Goal: Transaction & Acquisition: Obtain resource

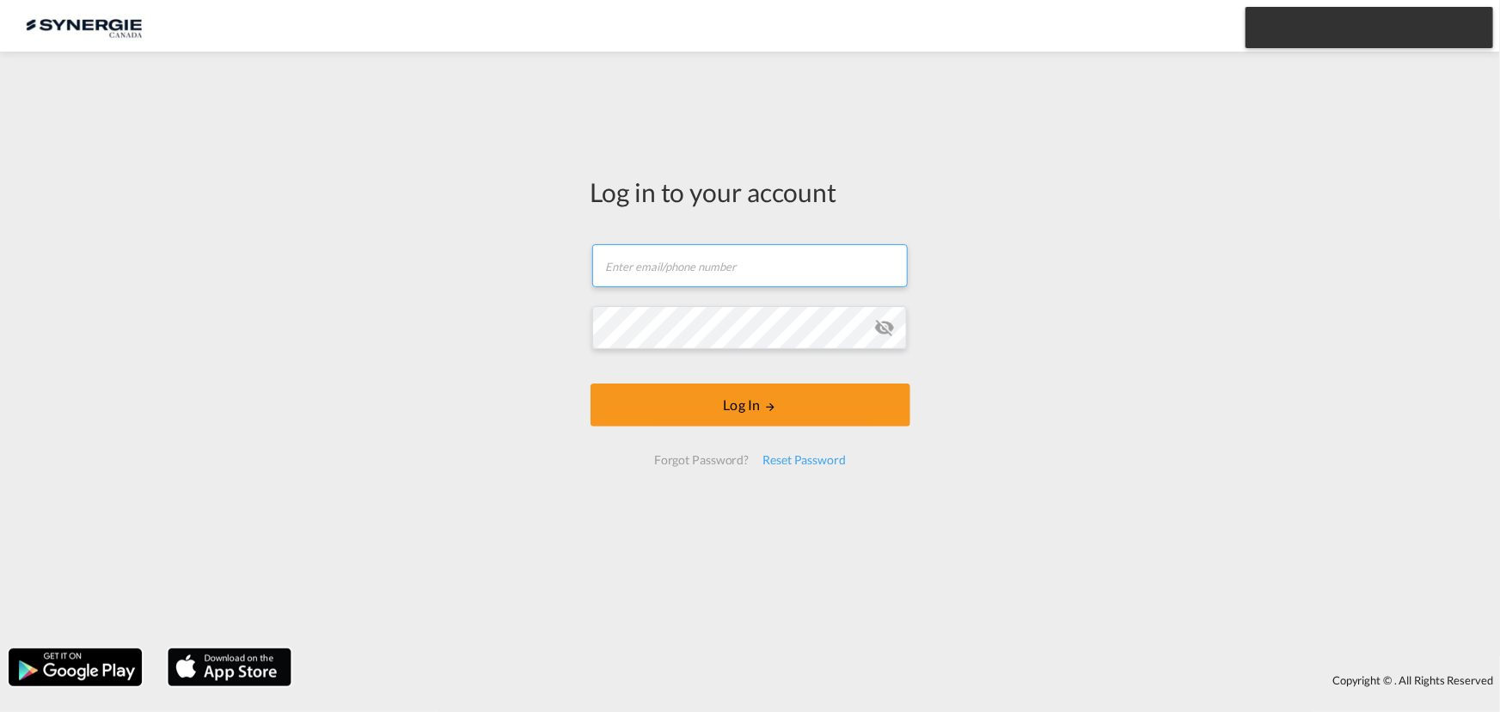
type input "air@gosynergie.com"
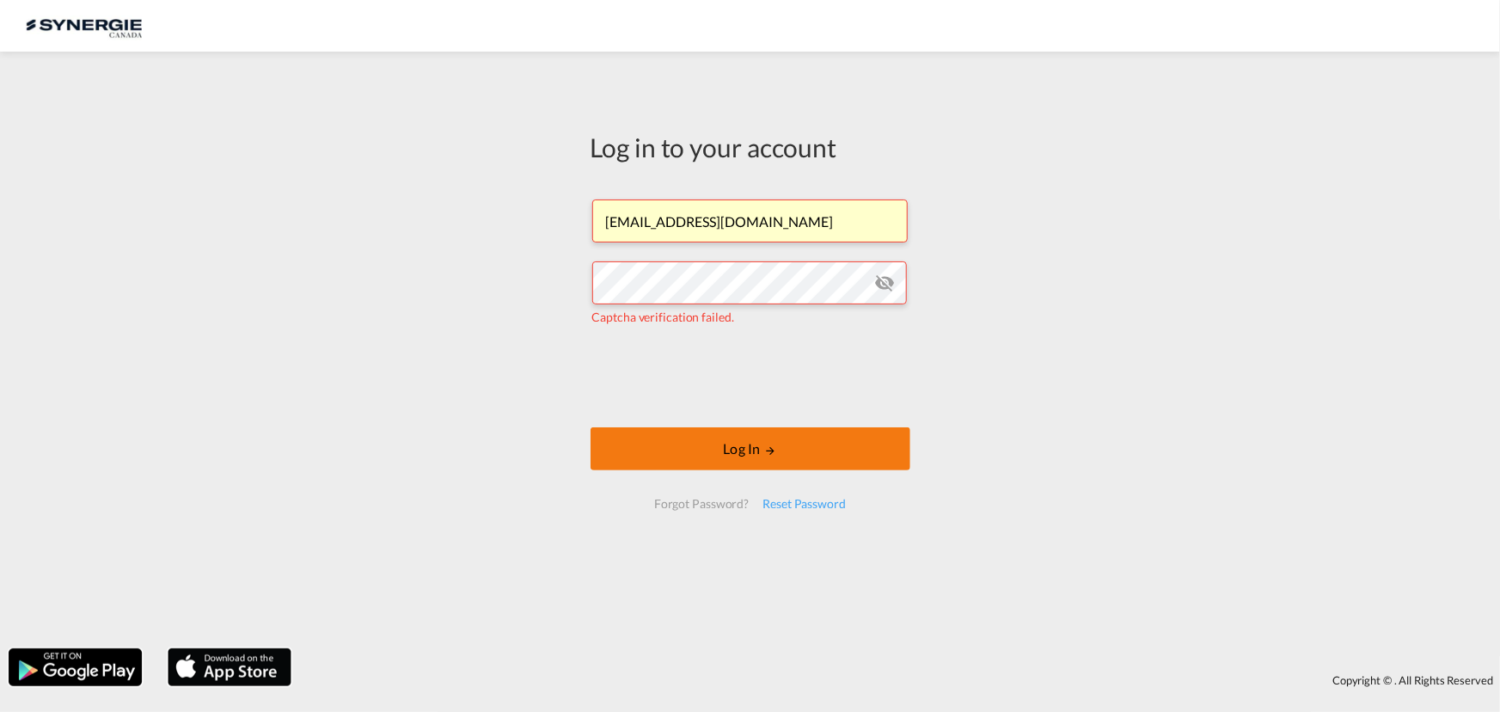
click at [713, 440] on button "Log In" at bounding box center [751, 448] width 320 height 43
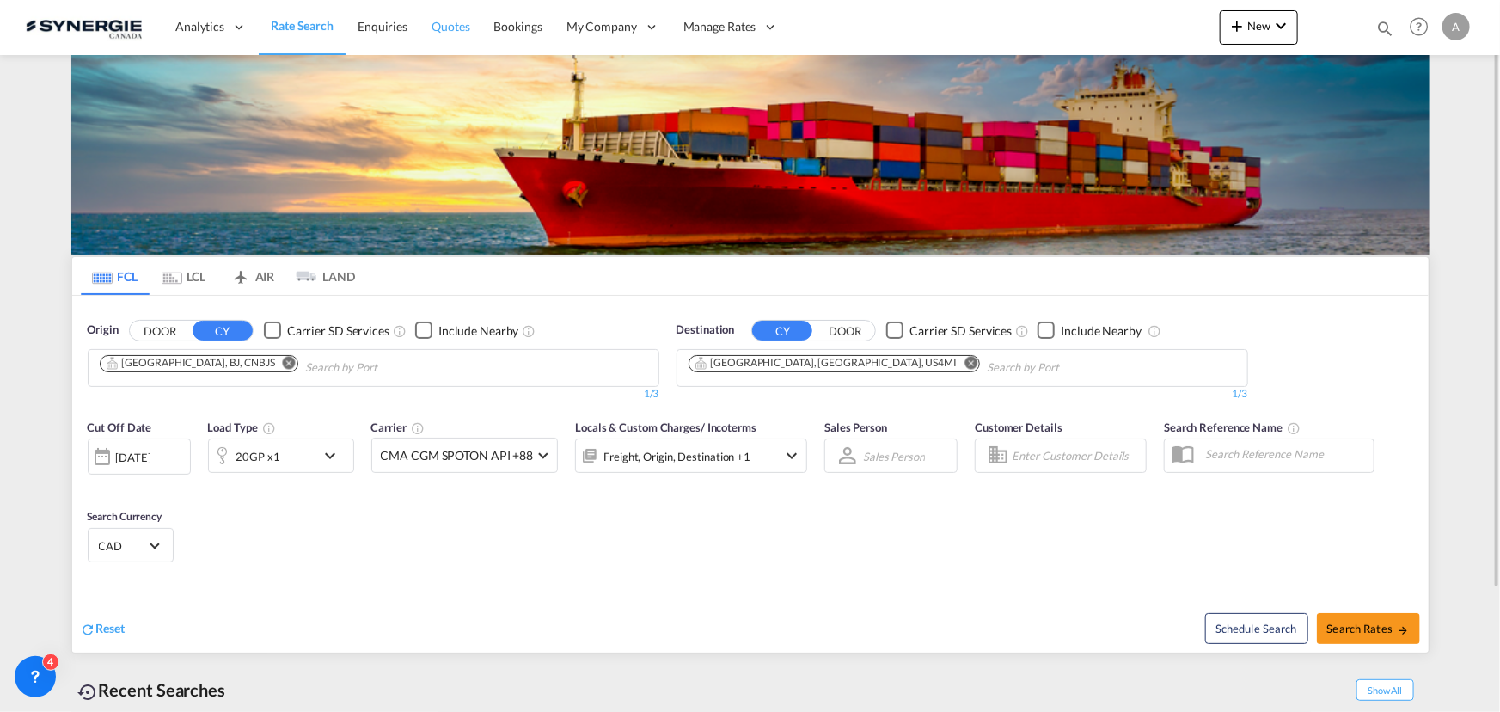
click at [464, 32] on span "Quotes" at bounding box center [450, 26] width 38 height 15
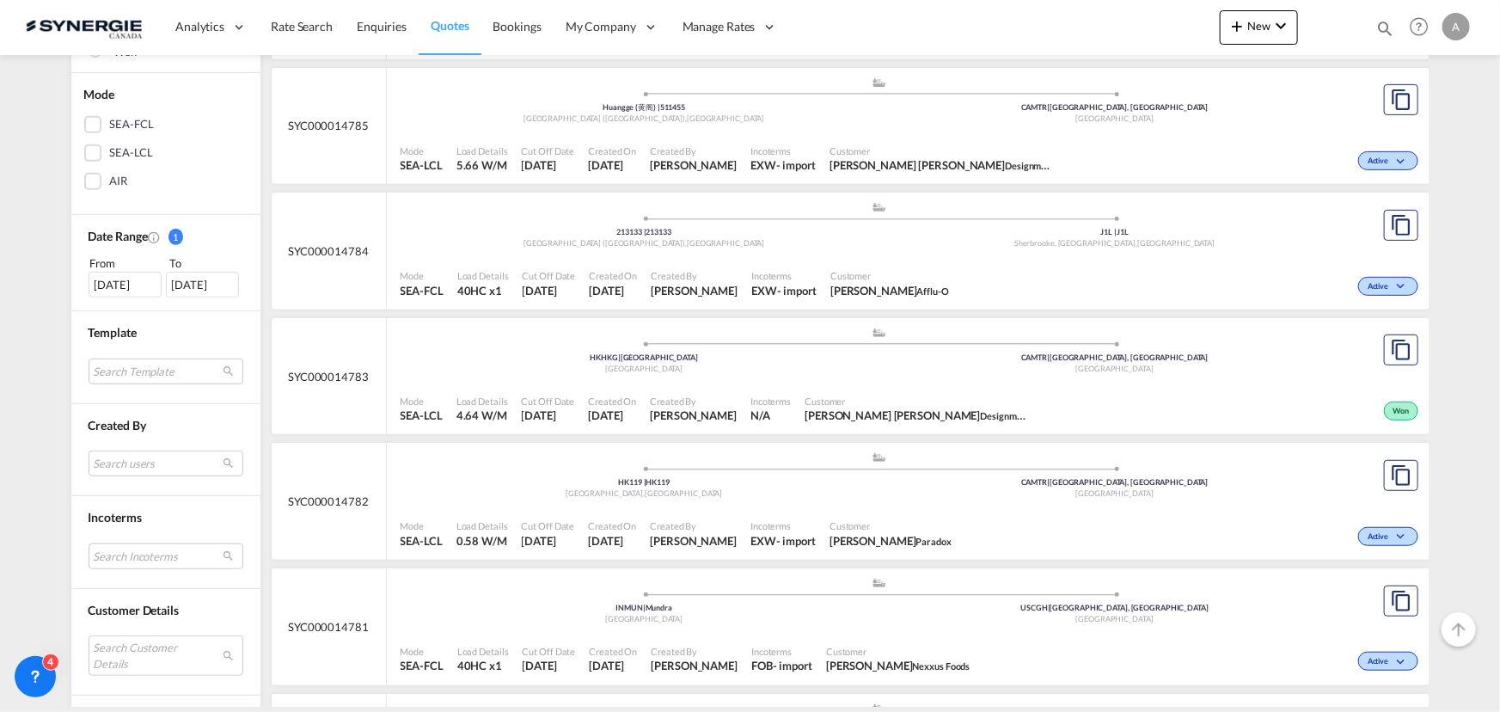
scroll to position [390, 0]
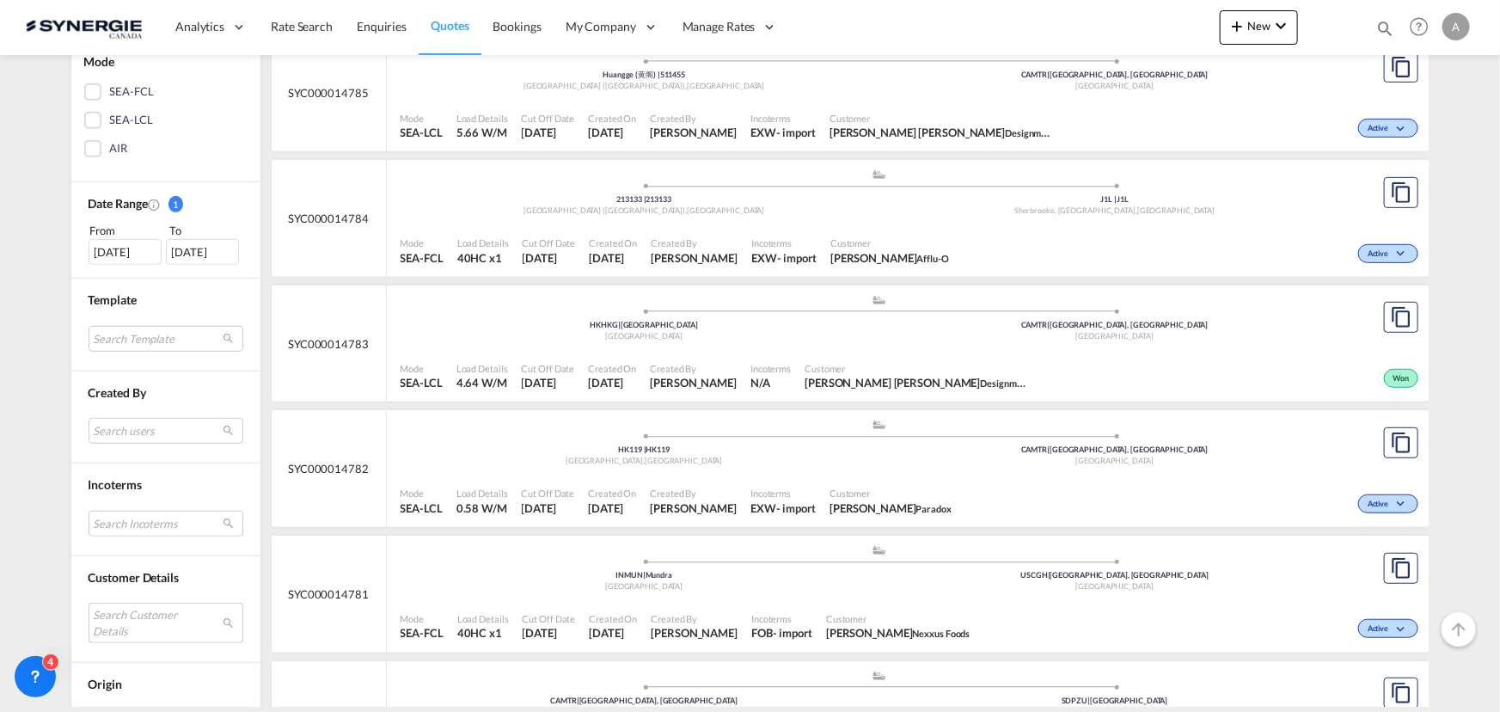
click at [132, 633] on md-select "Search Customer Details user name user emeline Buisson emeline.buisson@lyseo.co…" at bounding box center [166, 623] width 155 height 40
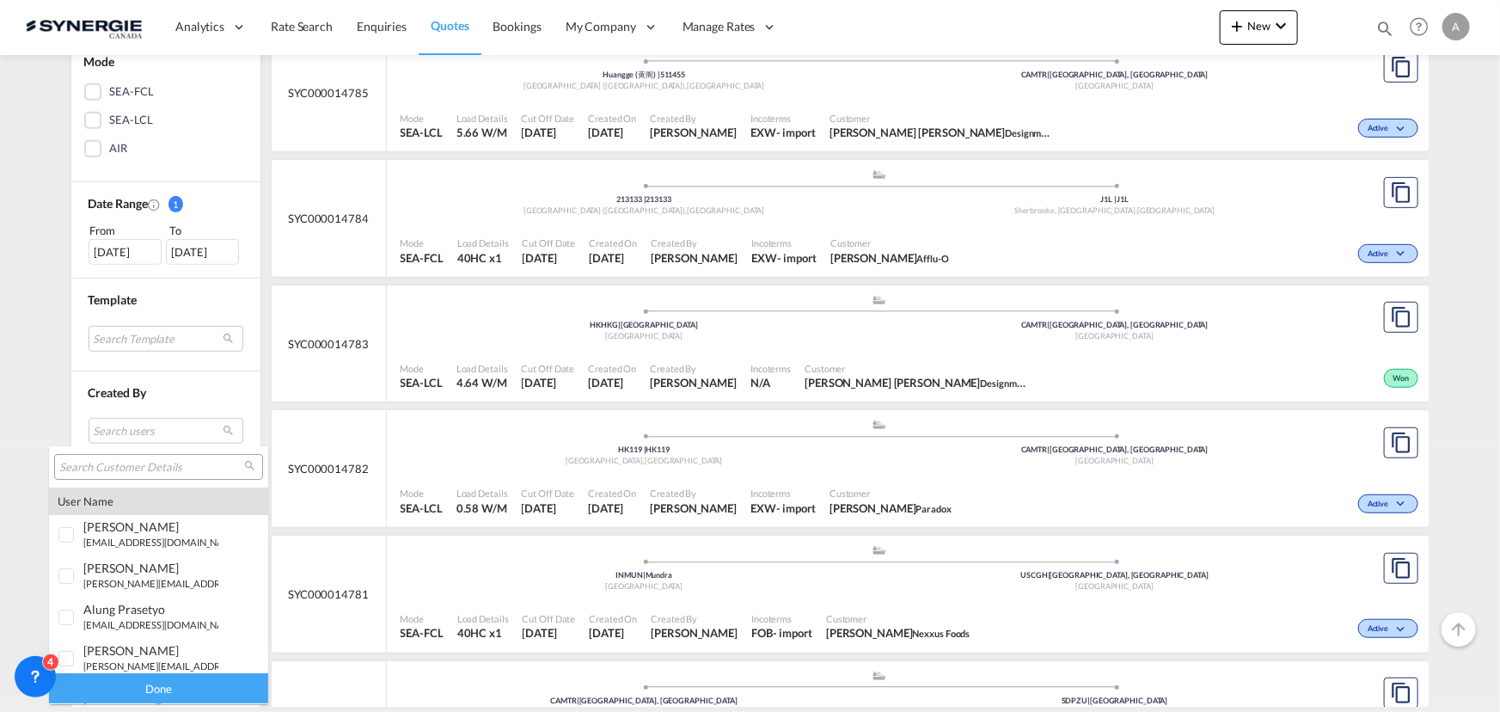
click at [103, 469] on input "search" at bounding box center [151, 467] width 185 height 15
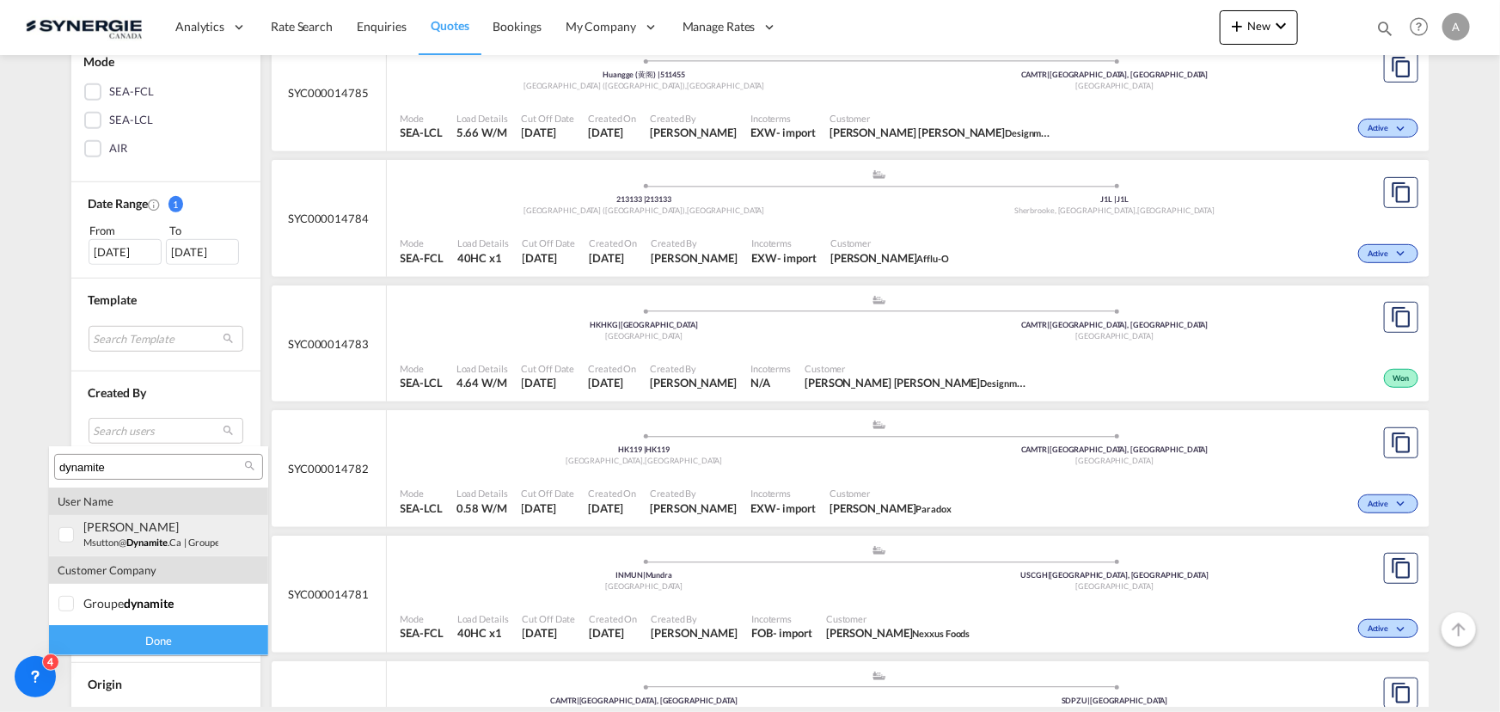
type input "dynamite"
click at [100, 542] on small "msutton@ dynamite .ca" at bounding box center [132, 541] width 98 height 11
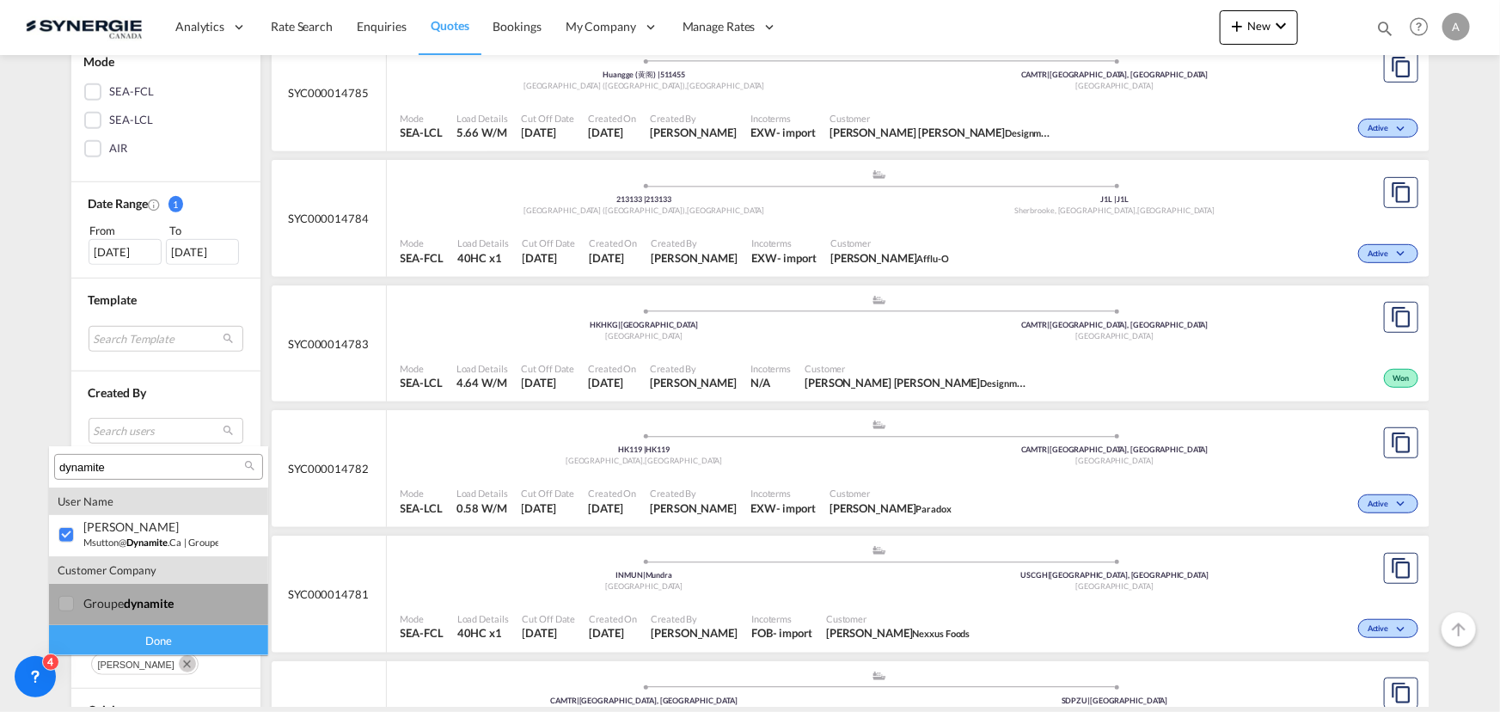
click at [119, 606] on div "groupe dynamite" at bounding box center [150, 603] width 135 height 15
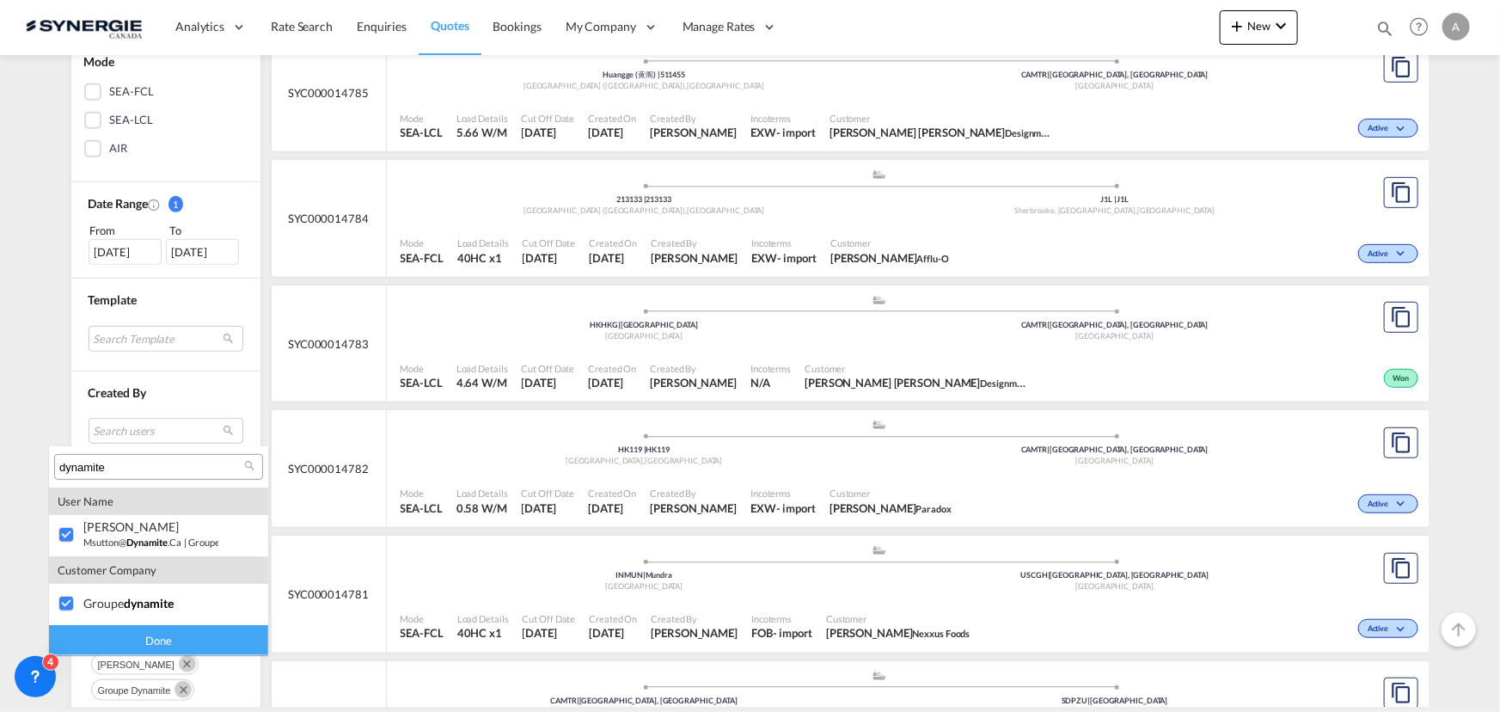
click at [151, 643] on div "Done" at bounding box center [158, 640] width 219 height 30
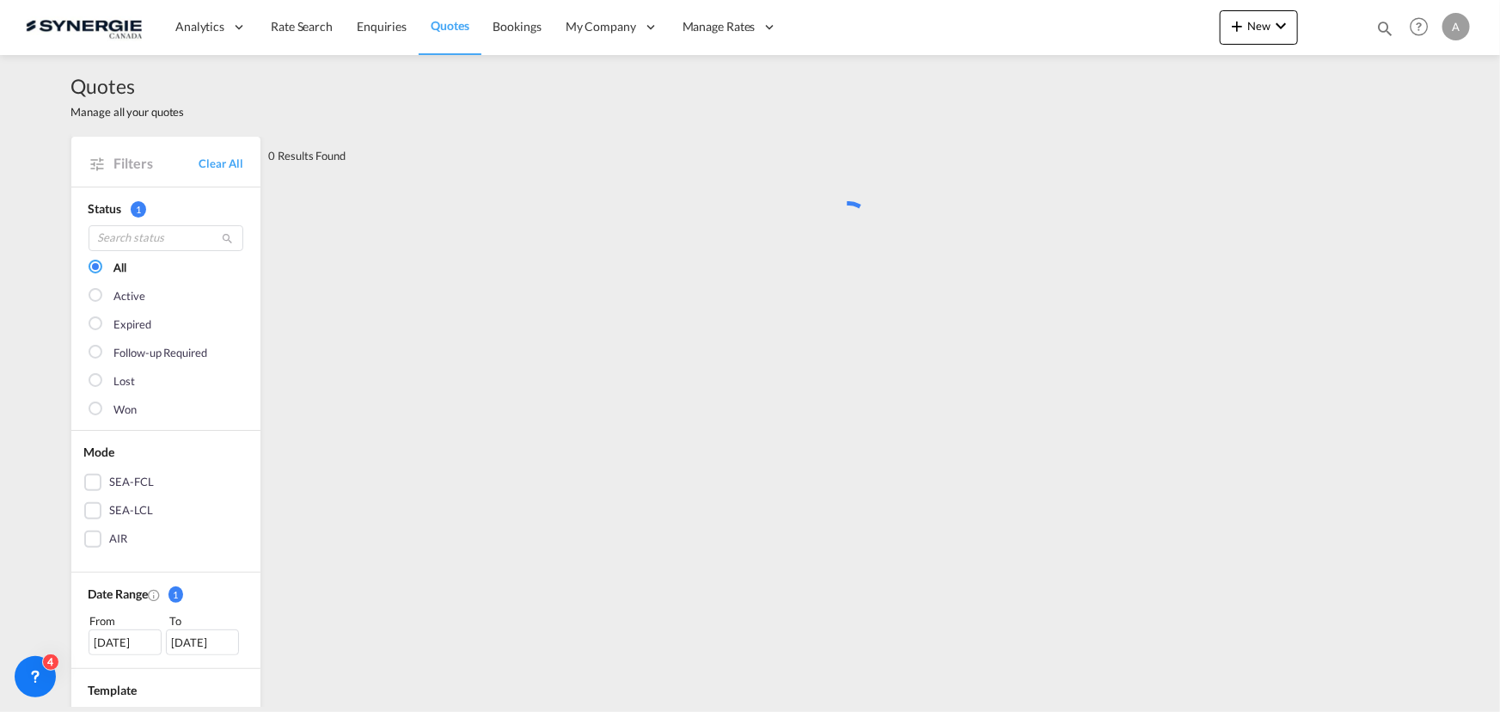
scroll to position [0, 0]
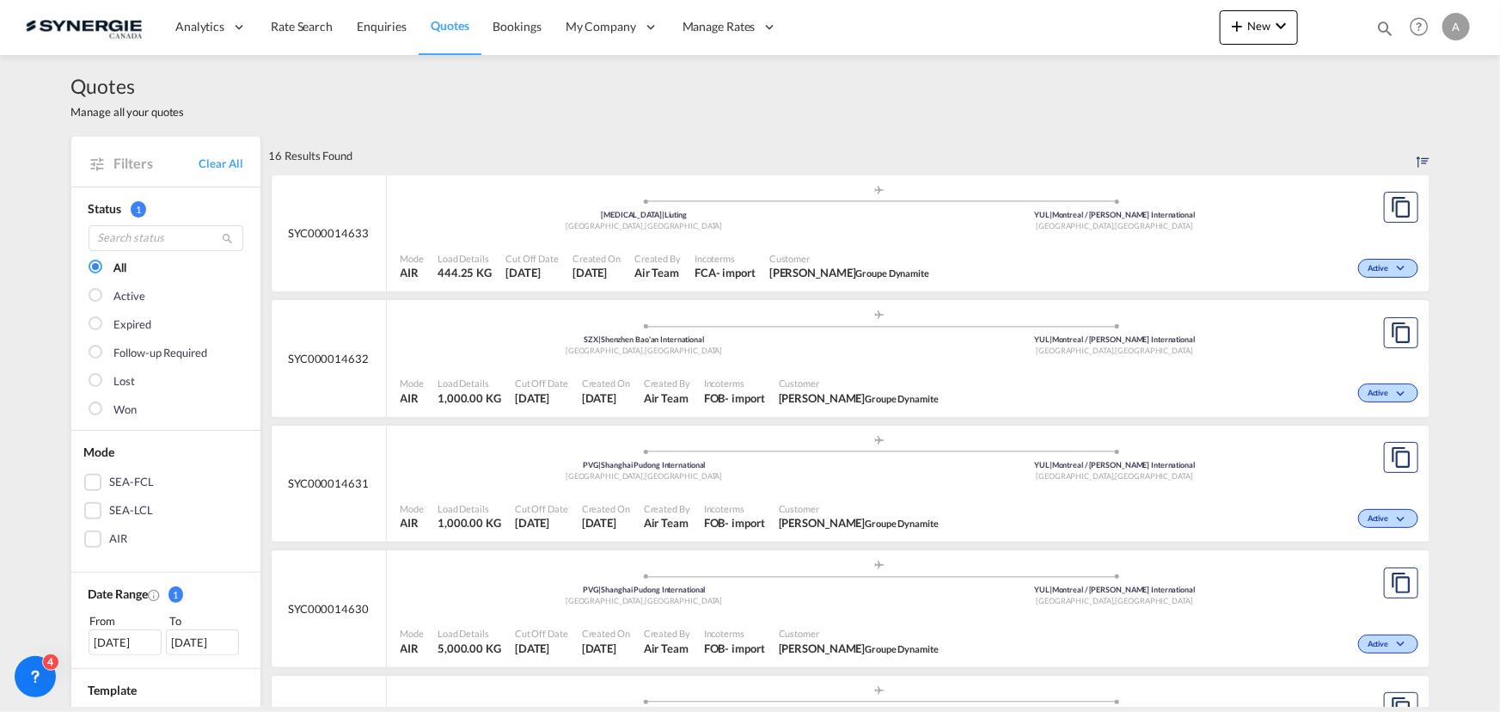
click at [705, 607] on div ".a{fill:#aaa8ad;} .a{fill:#aaa8ad;} PVG | Shanghai Pudong International Shangha…" at bounding box center [880, 585] width 958 height 52
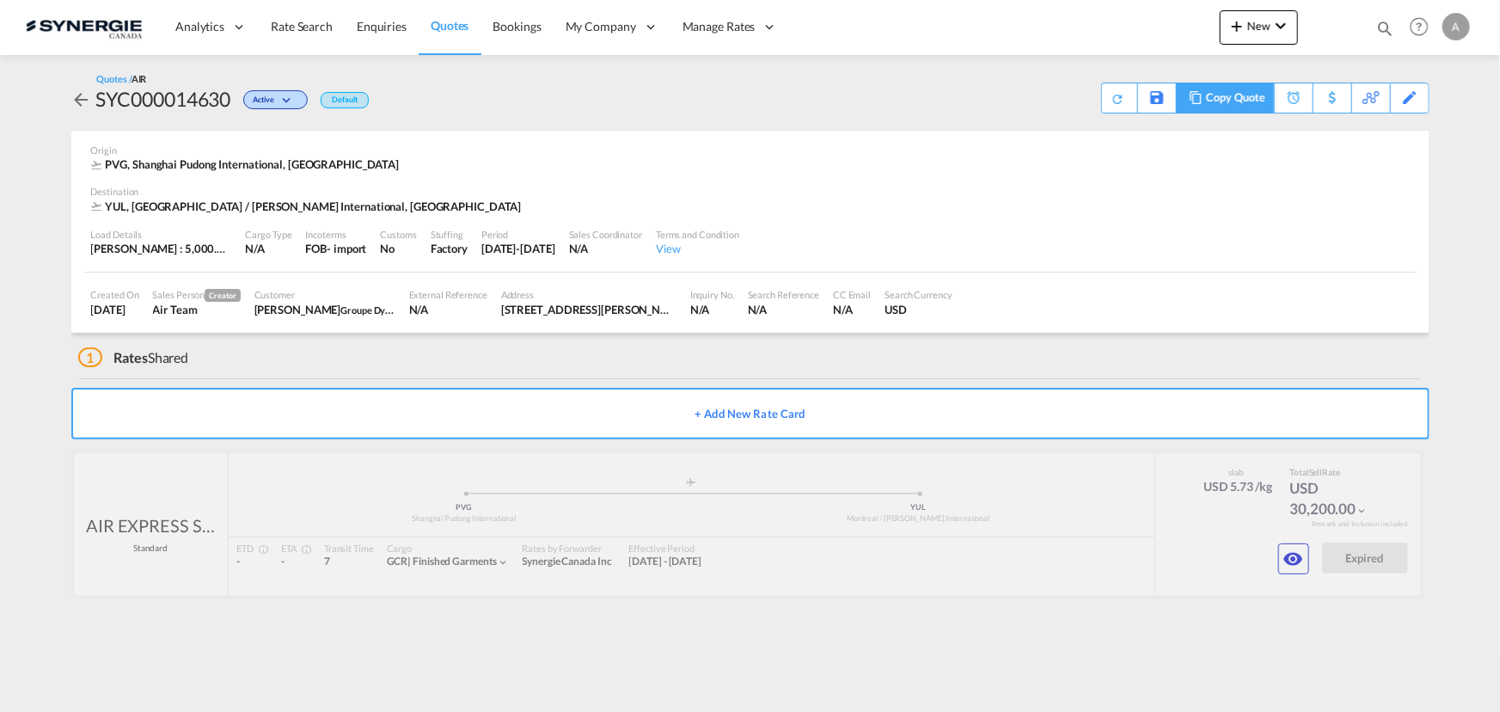
click at [1242, 97] on div "Copy Quote" at bounding box center [1235, 97] width 58 height 29
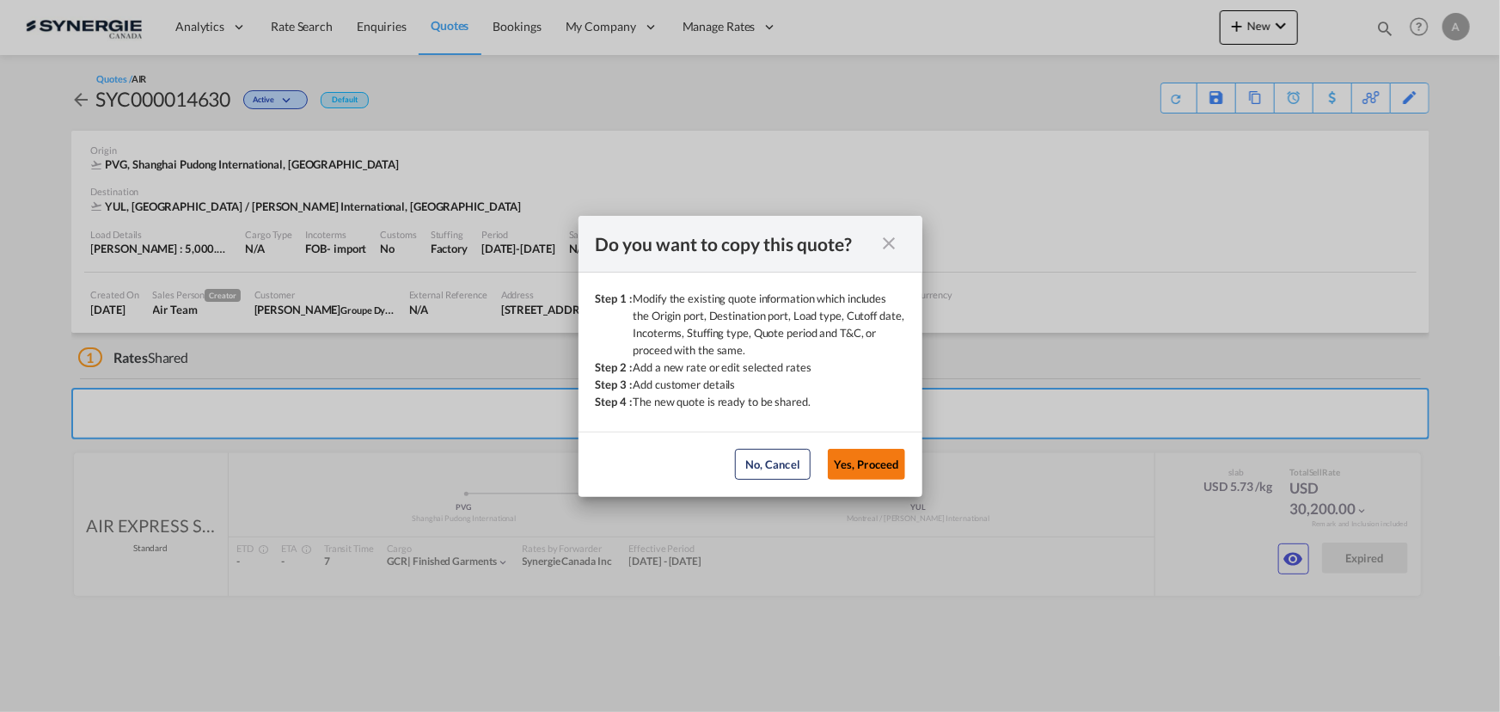
click at [878, 464] on button "Yes, Proceed" at bounding box center [866, 464] width 77 height 31
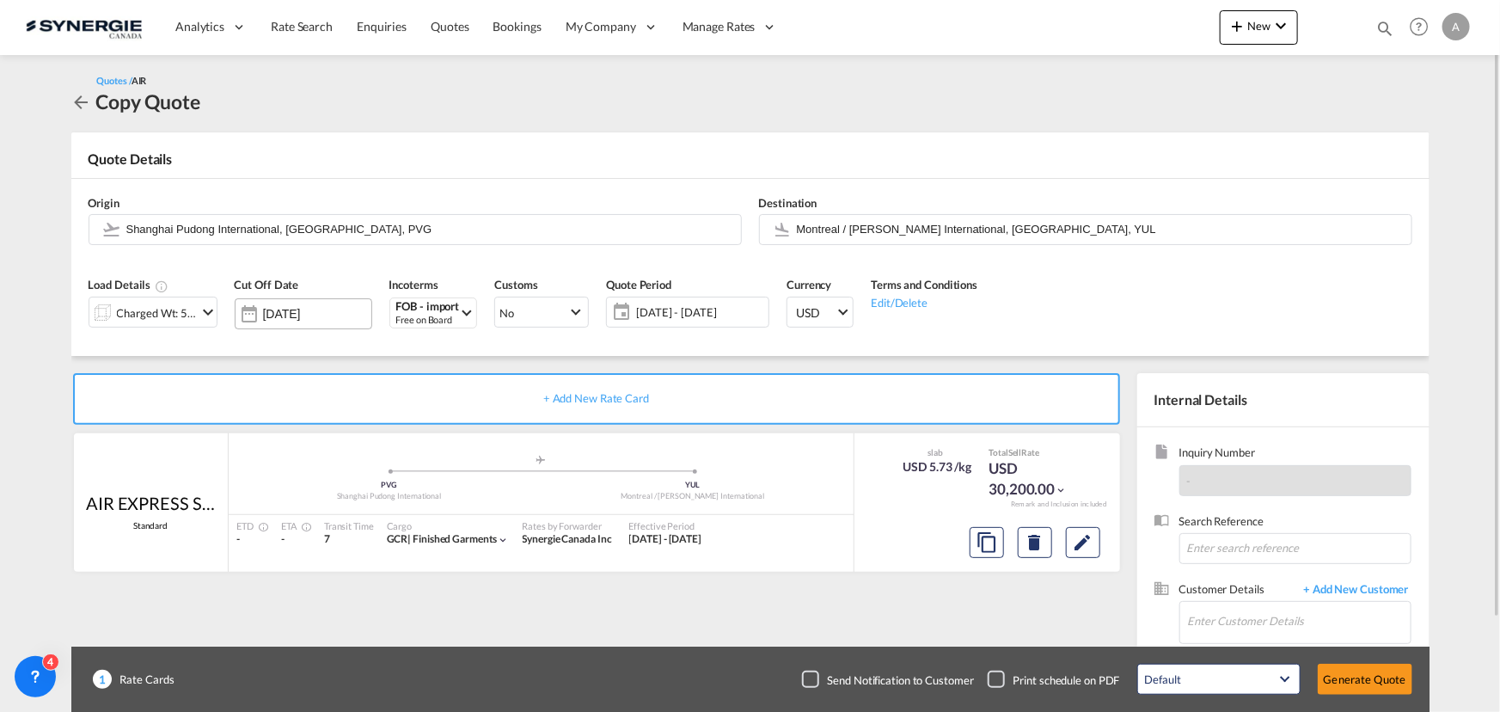
click at [309, 309] on input "[DATE]" at bounding box center [317, 314] width 108 height 14
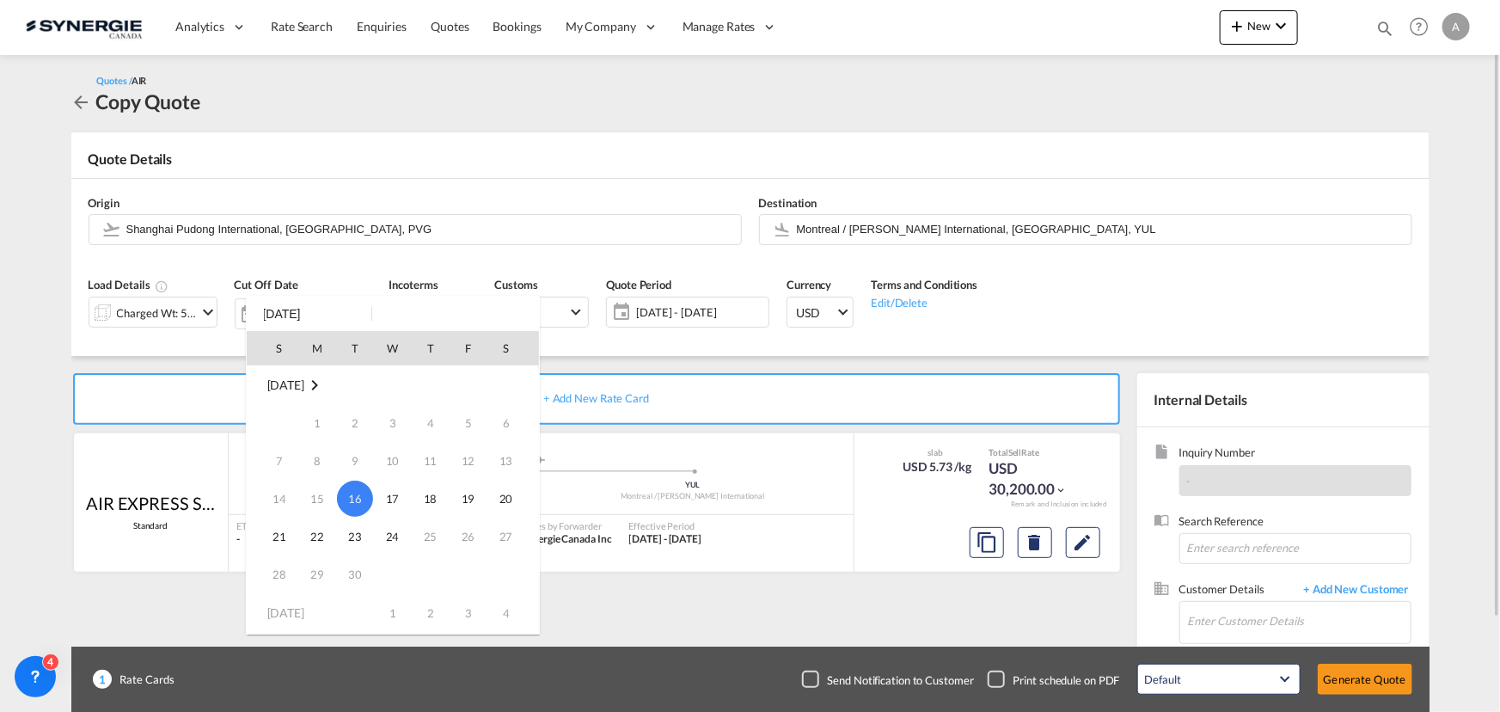
click at [494, 258] on div at bounding box center [750, 356] width 1500 height 712
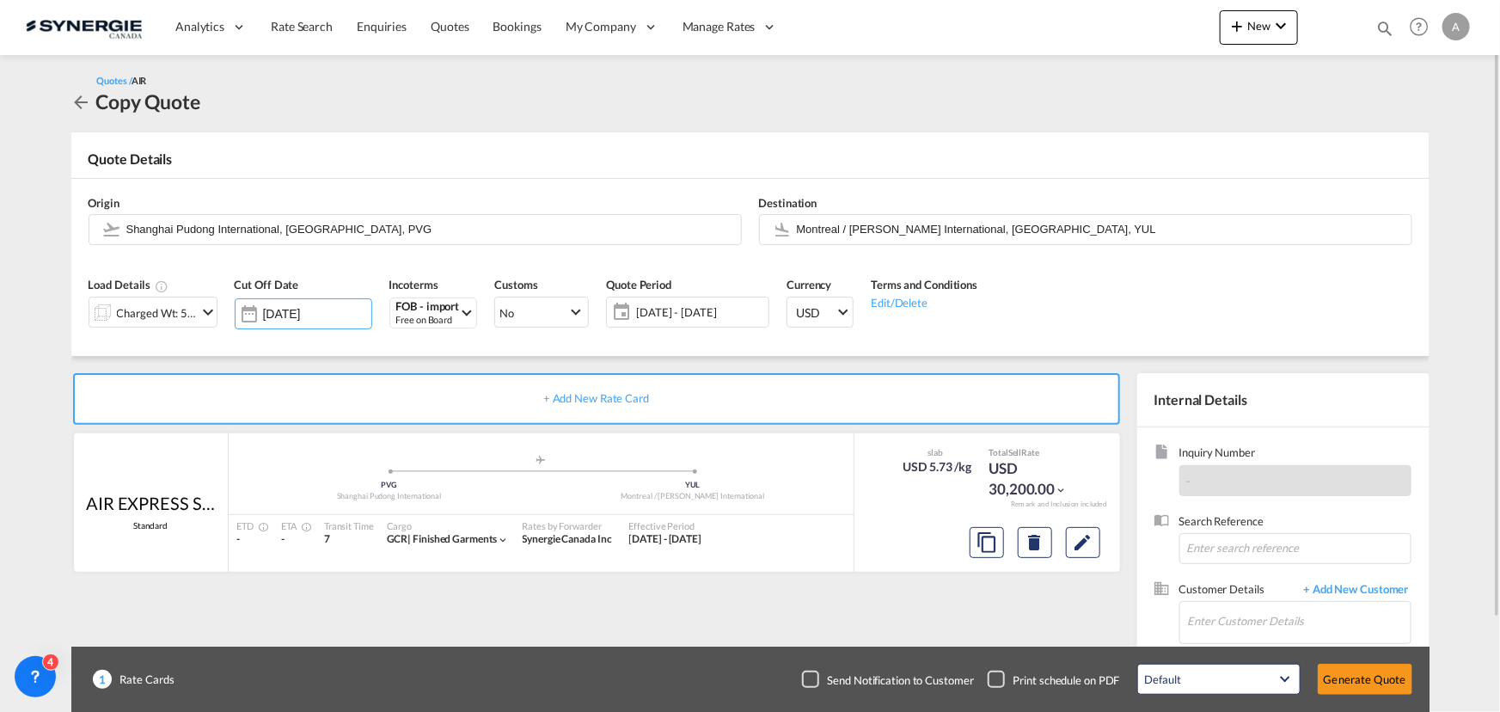
click at [710, 317] on span "[DATE] - [DATE]" at bounding box center [700, 311] width 128 height 15
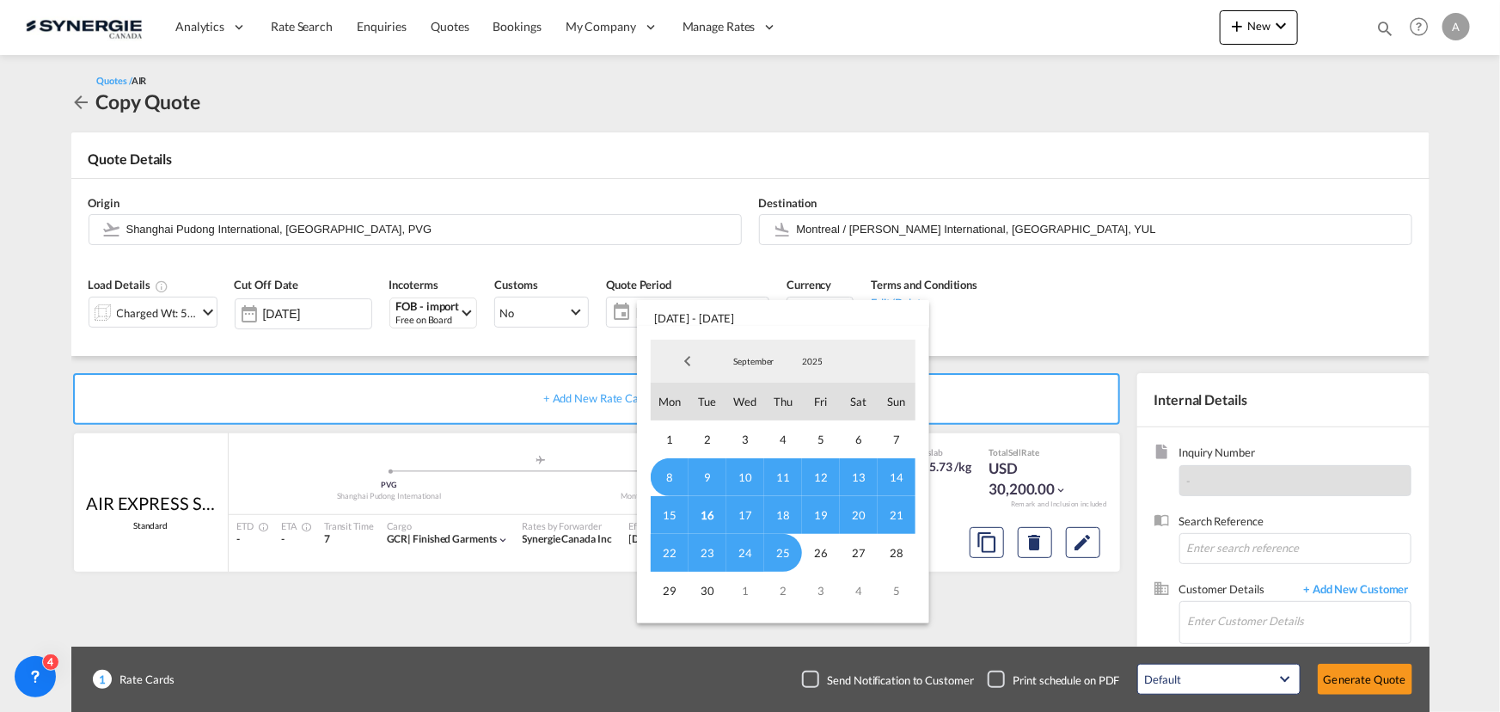
click at [713, 511] on span "16" at bounding box center [708, 515] width 38 height 38
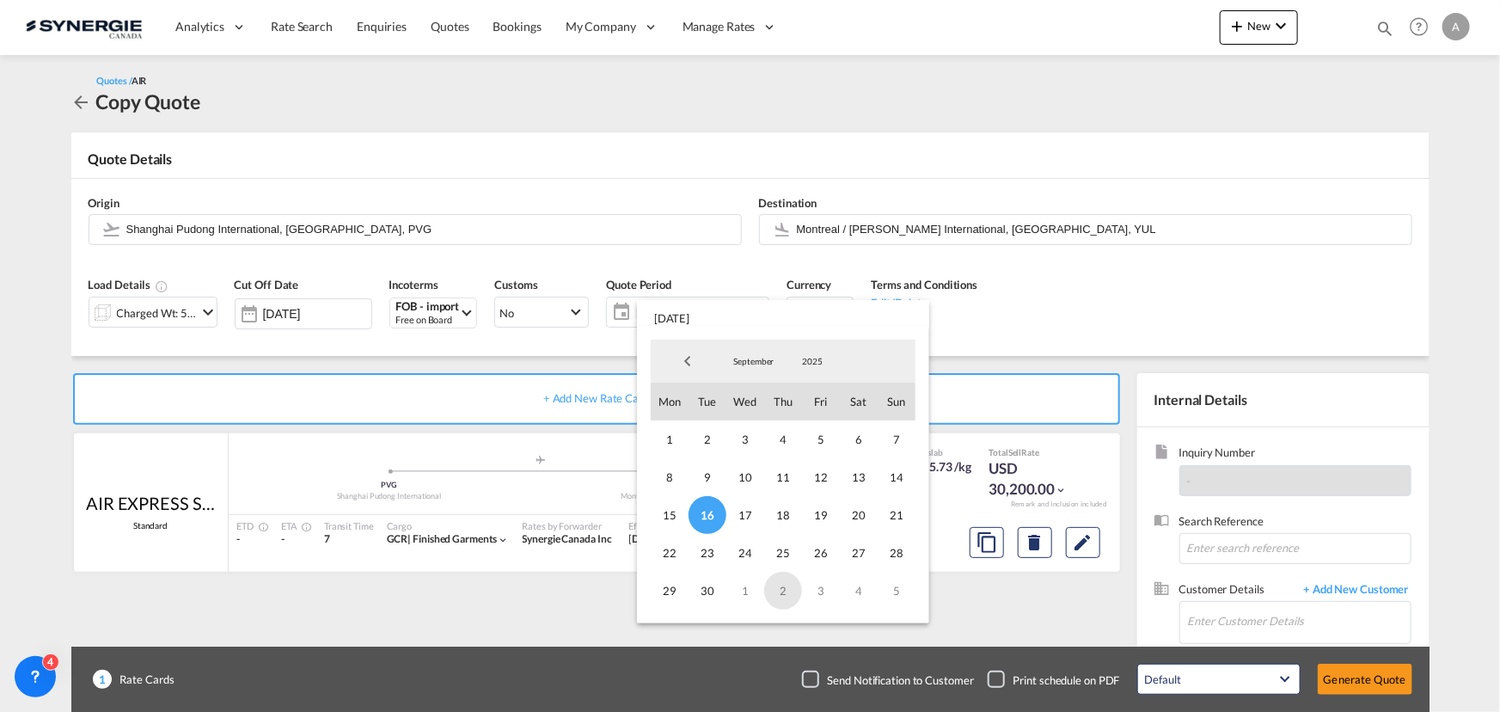
click at [796, 599] on span "2" at bounding box center [783, 591] width 38 height 38
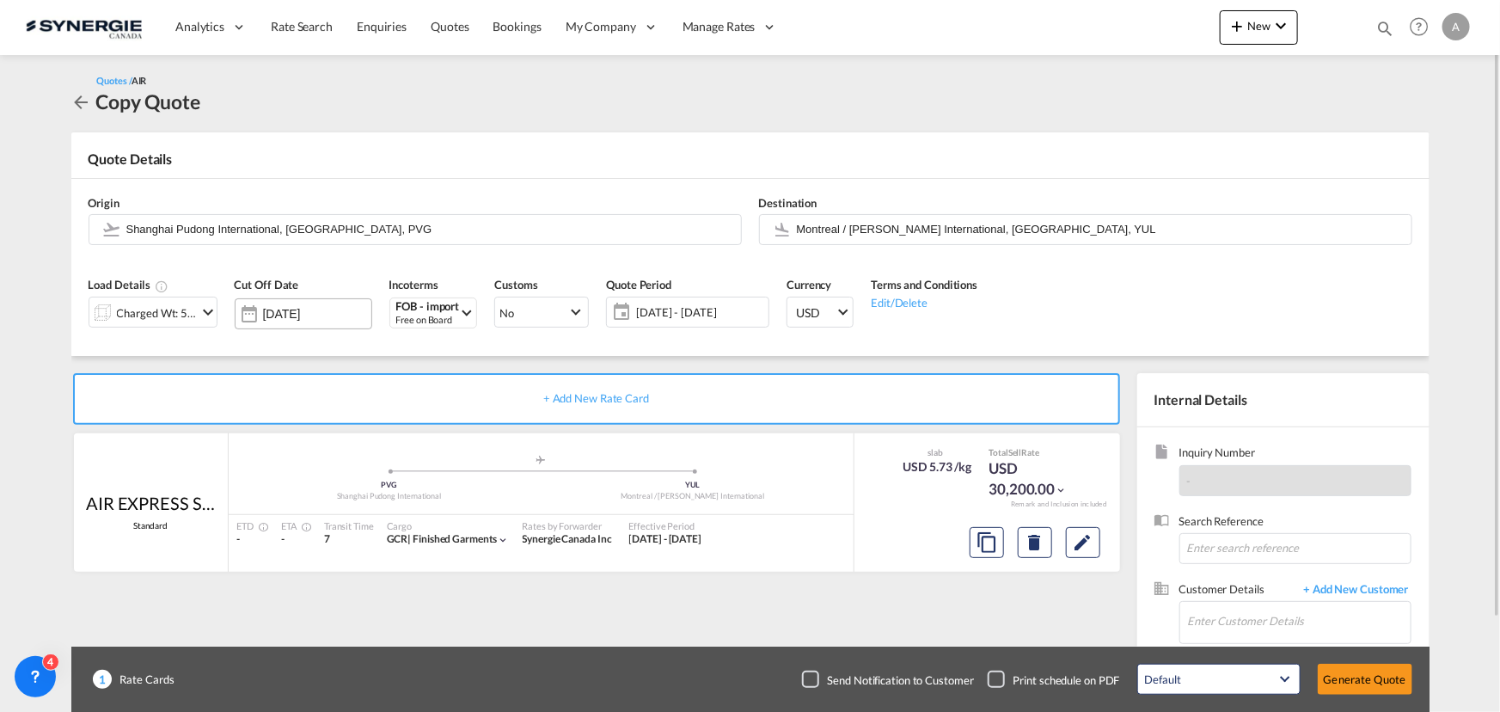
click at [297, 313] on input "[DATE]" at bounding box center [317, 314] width 108 height 14
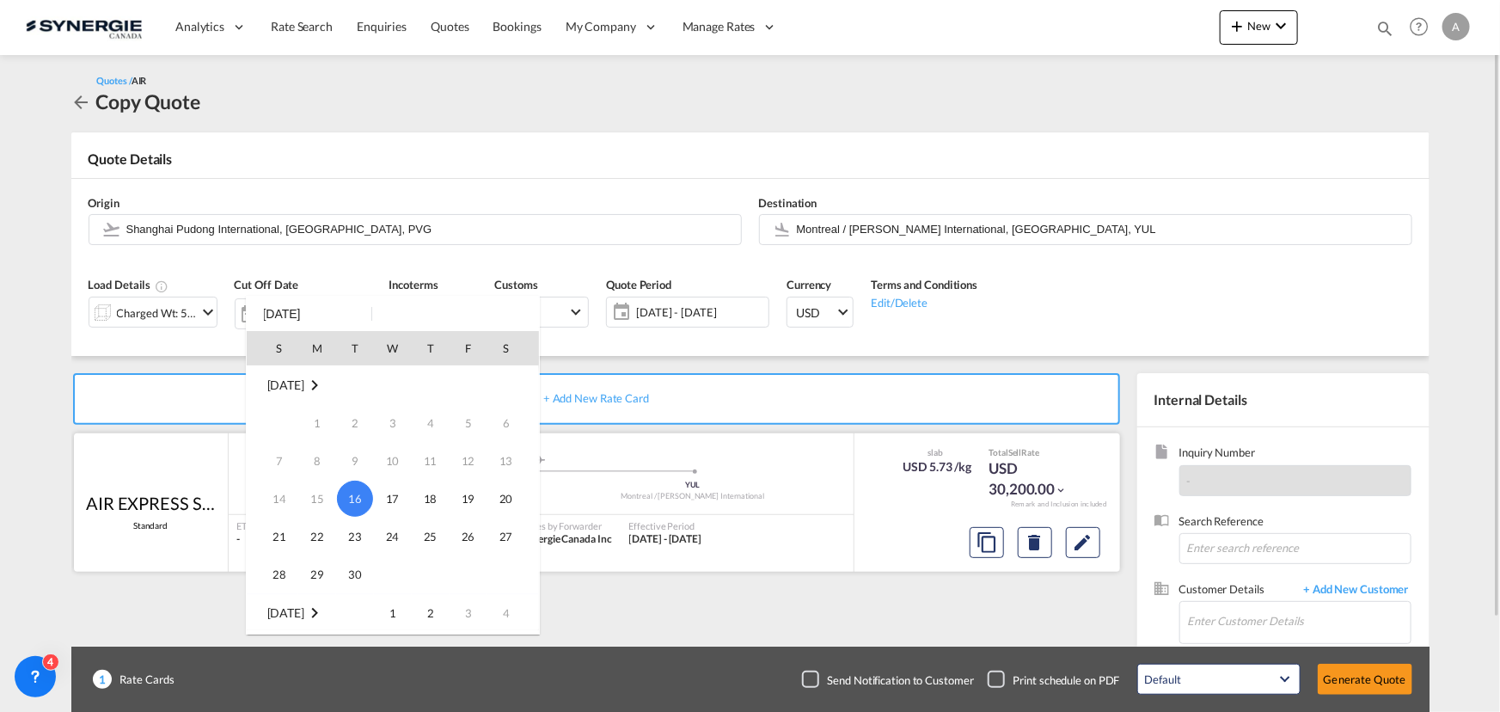
click at [508, 499] on span "20" at bounding box center [506, 498] width 34 height 34
type input "[DATE]"
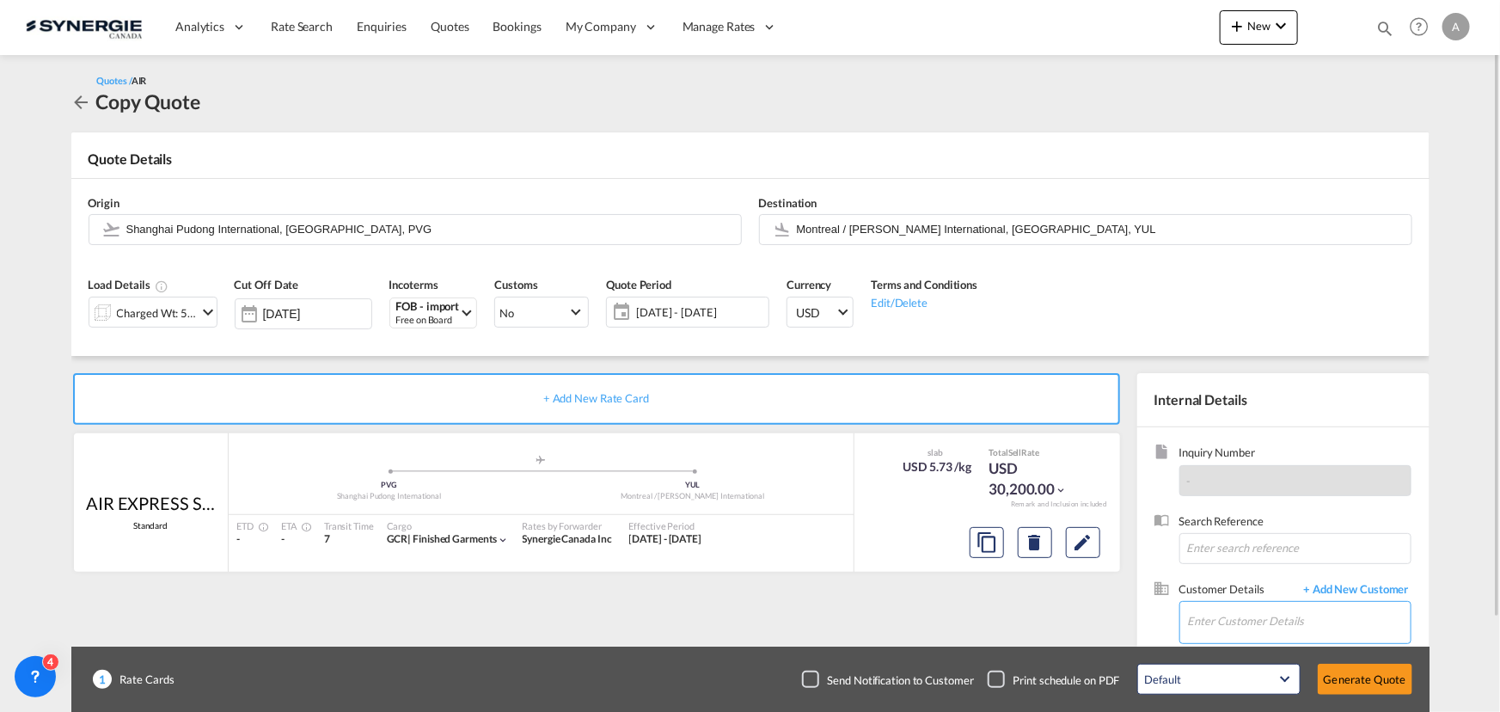
click at [1228, 624] on input "Enter Customer Details" at bounding box center [1299, 621] width 223 height 39
click at [1254, 569] on div "[PERSON_NAME] msutton@ dynamite .ca | Groupe Dynamite" at bounding box center [1298, 577] width 223 height 46
type input "Groupe Dynamite, [PERSON_NAME], [EMAIL_ADDRESS][DOMAIN_NAME]"
click at [1085, 541] on md-icon "Edit" at bounding box center [1083, 542] width 21 height 21
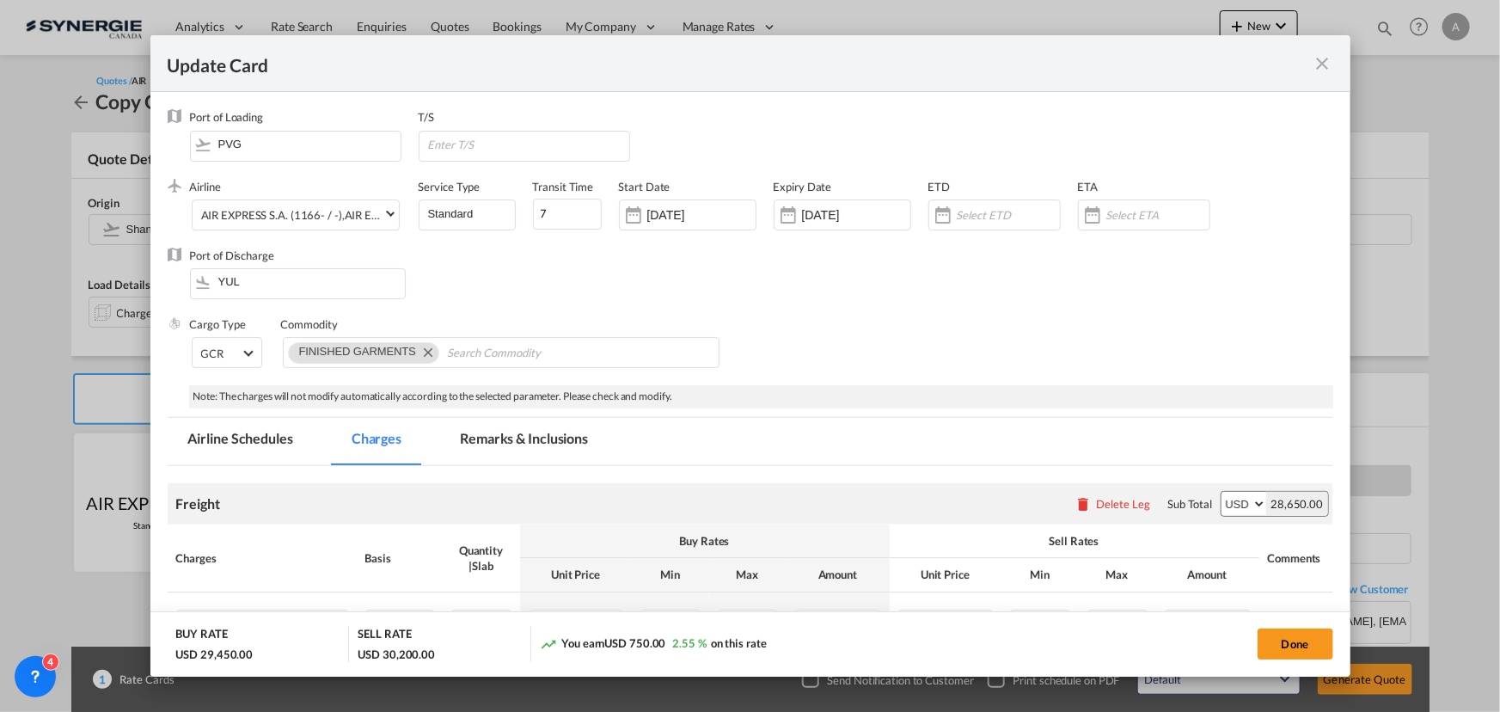
select select "chargeable_weight"
click at [829, 214] on input "24 Sep 2025" at bounding box center [856, 215] width 108 height 14
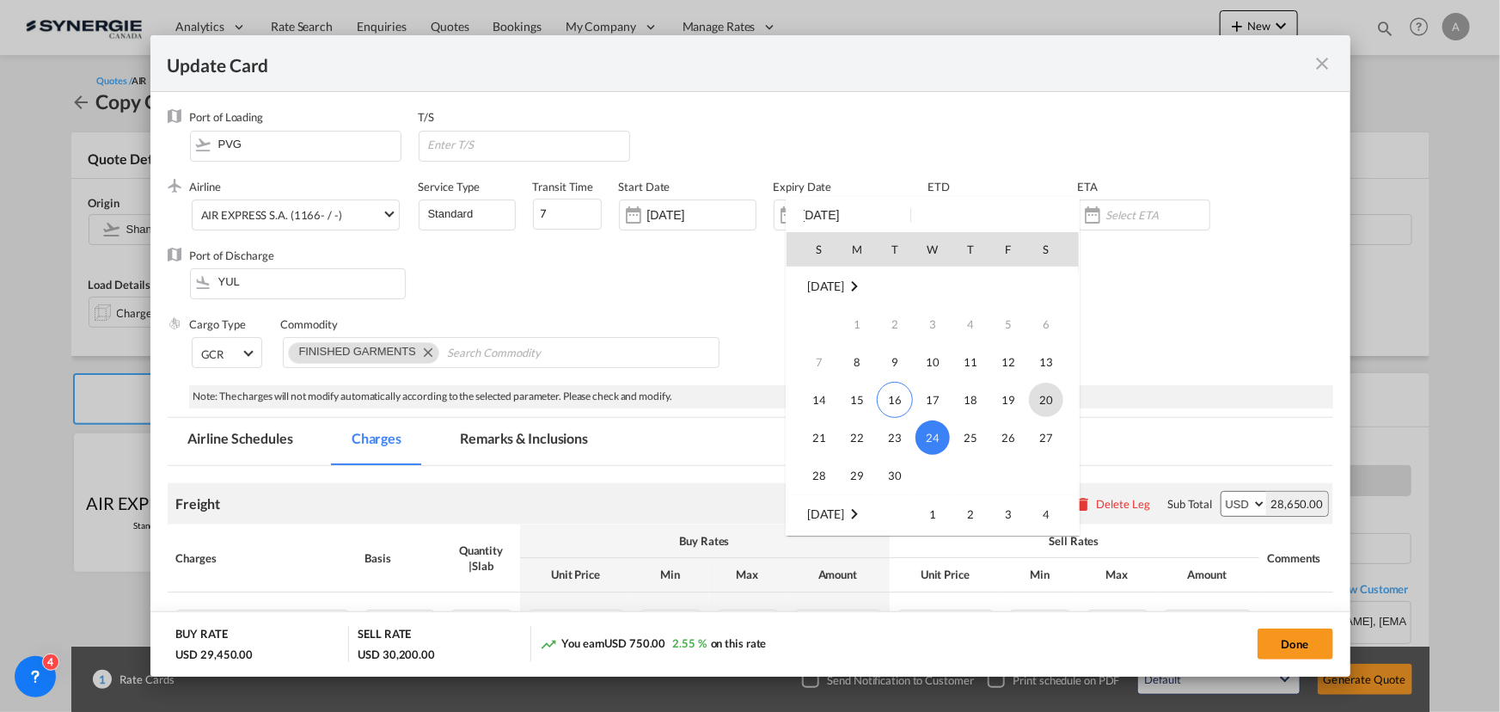
click at [1048, 410] on span "20" at bounding box center [1046, 400] width 34 height 34
type input "[DATE]"
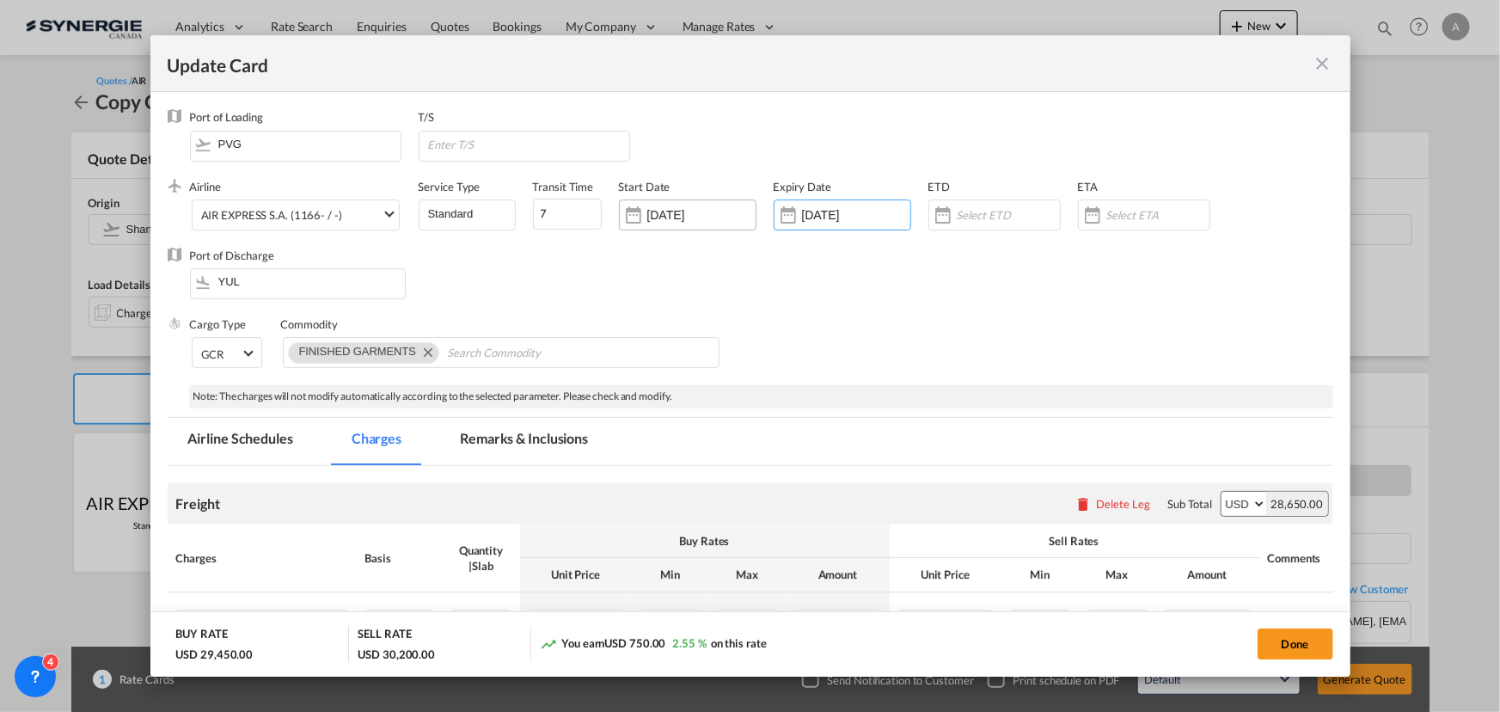
click at [683, 217] on input "[DATE]" at bounding box center [701, 215] width 108 height 14
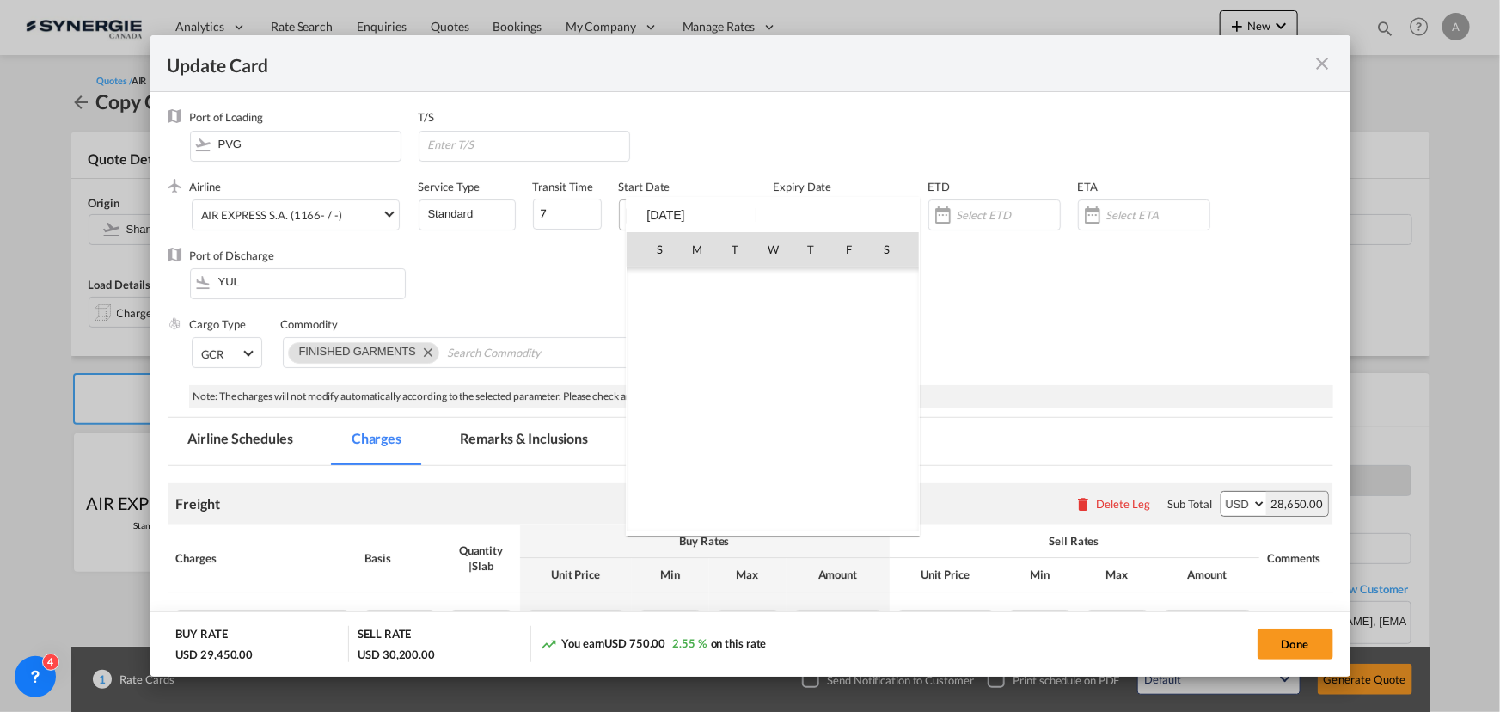
scroll to position [398163, 0]
click at [702, 395] on span "15" at bounding box center [697, 400] width 34 height 34
type input "[DATE]"
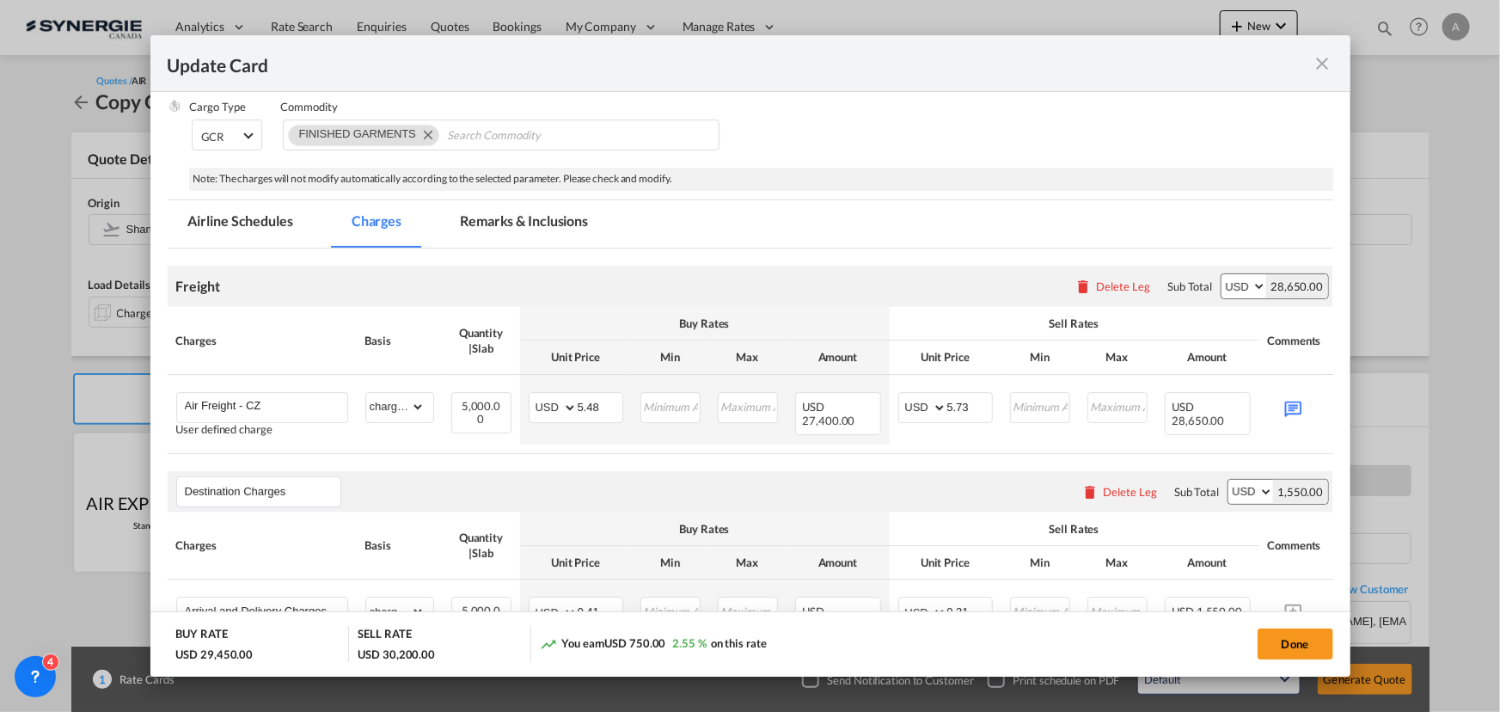
scroll to position [234, 0]
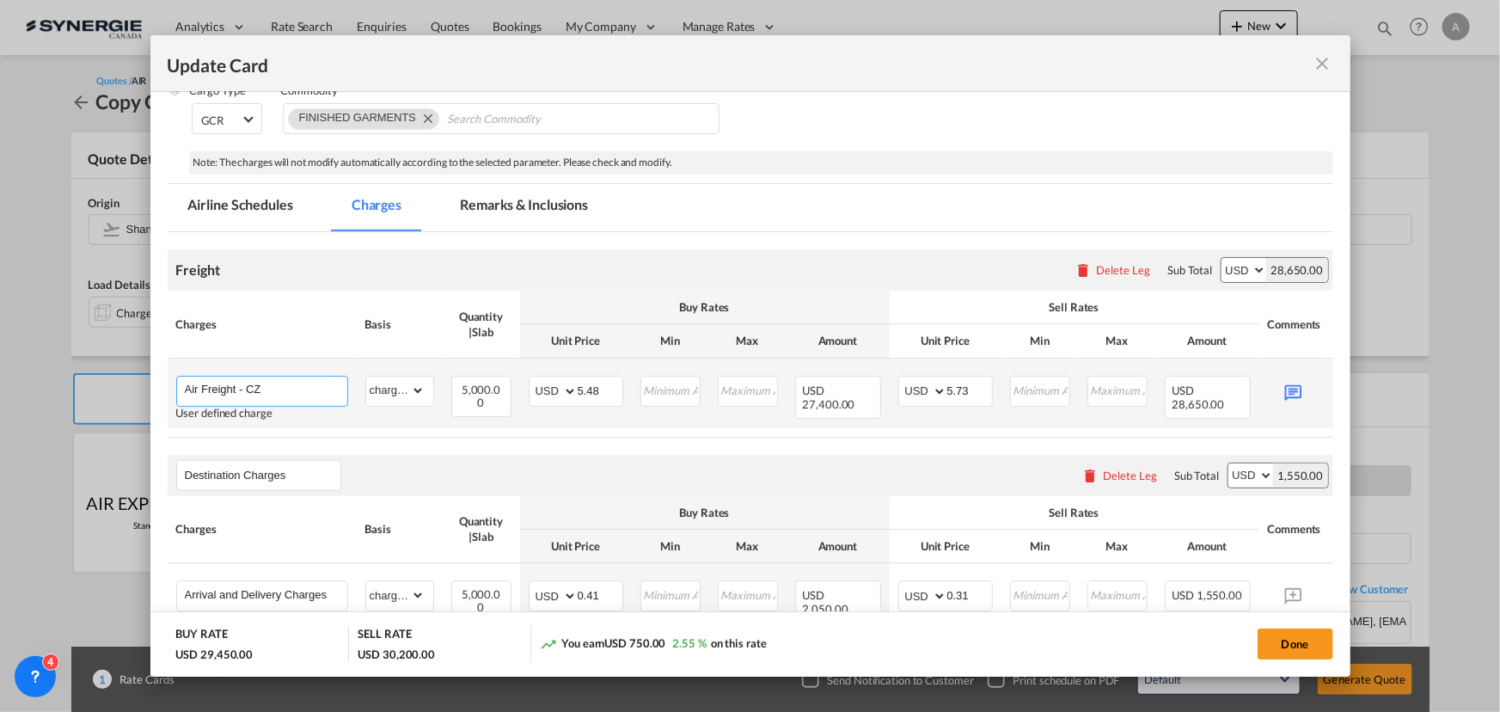
click at [298, 389] on input "Air Freight - CZ" at bounding box center [266, 389] width 162 height 26
type input "Air Freight - W8"
drag, startPoint x: 605, startPoint y: 385, endPoint x: 568, endPoint y: 378, distance: 37.6
click at [568, 378] on md-input-container "AED AFN ALL AMD ANG AOA ARS AUD AWG AZN BAM BBD BDT BGN BHD BIF BMD BND BOB BRL…" at bounding box center [576, 391] width 95 height 31
type input "5.55"
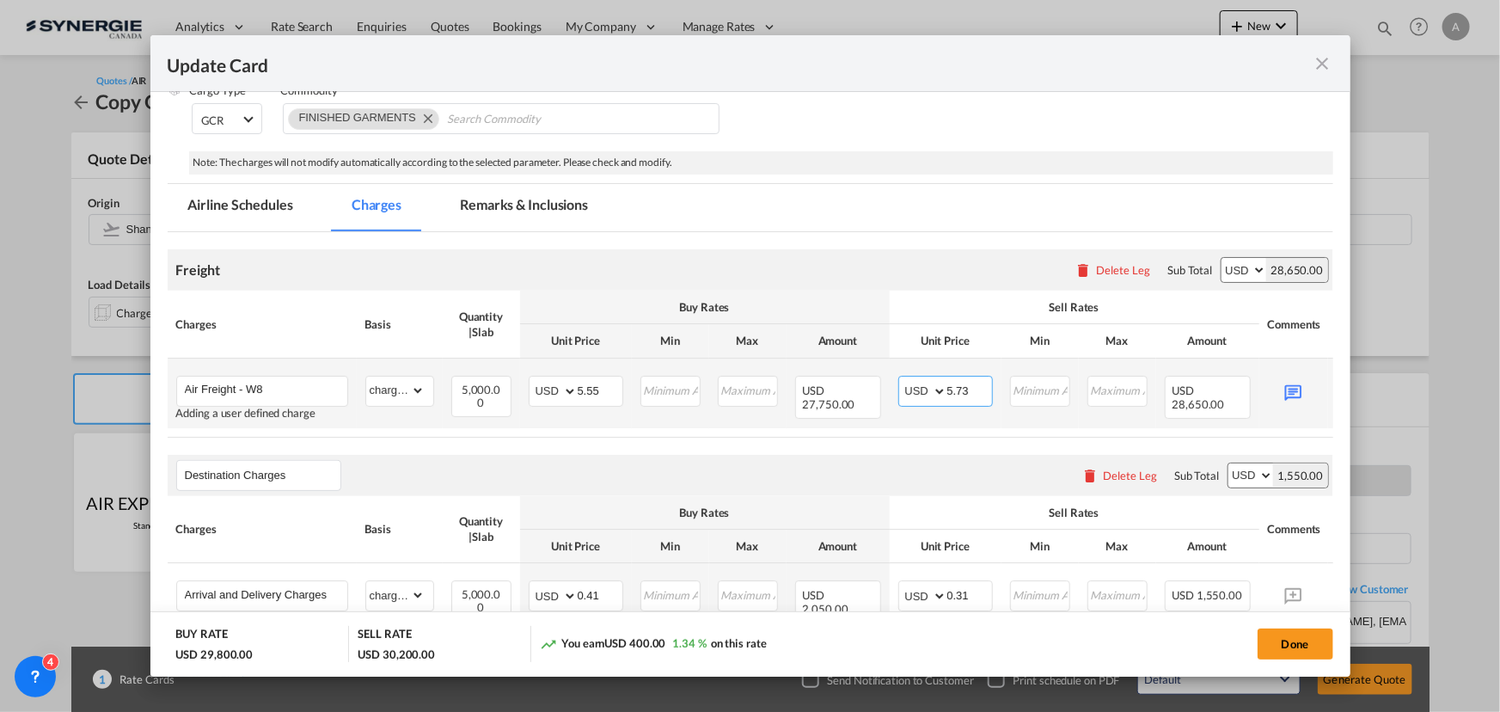
drag, startPoint x: 970, startPoint y: 388, endPoint x: 955, endPoint y: 387, distance: 14.6
click at [955, 387] on input "5.73" at bounding box center [969, 389] width 45 height 26
type input "5.90"
click at [1298, 387] on md-icon "Update CardPort of ..." at bounding box center [1293, 391] width 30 height 30
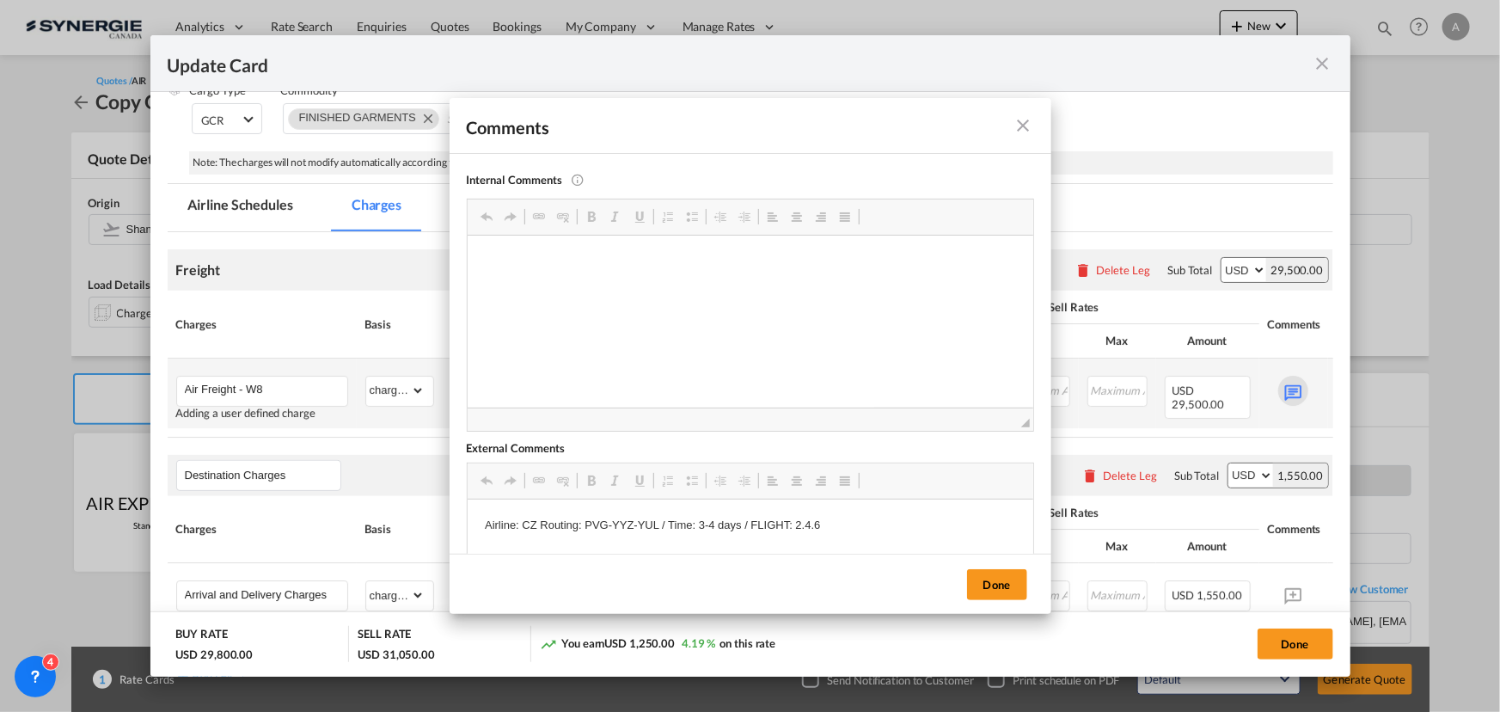
scroll to position [0, 0]
click at [531, 526] on p "Airline: CZ Routing: PVG-YYZ-YUL / Time: 3-4 days / FLIGHT: 2.4.6" at bounding box center [749, 526] width 531 height 18
click at [609, 525] on p "Airline: W8 Routing: PVG-YYZ-YUL / Time: 3-4 days / FLIGHT: 2.4.6" at bounding box center [749, 526] width 531 height 18
drag, startPoint x: 659, startPoint y: 524, endPoint x: 596, endPoint y: 520, distance: 63.8
click at [596, 520] on p "Airline: W8 Routing: PVG-YYZ-YUL / Time: 3-4 days / FLIGHT: 2.4.6" at bounding box center [749, 526] width 531 height 18
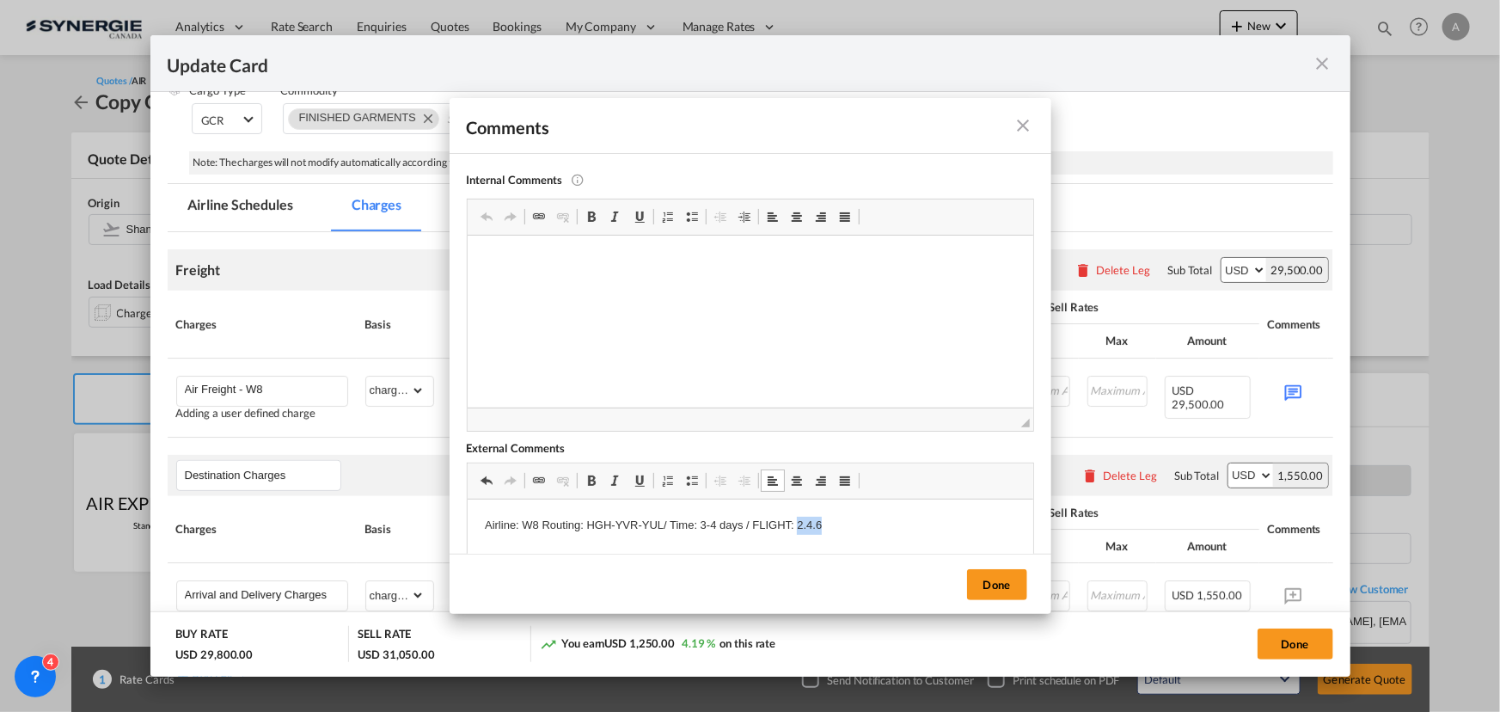
drag, startPoint x: 835, startPoint y: 525, endPoint x: 796, endPoint y: 515, distance: 40.9
click at [796, 519] on p "Airline: W8 Routing: HGH-YVR-YUL / Time: 3-4 days / FLIGHT: 2.4.6" at bounding box center [749, 526] width 531 height 18
click at [1013, 586] on button "Done" at bounding box center [997, 584] width 60 height 31
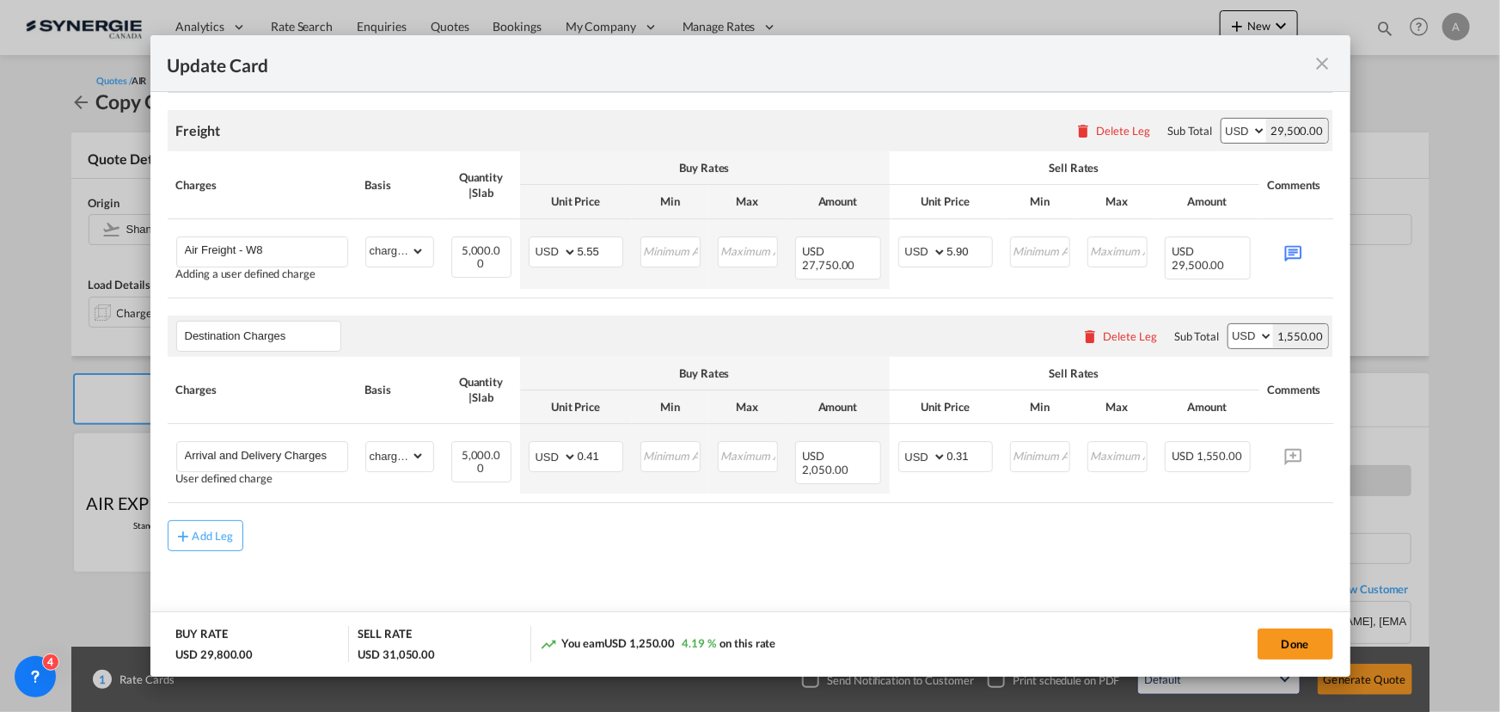
scroll to position [380, 0]
click at [1286, 637] on button "Done" at bounding box center [1296, 643] width 76 height 31
type input "14 Sep 2025"
type input "[DATE]"
type input "5.9"
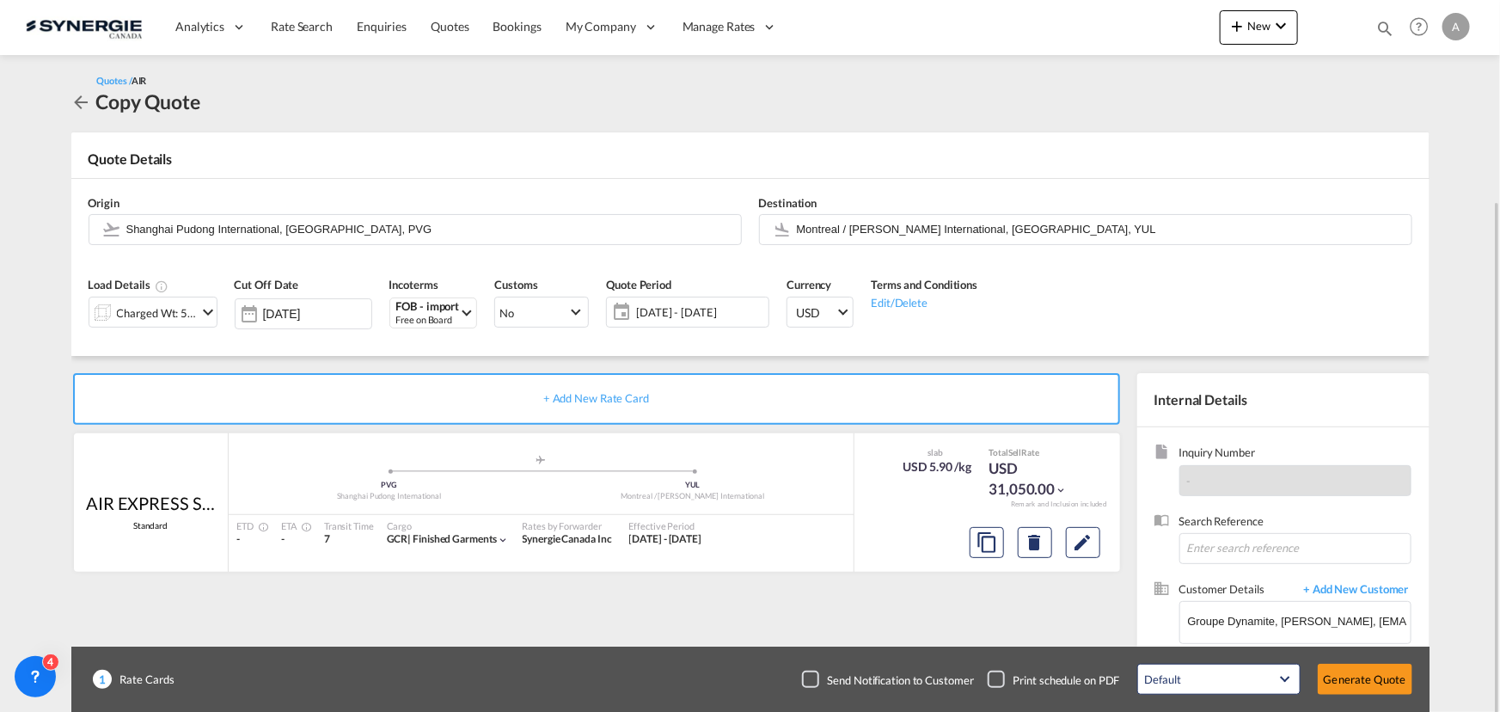
scroll to position [107, 0]
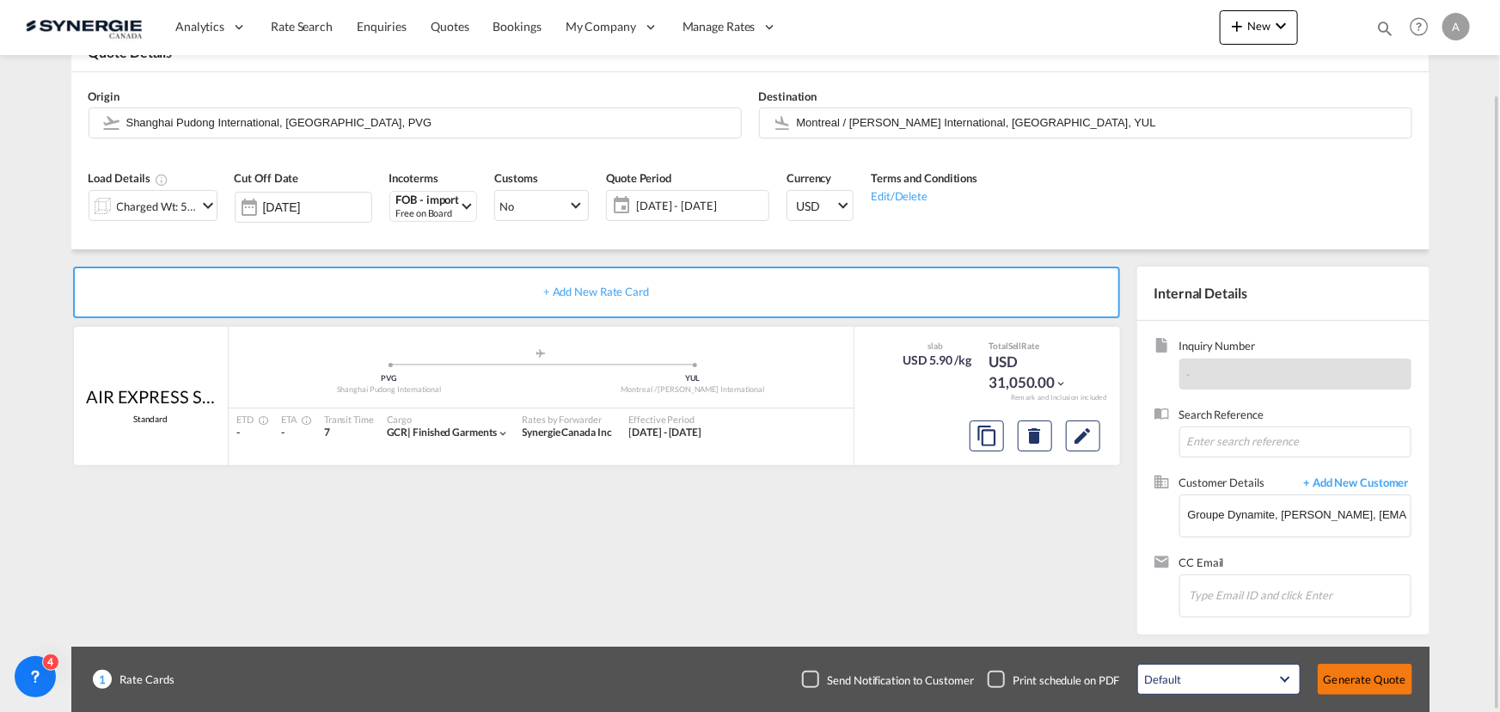
click at [1370, 675] on button "Generate Quote" at bounding box center [1365, 679] width 95 height 31
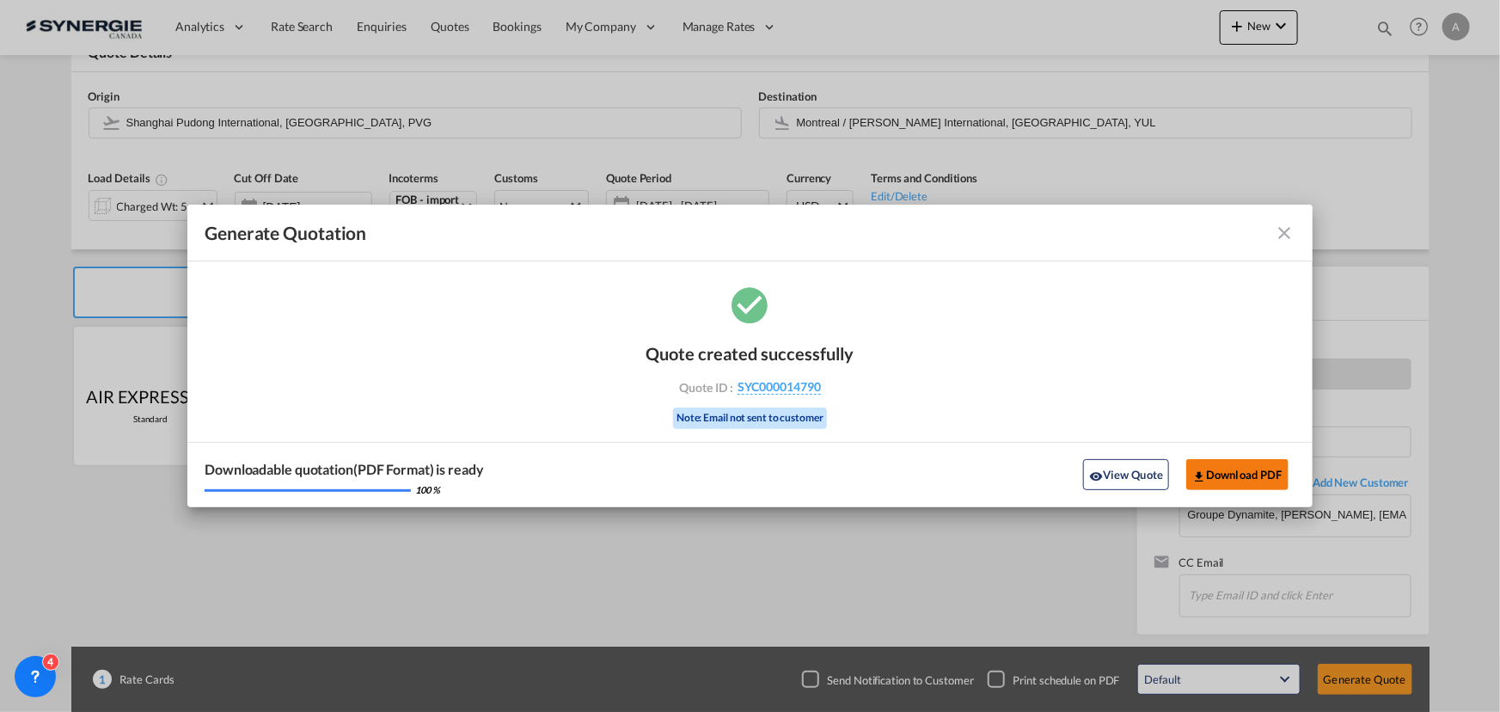
click at [1232, 475] on button "Download PDF" at bounding box center [1237, 474] width 102 height 31
click at [1285, 235] on md-icon "icon-close fg-AAA8AD cursor m-0" at bounding box center [1285, 233] width 21 height 21
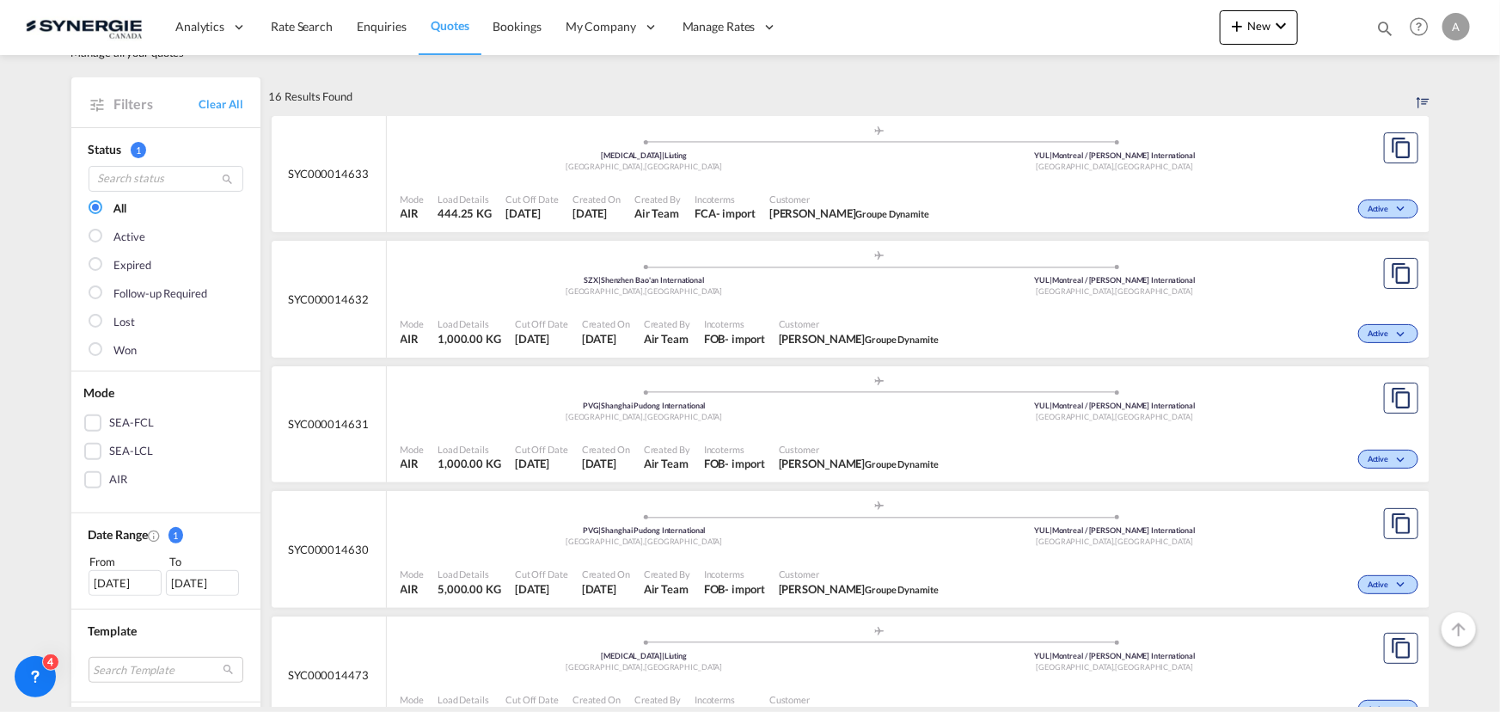
scroll to position [77, 0]
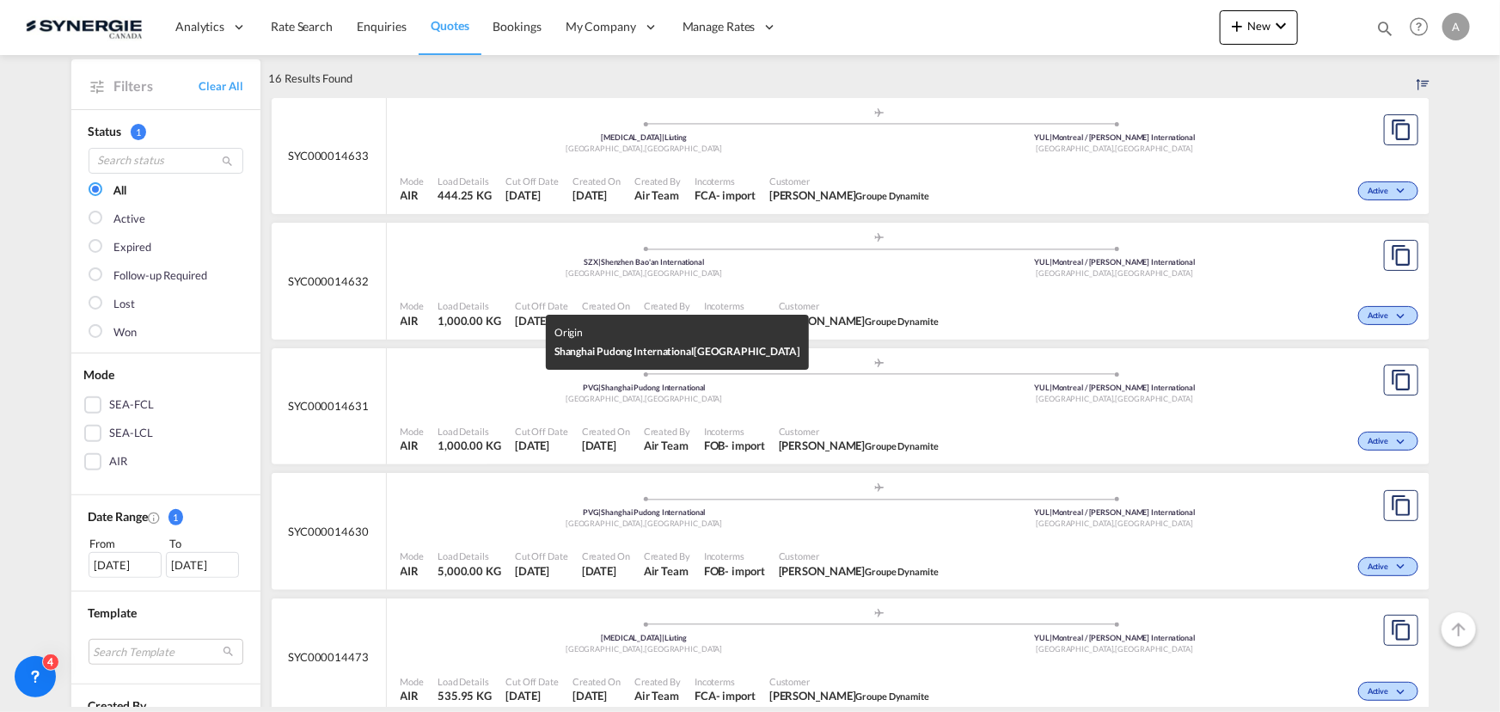
click at [756, 383] on div "PVG | Shanghai Pudong International" at bounding box center [644, 388] width 471 height 11
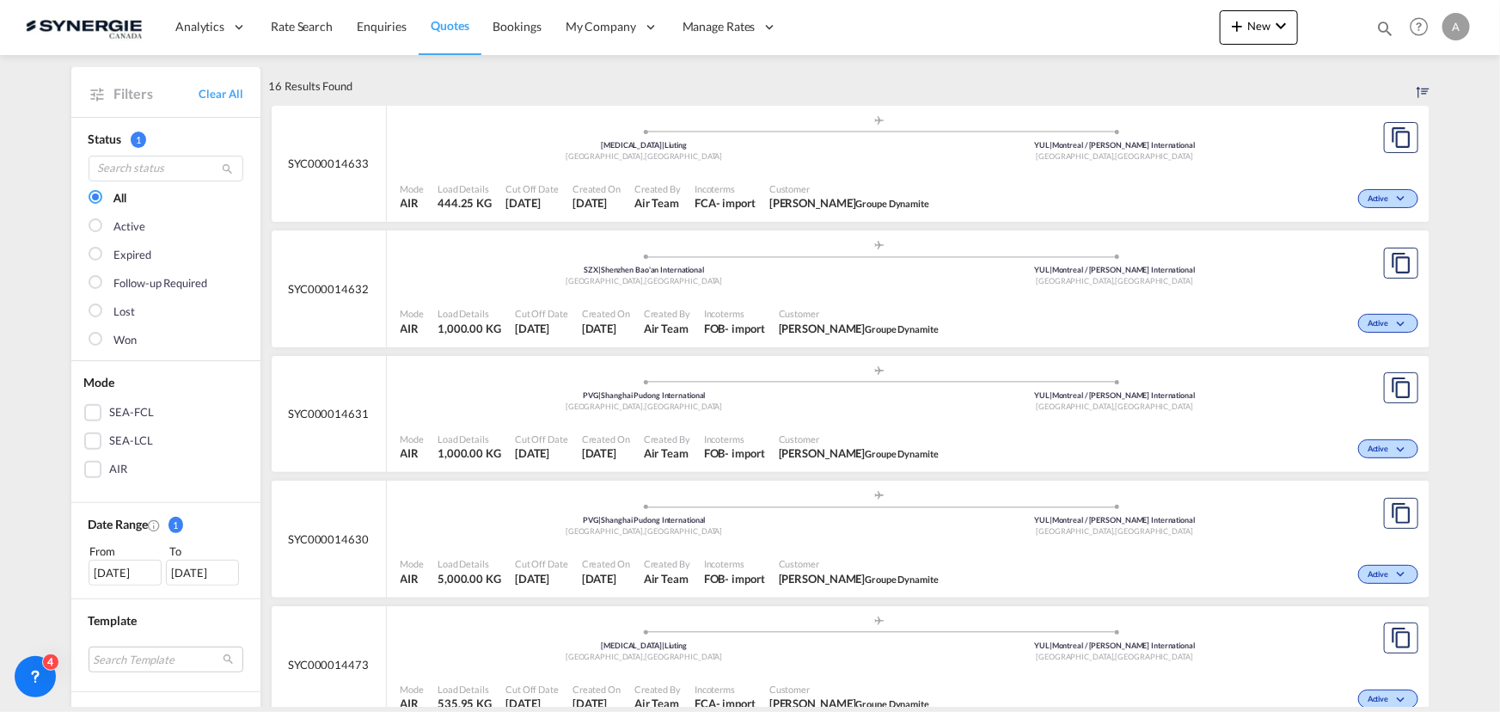
scroll to position [0, 0]
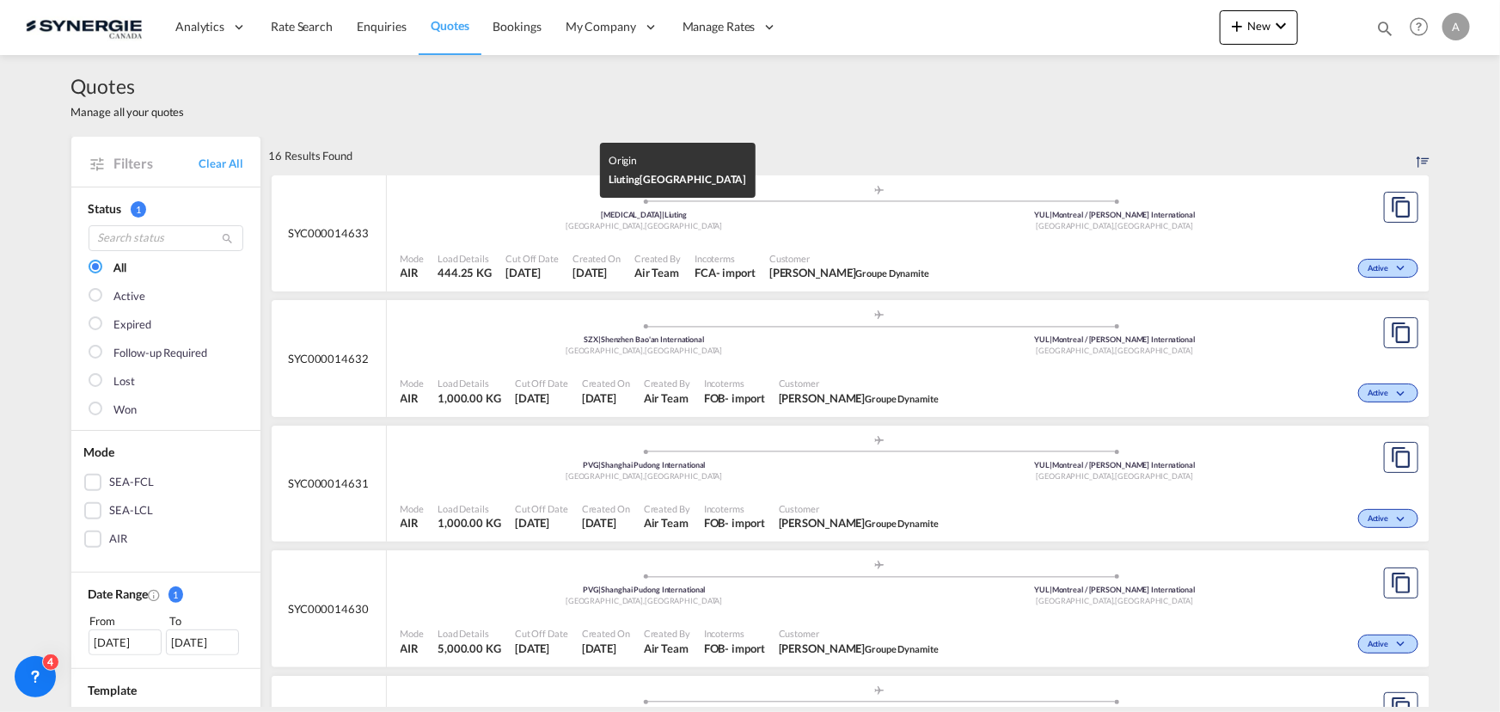
click at [784, 224] on div "Qingdao , China" at bounding box center [644, 226] width 471 height 11
click at [725, 363] on div ".a{fill:#aaa8ad;} .a{fill:#aaa8ad;} SZX | Shenzhen Bao'an International Shenzhe…" at bounding box center [880, 337] width 958 height 56
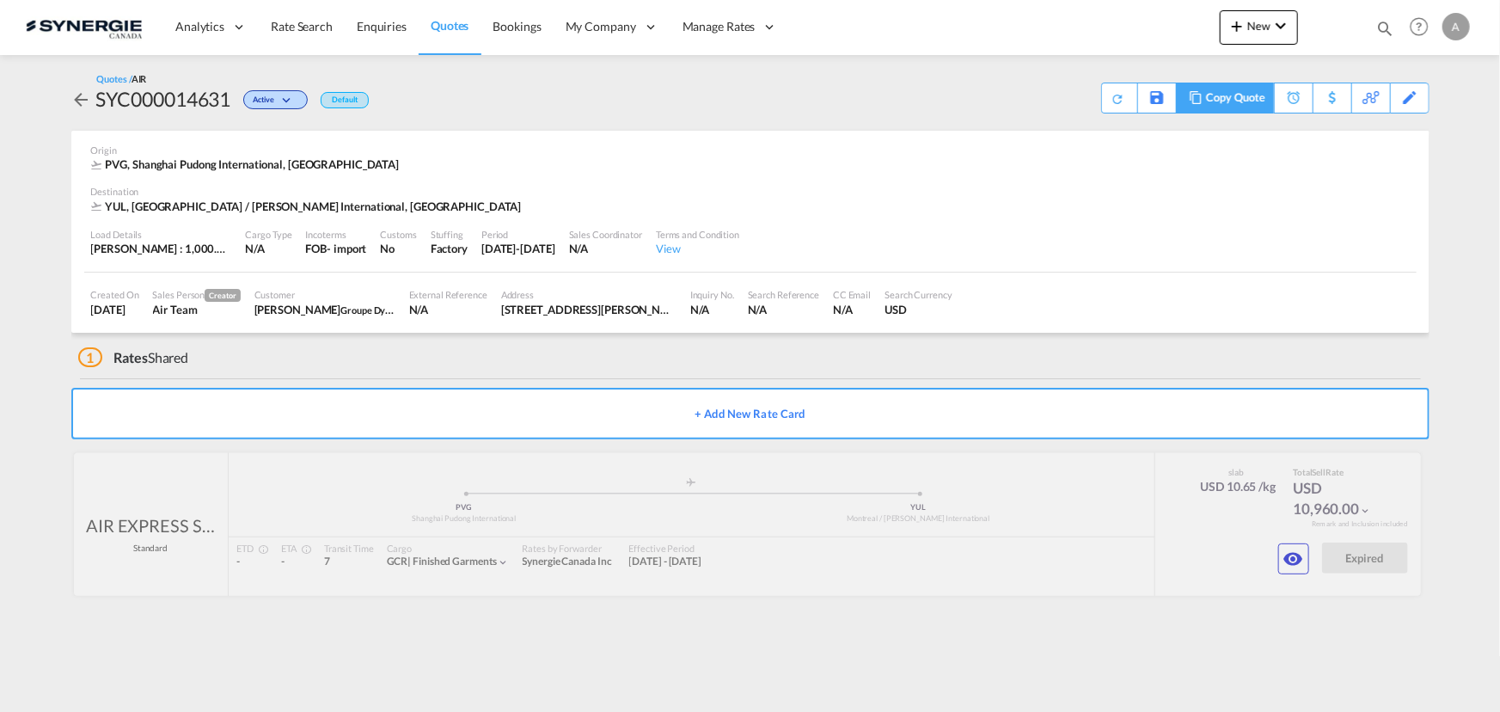
click at [1239, 97] on div "Copy Quote" at bounding box center [1235, 97] width 58 height 29
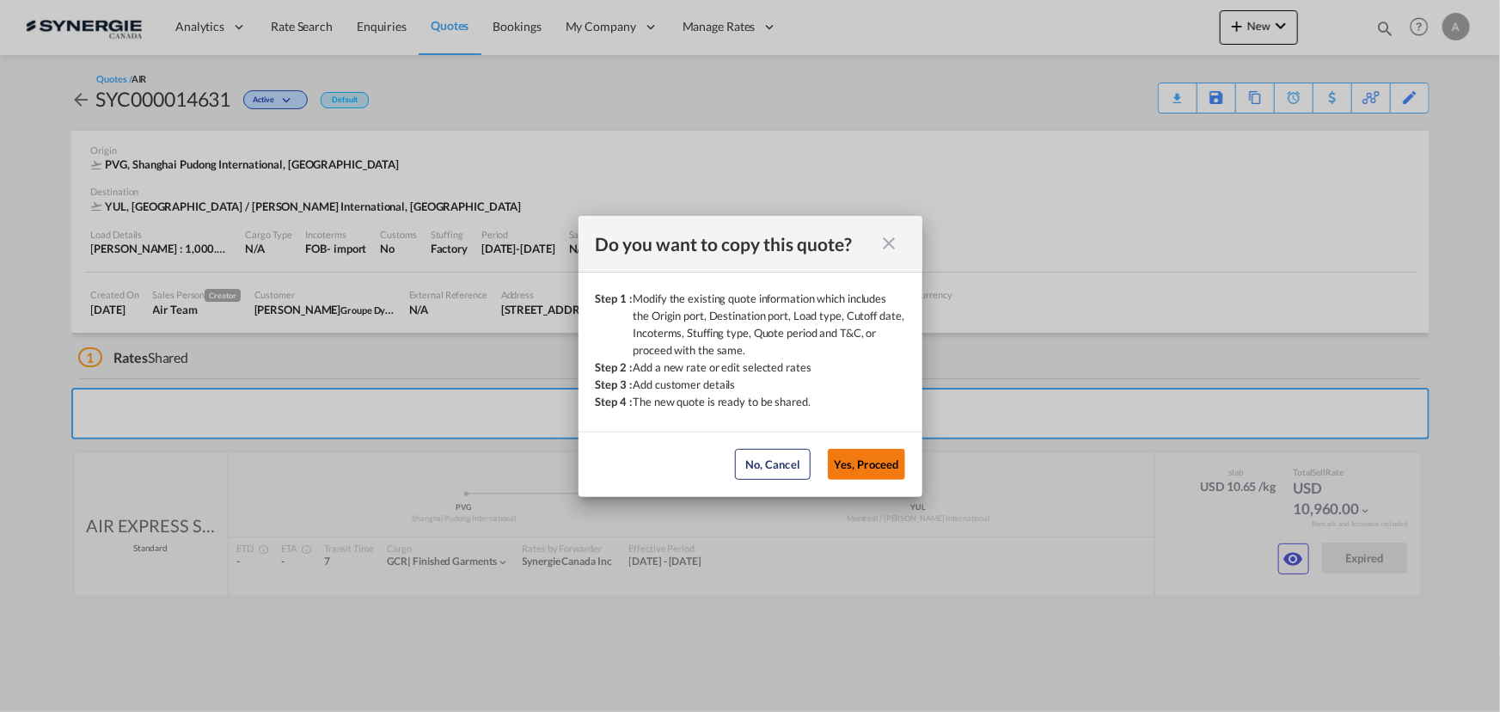
click at [845, 449] on button "Yes, Proceed" at bounding box center [866, 464] width 77 height 31
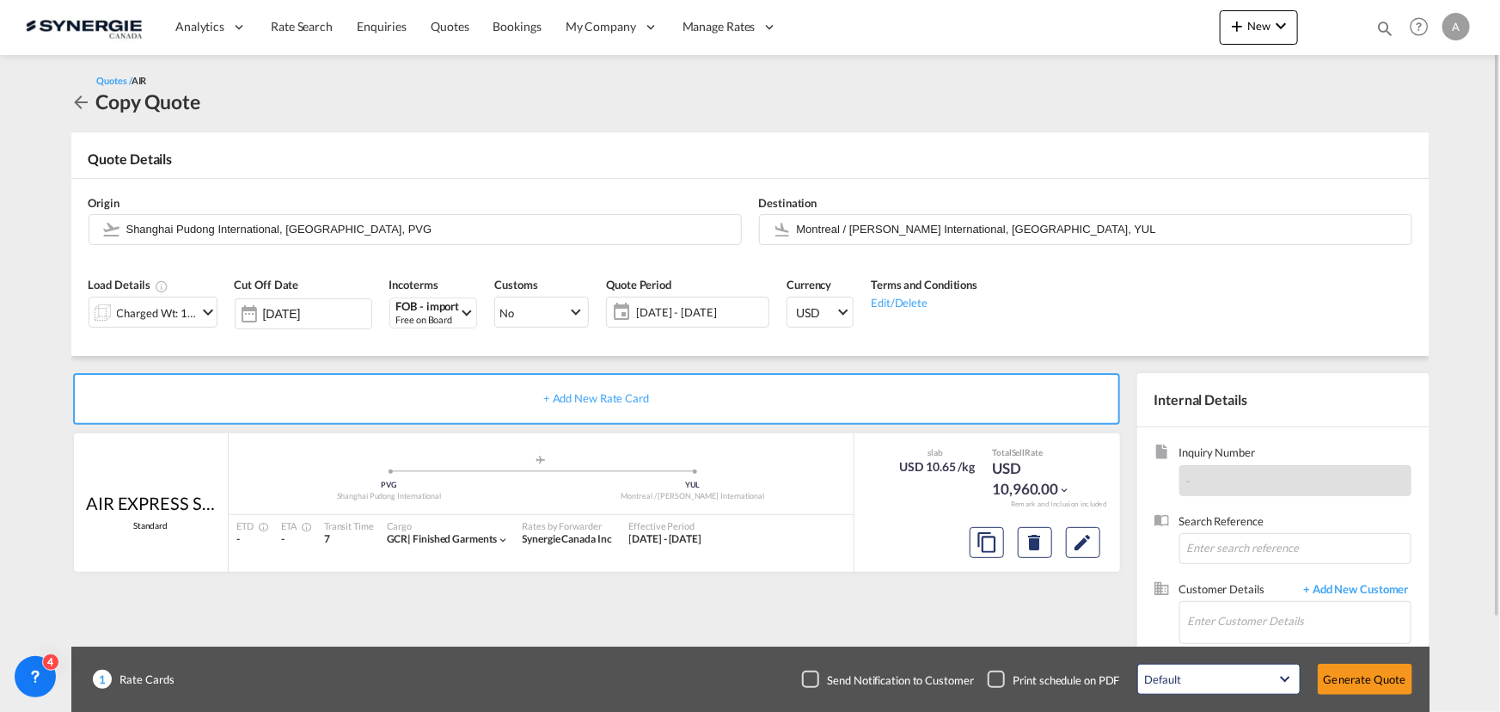
click at [729, 306] on span "09 Sep - 02 Oct 2025" at bounding box center [700, 311] width 128 height 15
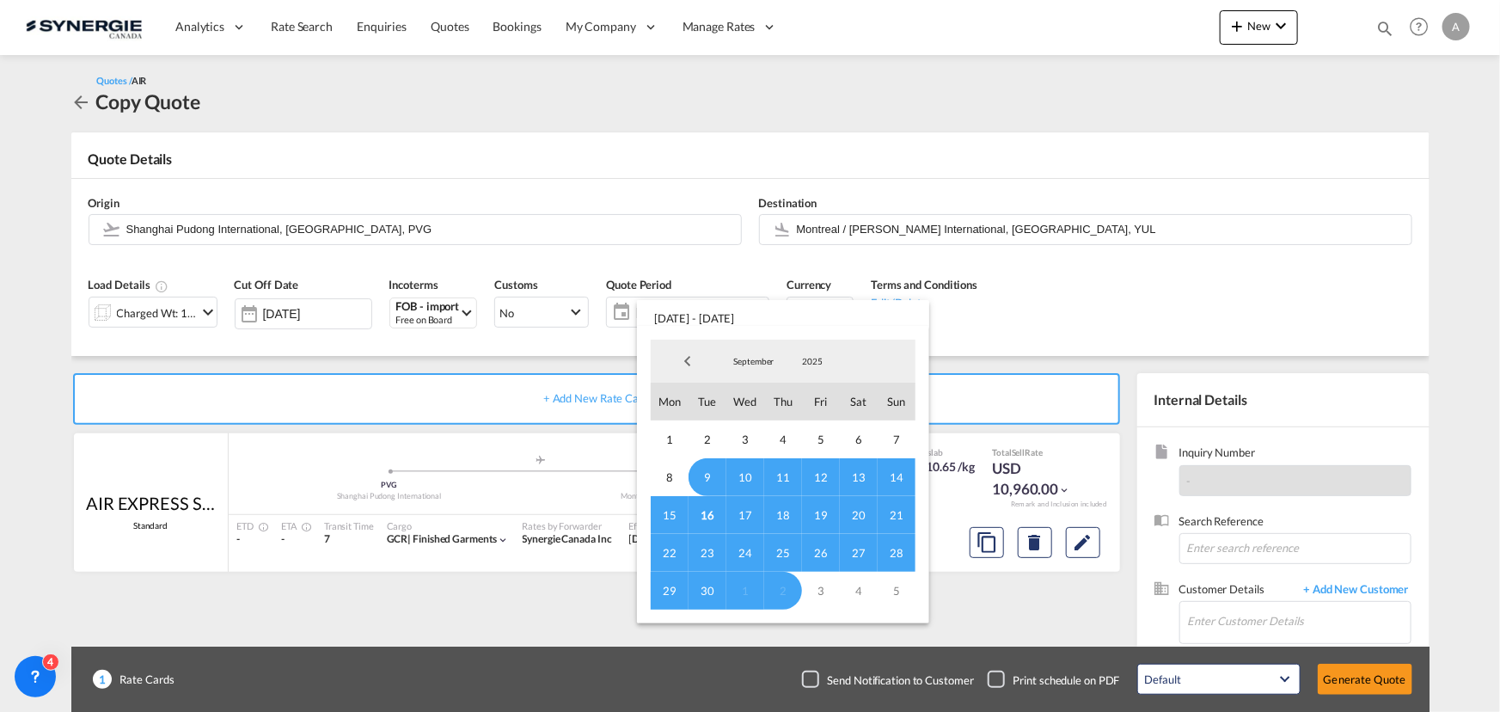
click at [713, 520] on span "16" at bounding box center [708, 515] width 38 height 38
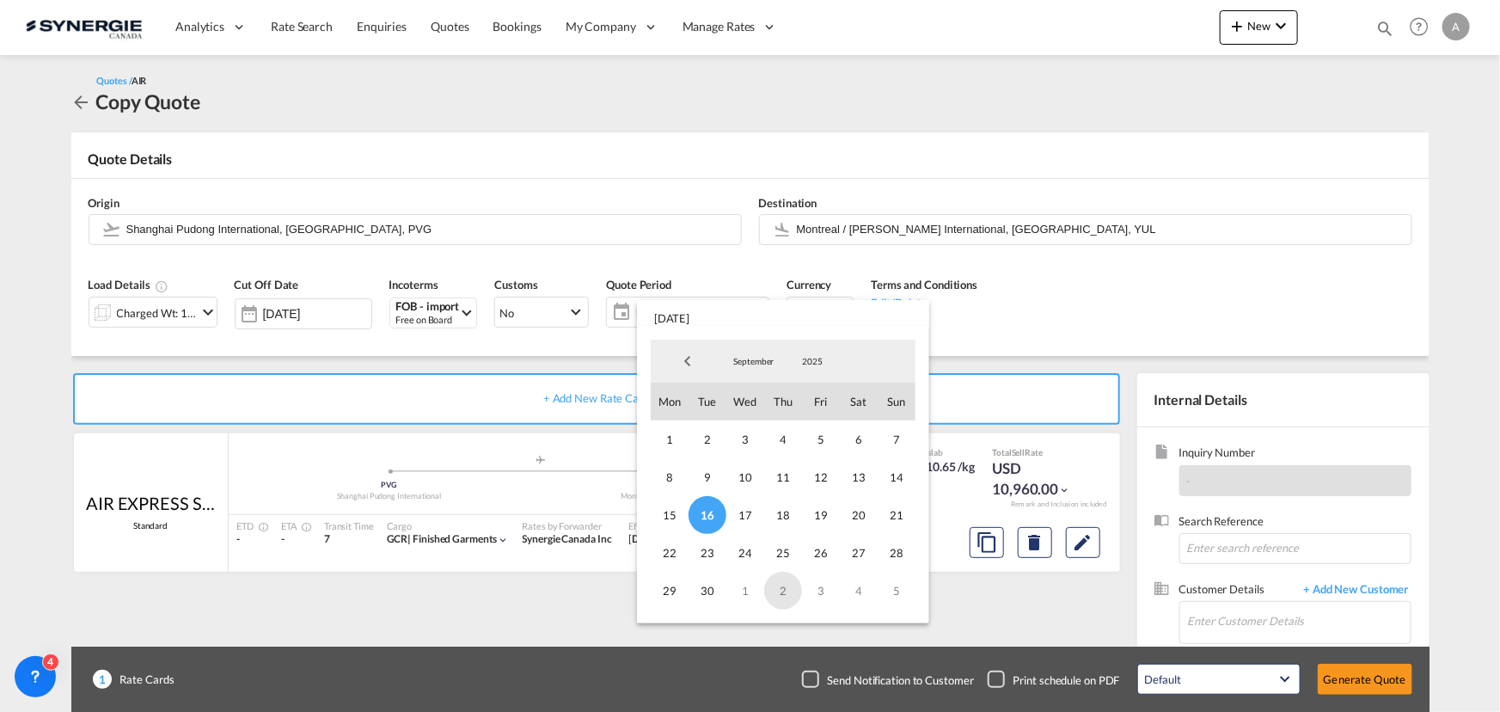
click at [780, 591] on span "2" at bounding box center [783, 591] width 38 height 38
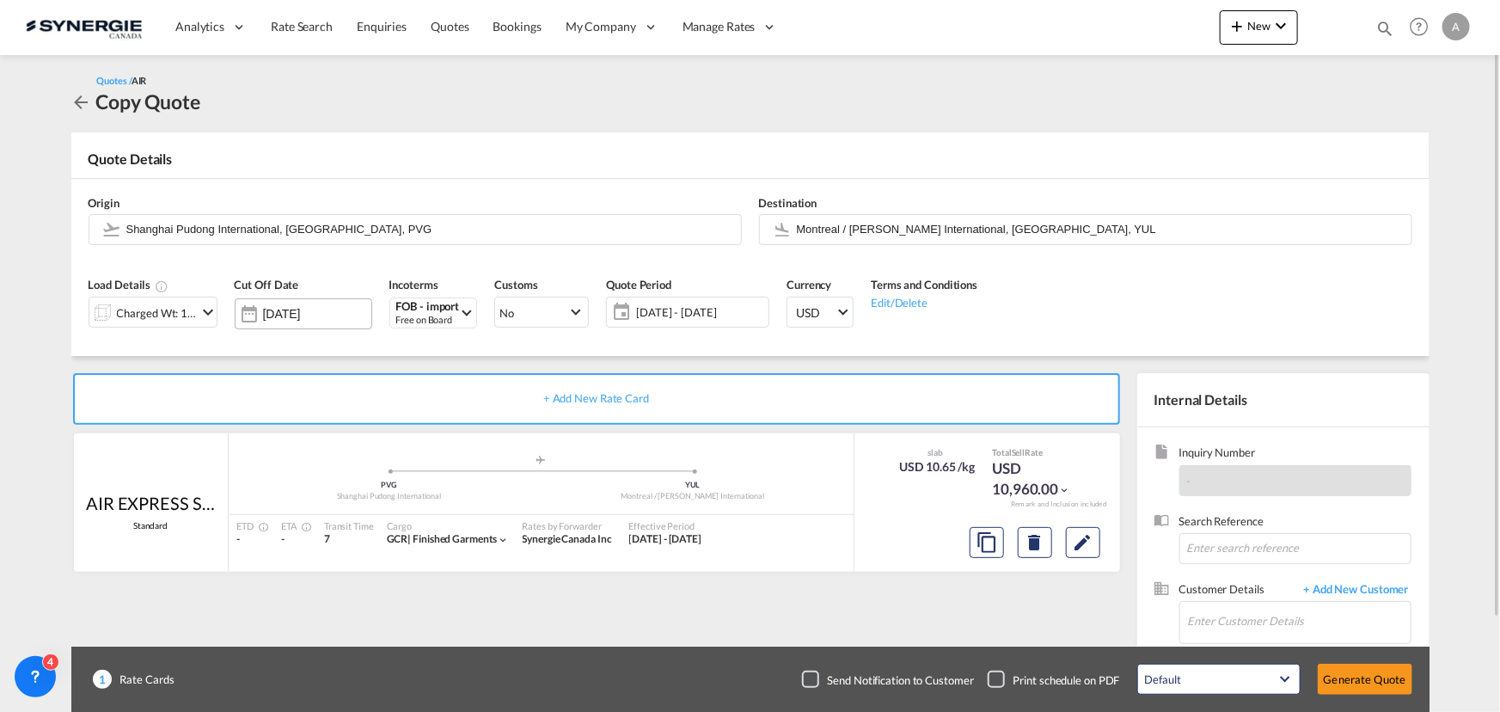
click at [291, 320] on input "[DATE]" at bounding box center [317, 314] width 108 height 14
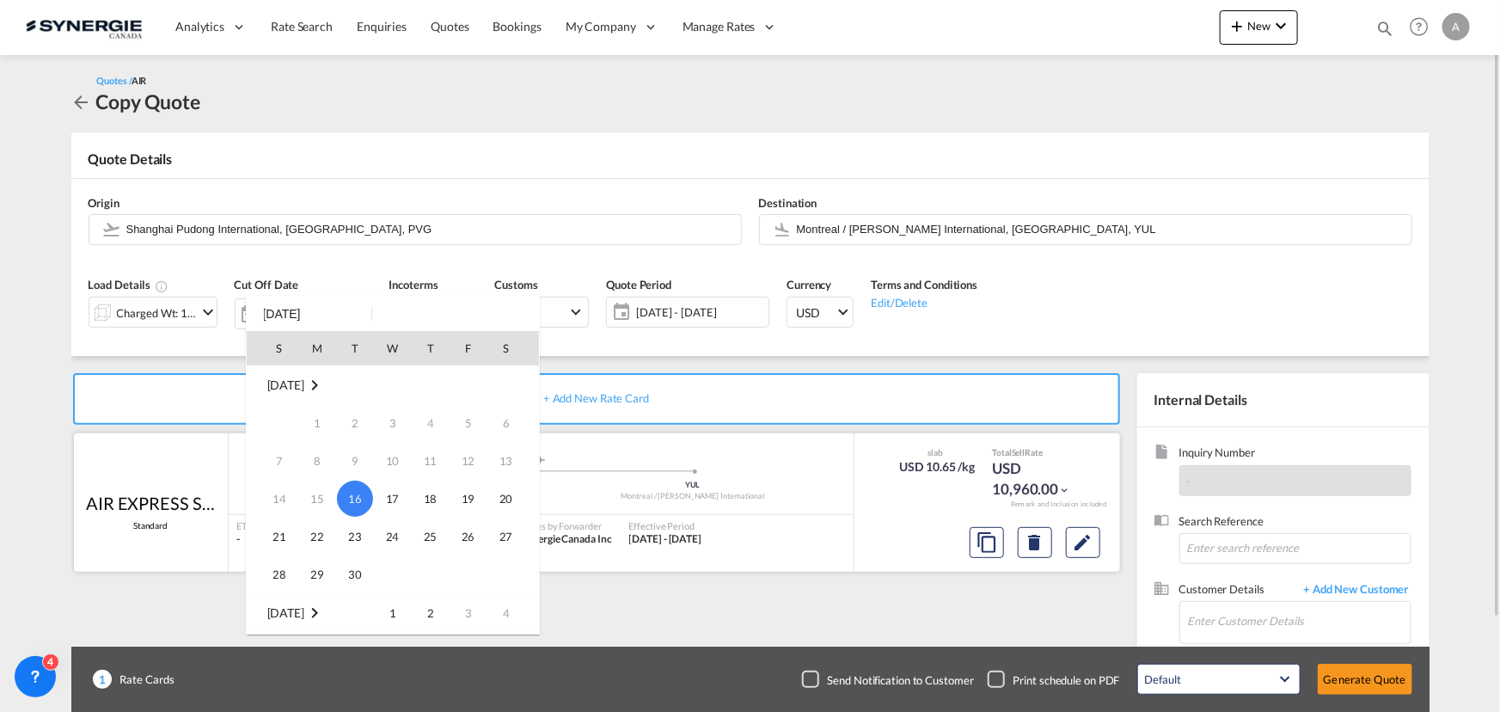
click at [511, 499] on span "20" at bounding box center [506, 498] width 34 height 34
type input "[DATE]"
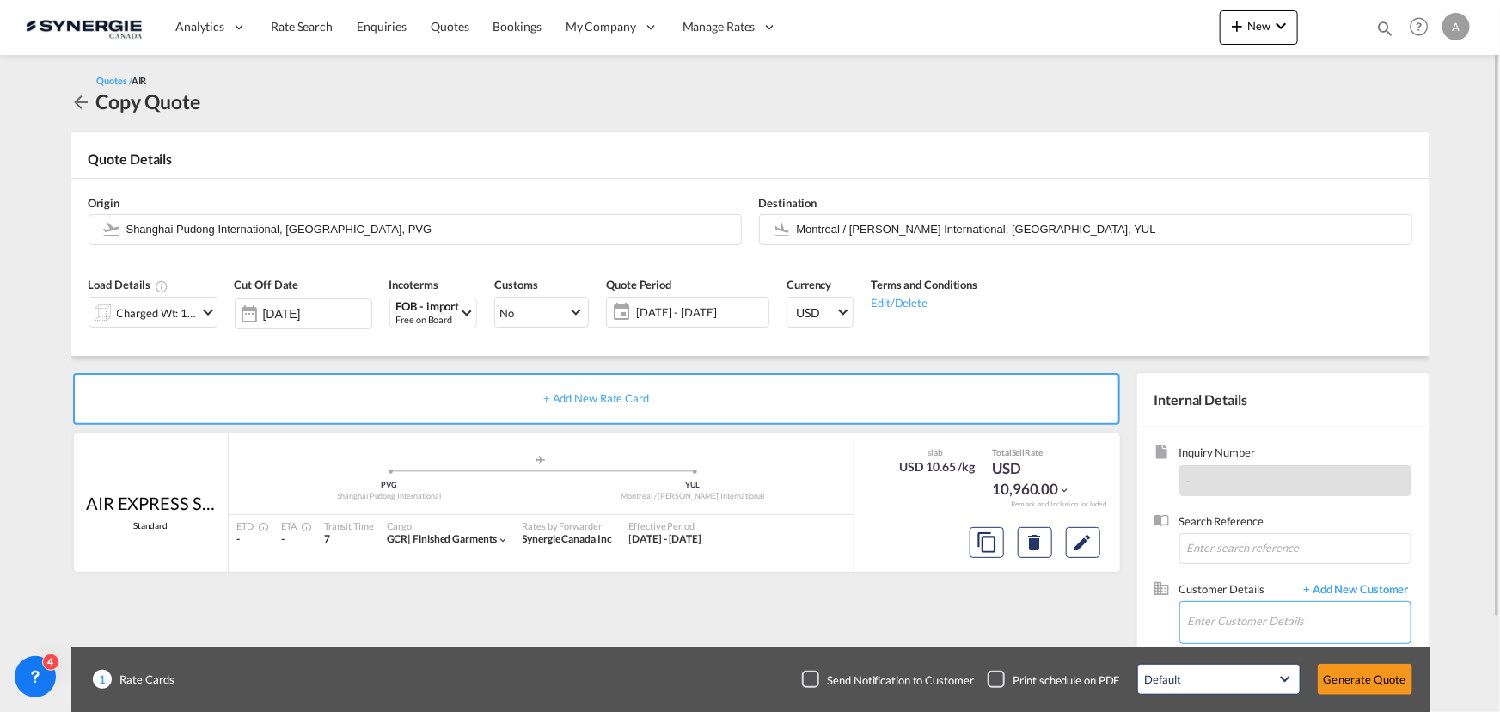
click at [1307, 611] on input "Enter Customer Details" at bounding box center [1299, 621] width 223 height 39
click at [1294, 577] on div "[PERSON_NAME] msutton@ dynamite .ca | Groupe Dynamite" at bounding box center [1298, 577] width 223 height 46
type input "Groupe Dynamite, [PERSON_NAME], [EMAIL_ADDRESS][DOMAIN_NAME]"
click at [1080, 536] on md-icon "Edit" at bounding box center [1083, 542] width 21 height 21
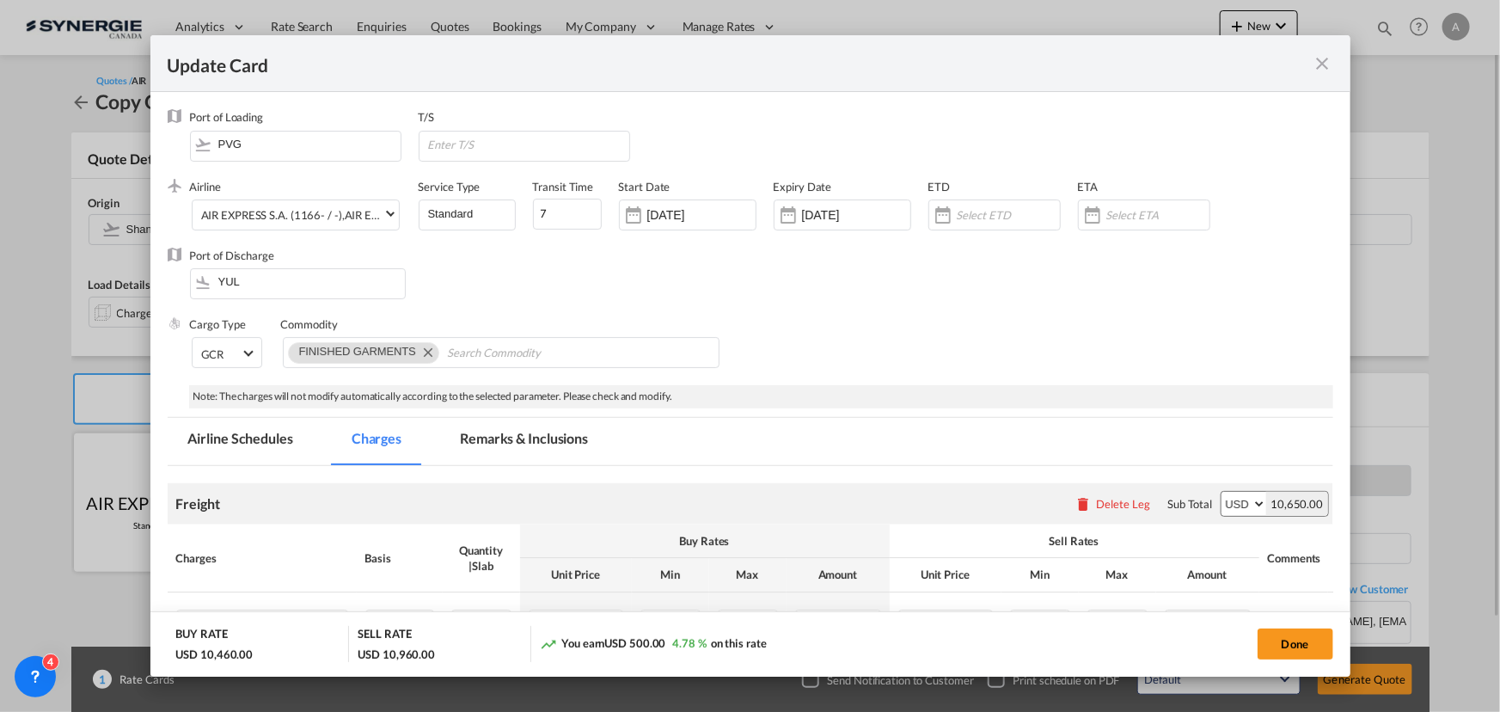
select select "chargeable_weight"
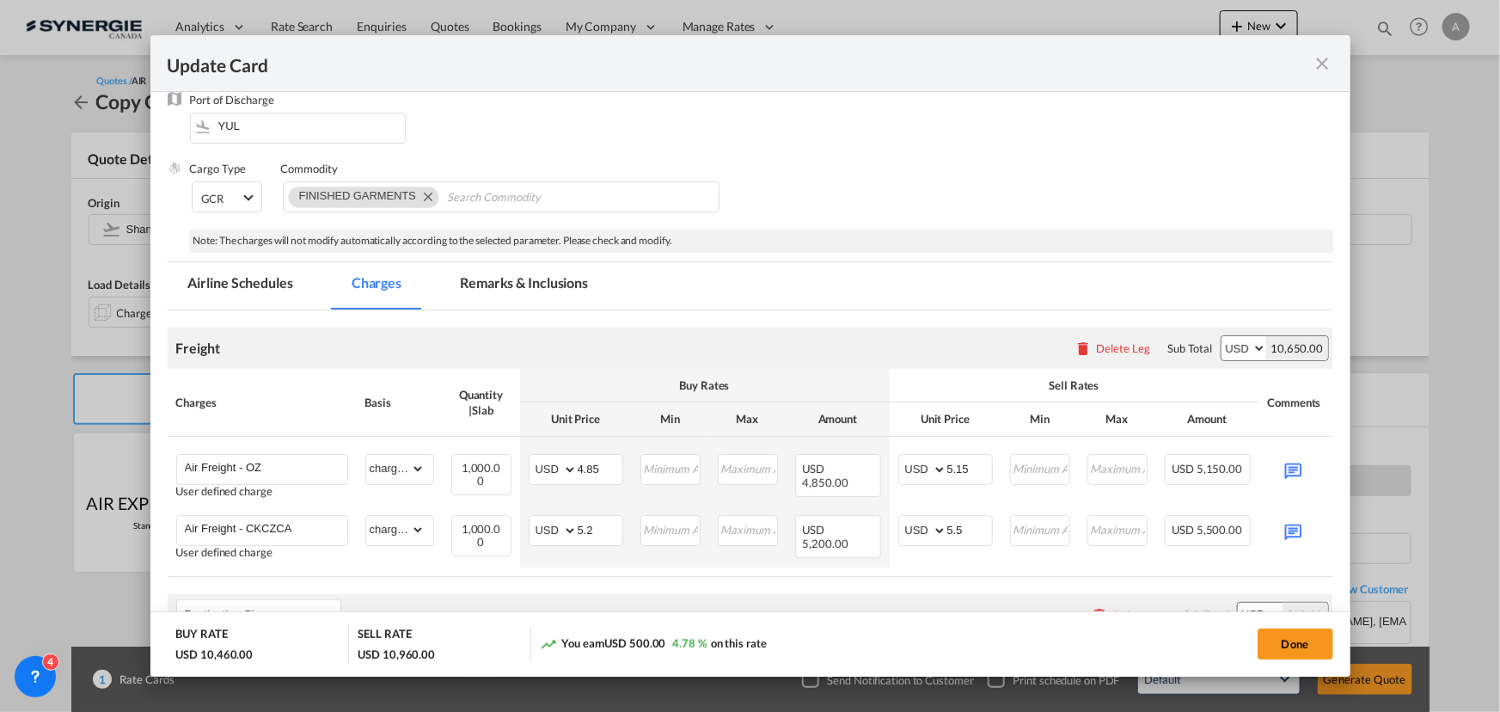
scroll to position [0, 64]
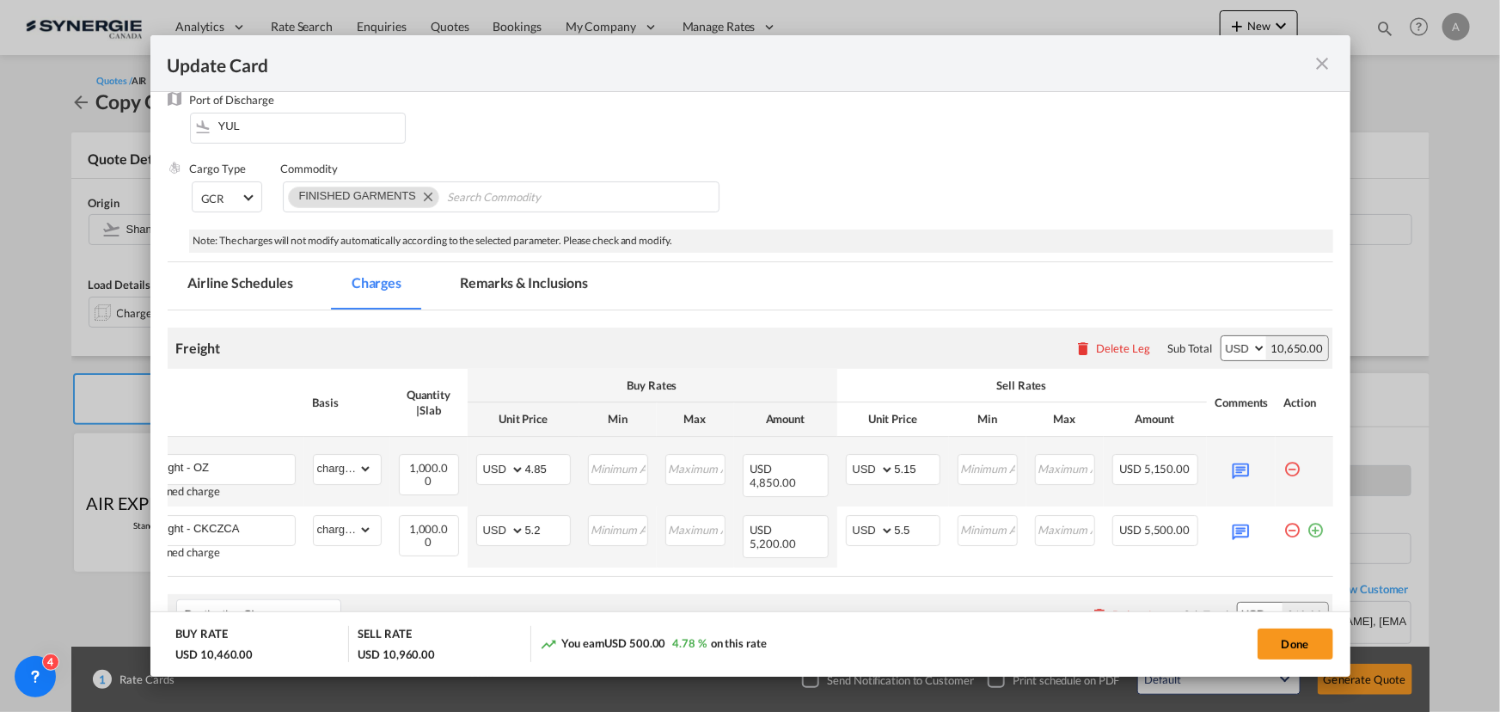
click at [1284, 469] on md-icon "icon-minus-circle-outline red-400-fg pt-7" at bounding box center [1292, 462] width 17 height 17
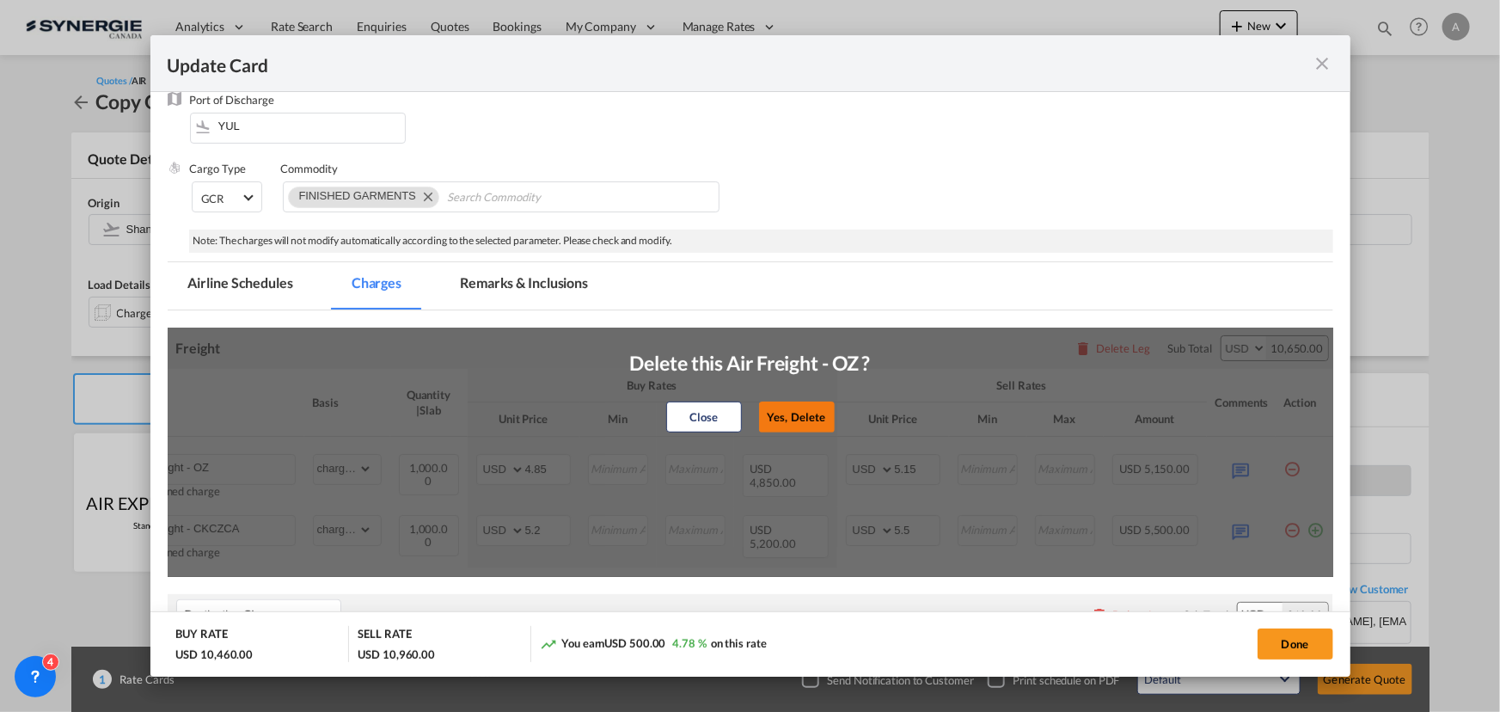
click at [807, 410] on button "Yes, Delete" at bounding box center [796, 416] width 76 height 31
type input "Air Freight - CKCZCA"
type input "5.2"
type input "5.5"
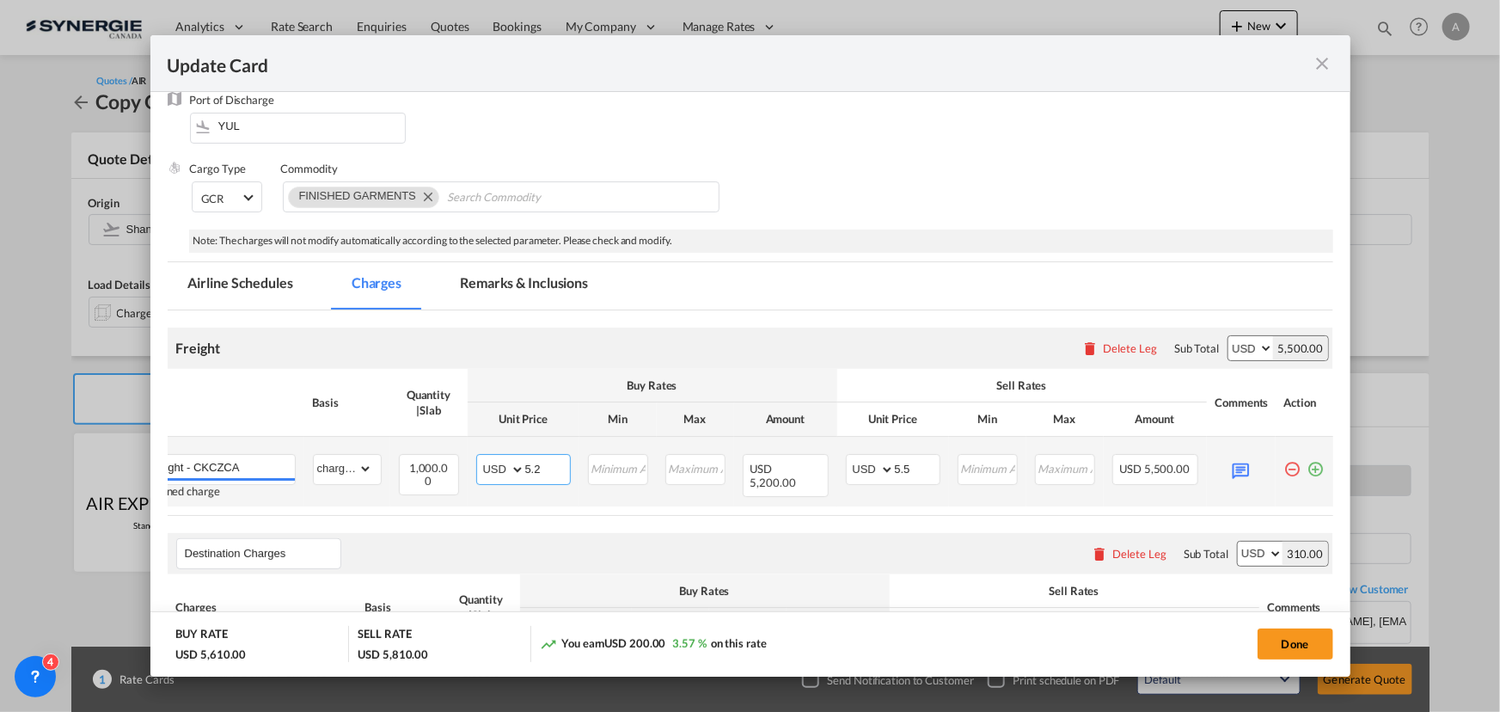
drag, startPoint x: 499, startPoint y: 468, endPoint x: 471, endPoint y: 462, distance: 28.2
click at [476, 462] on md-input-container "AED AFN ALL AMD ANG AOA ARS AUD AWG AZN BAM BBD BDT BGN BHD BIF BMD BND BOB BRL…" at bounding box center [523, 469] width 95 height 31
type input "5.20"
click at [1239, 467] on md-icon "Update CardPort of ..." at bounding box center [1241, 469] width 30 height 30
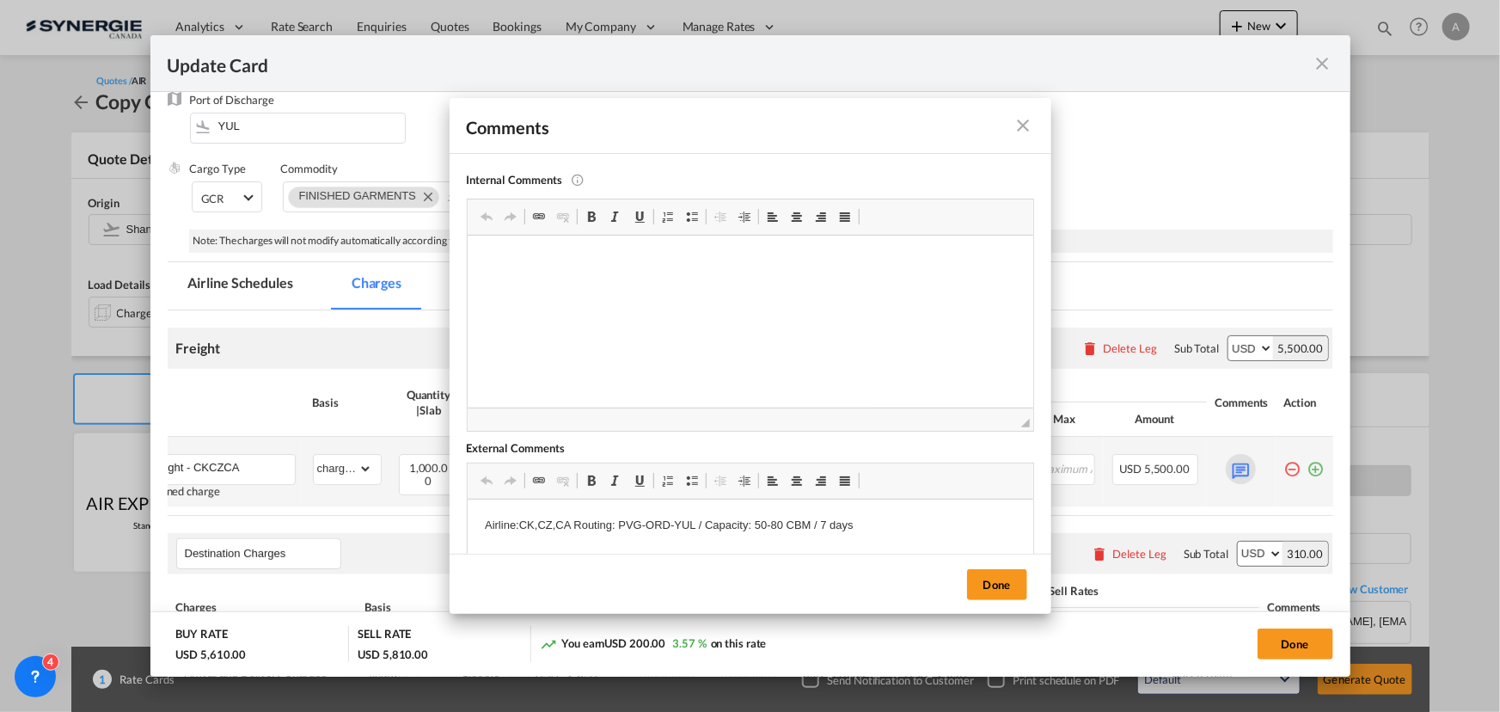
scroll to position [0, 0]
drag, startPoint x: 770, startPoint y: 525, endPoint x: 753, endPoint y: 525, distance: 17.2
drag, startPoint x: 753, startPoint y: 523, endPoint x: 770, endPoint y: 523, distance: 17.2
click at [770, 523] on p "Airline:CK,CZ,CA Routing: PVG-ORD-YUL / Capacity: 50-80 CBM / 7 days" at bounding box center [749, 526] width 531 height 18
click at [996, 583] on button "Done" at bounding box center [997, 584] width 60 height 31
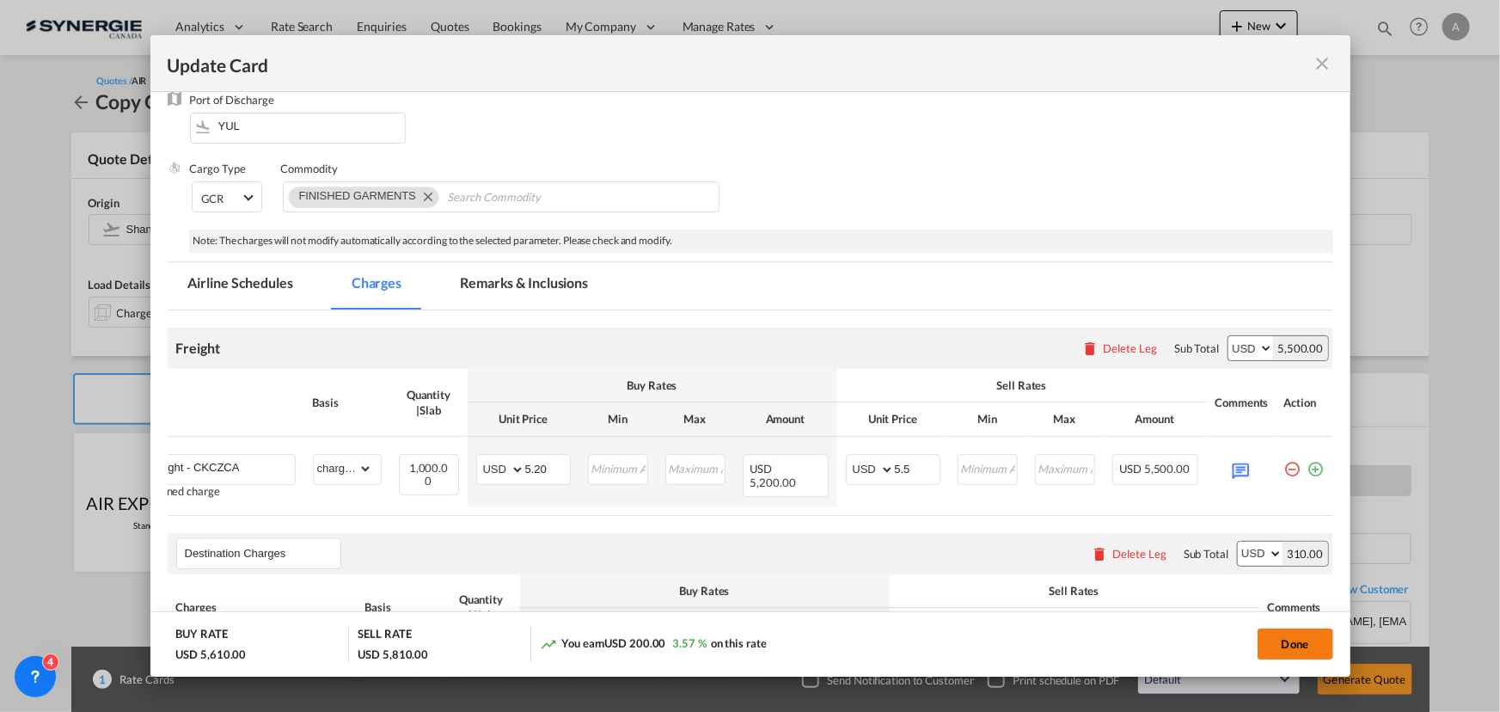
click at [1307, 641] on button "Done" at bounding box center [1296, 643] width 76 height 31
type input "07 Sep 2025"
type input "30 Sep 2025"
type input "5.2"
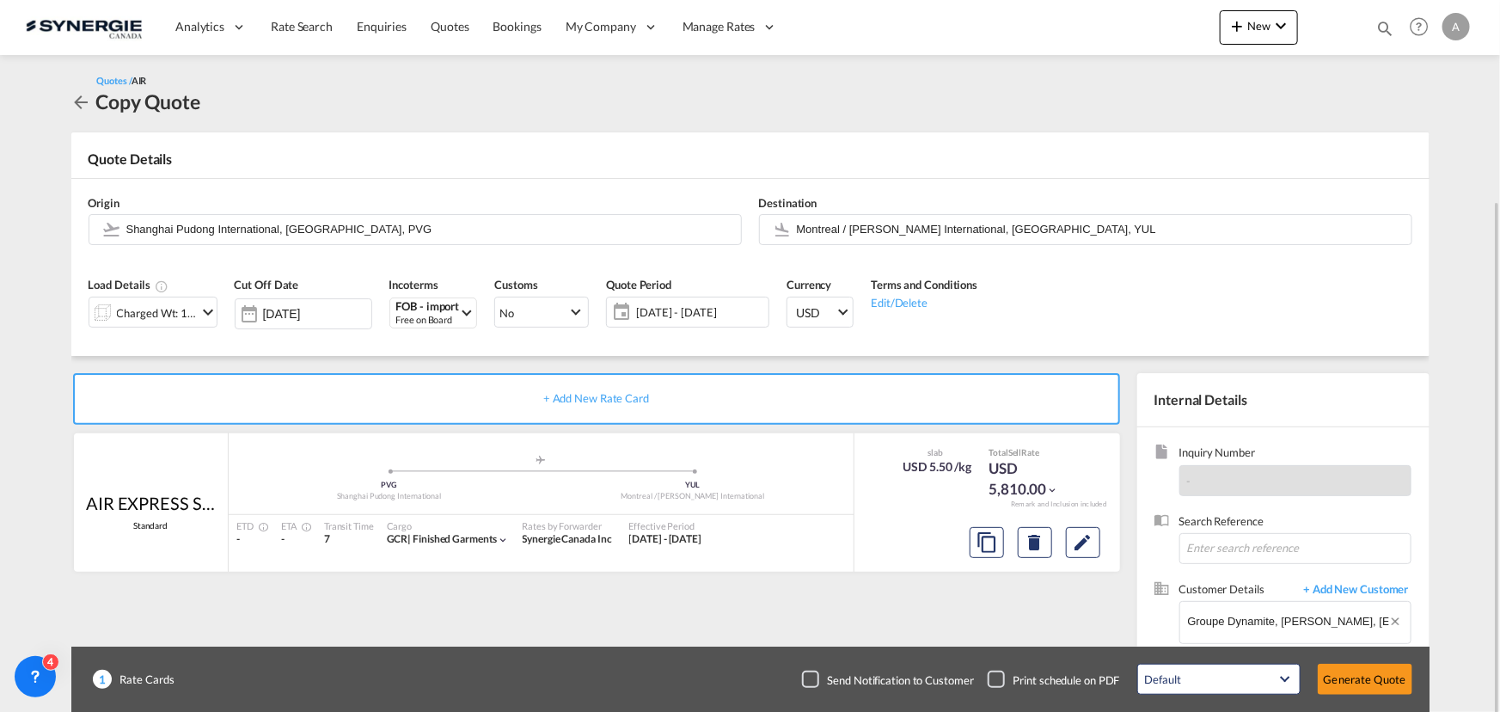
scroll to position [107, 0]
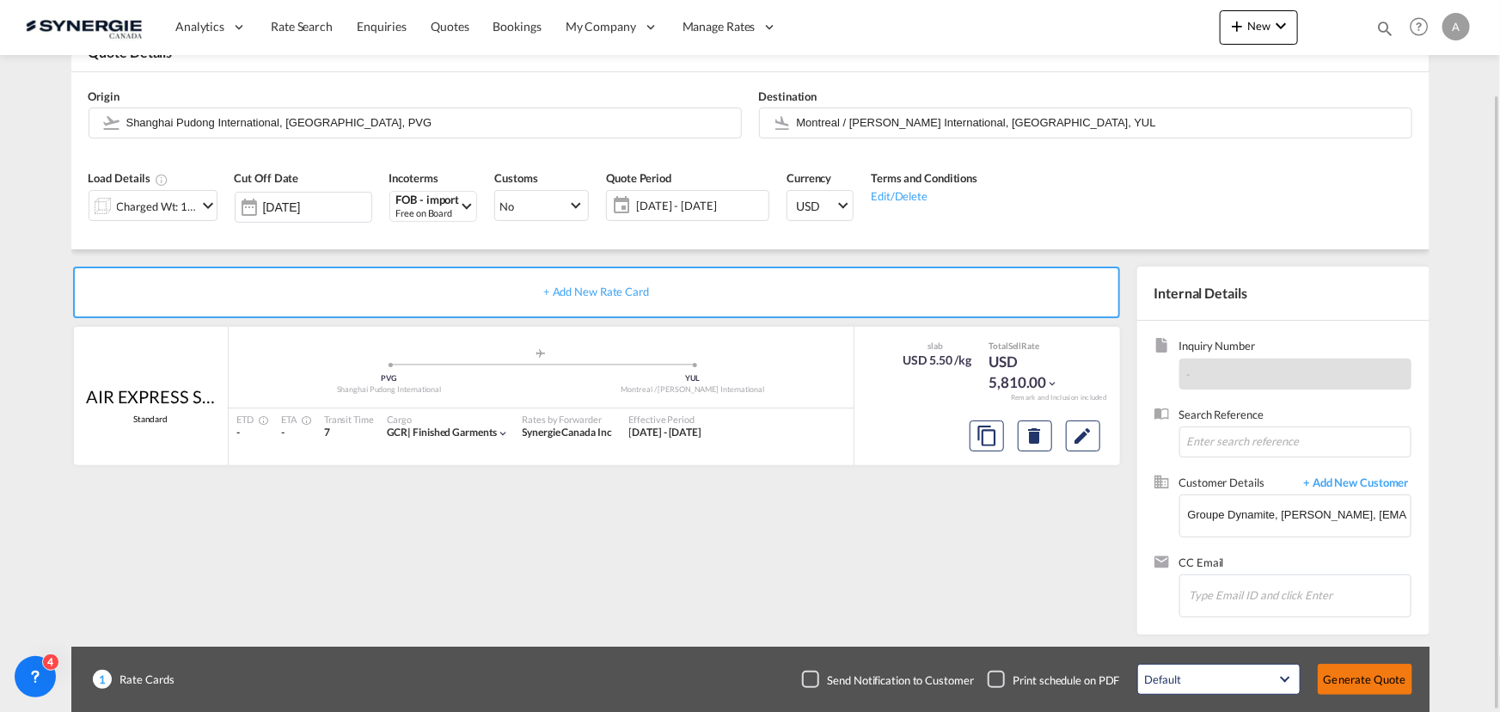
click at [1349, 682] on button "Generate Quote" at bounding box center [1365, 679] width 95 height 31
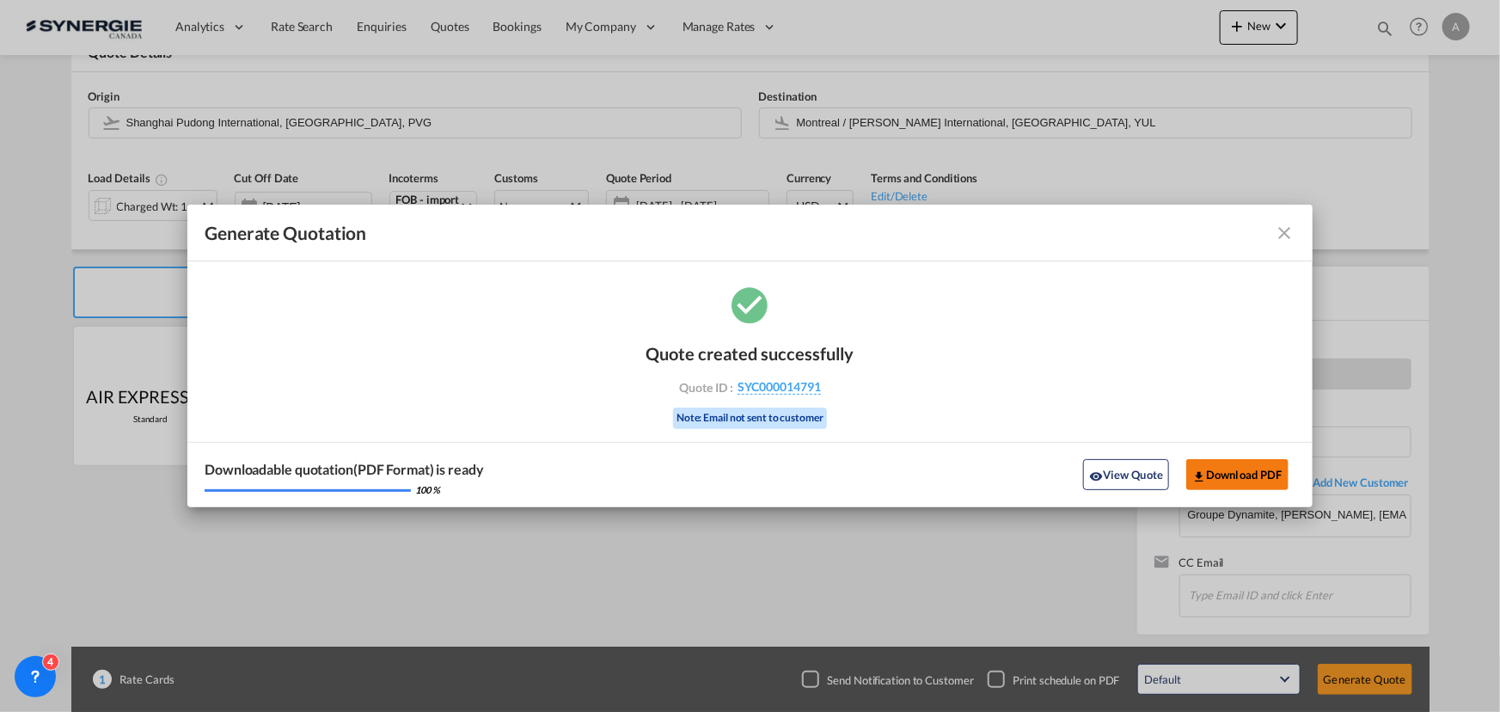
click at [1238, 470] on button "Download PDF" at bounding box center [1237, 474] width 102 height 31
click at [1288, 234] on md-icon "icon-close fg-AAA8AD cursor m-0" at bounding box center [1285, 233] width 21 height 21
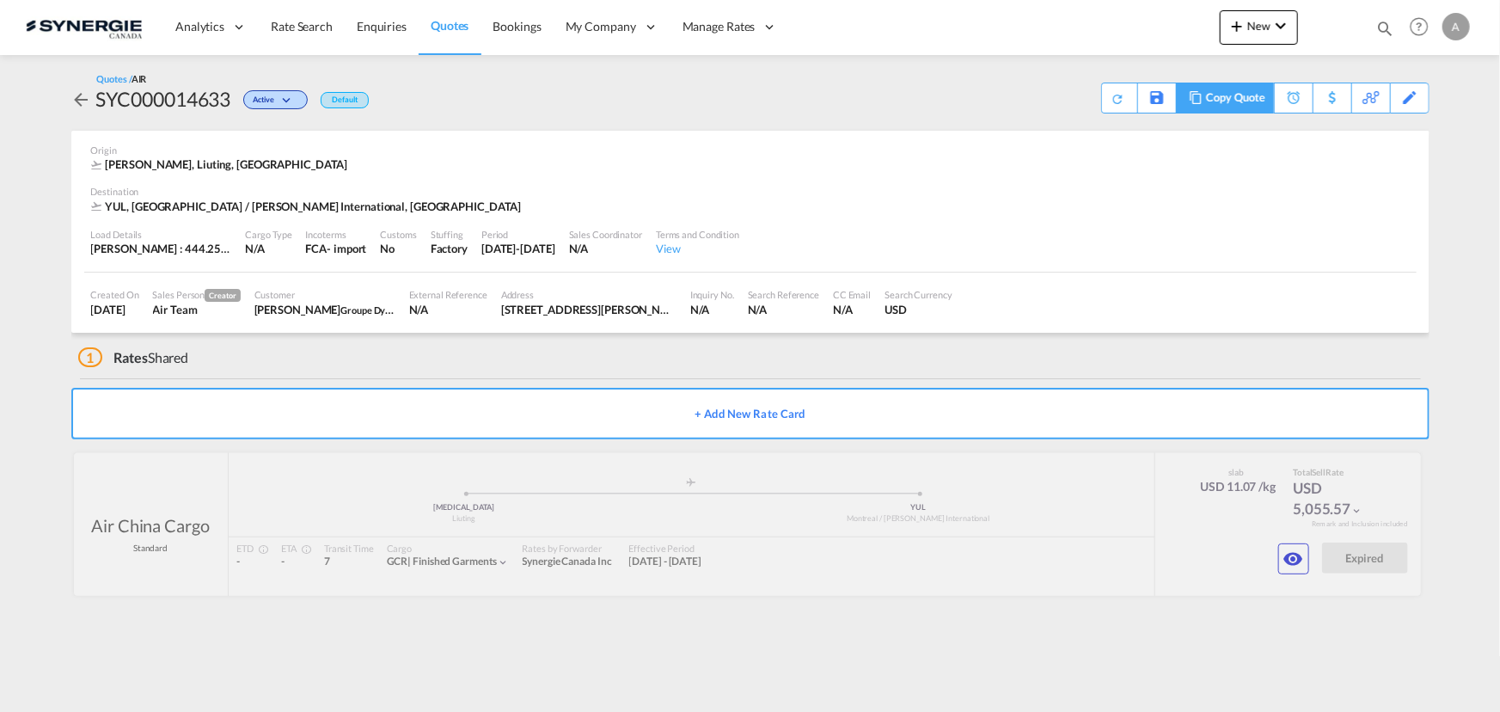
click at [1202, 96] on md-icon at bounding box center [1195, 97] width 21 height 13
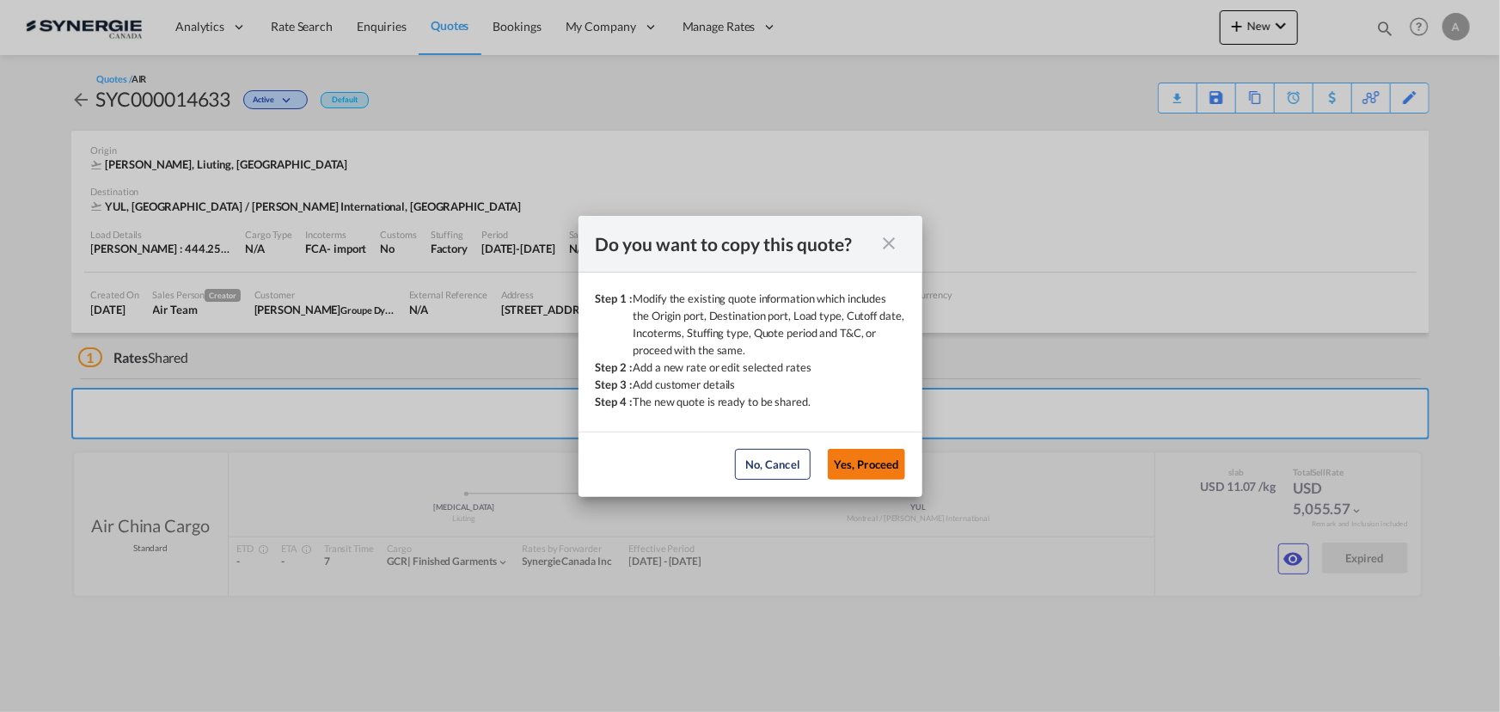
click at [844, 466] on button "Yes, Proceed" at bounding box center [866, 464] width 77 height 31
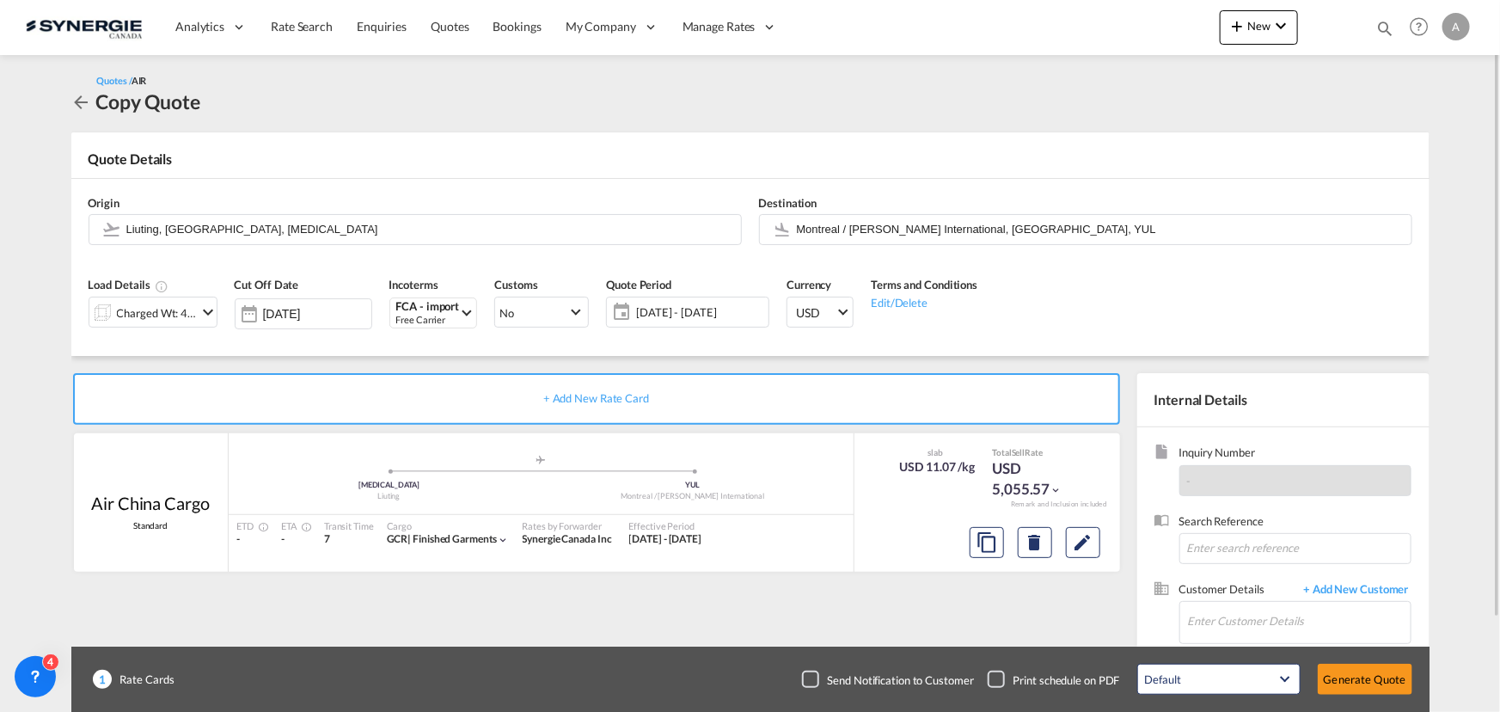
click at [686, 308] on span "[DATE] - [DATE]" at bounding box center [700, 311] width 128 height 15
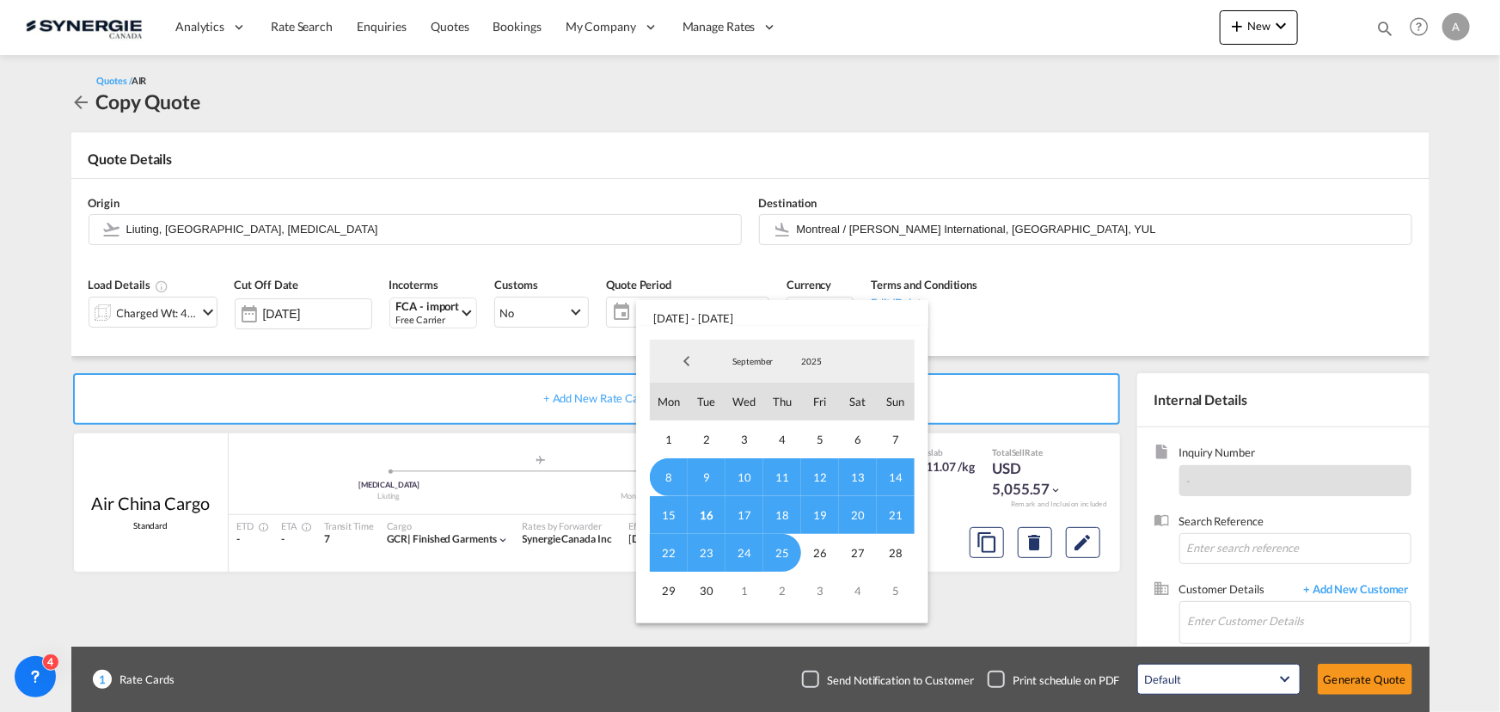
click at [705, 513] on span "16" at bounding box center [707, 515] width 38 height 38
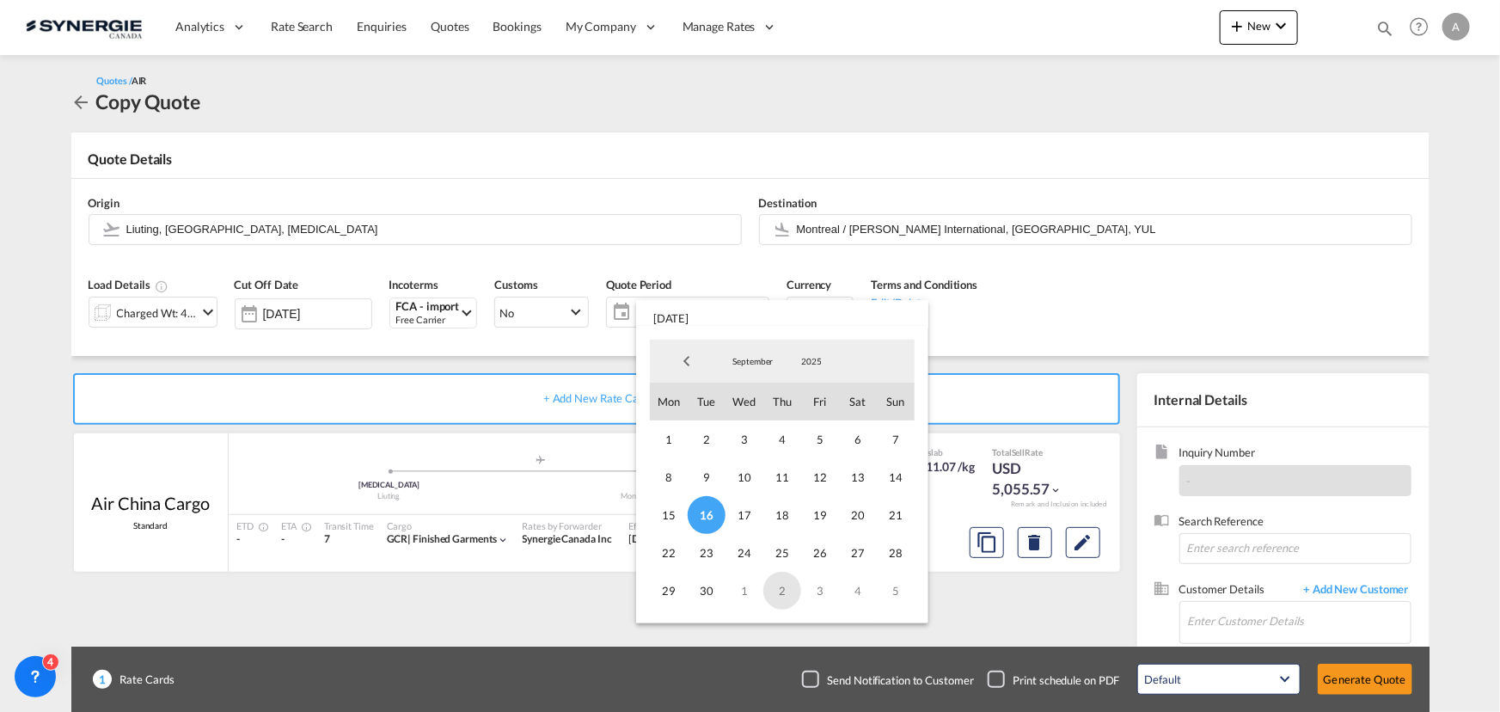
click at [781, 598] on span "2" at bounding box center [782, 591] width 38 height 38
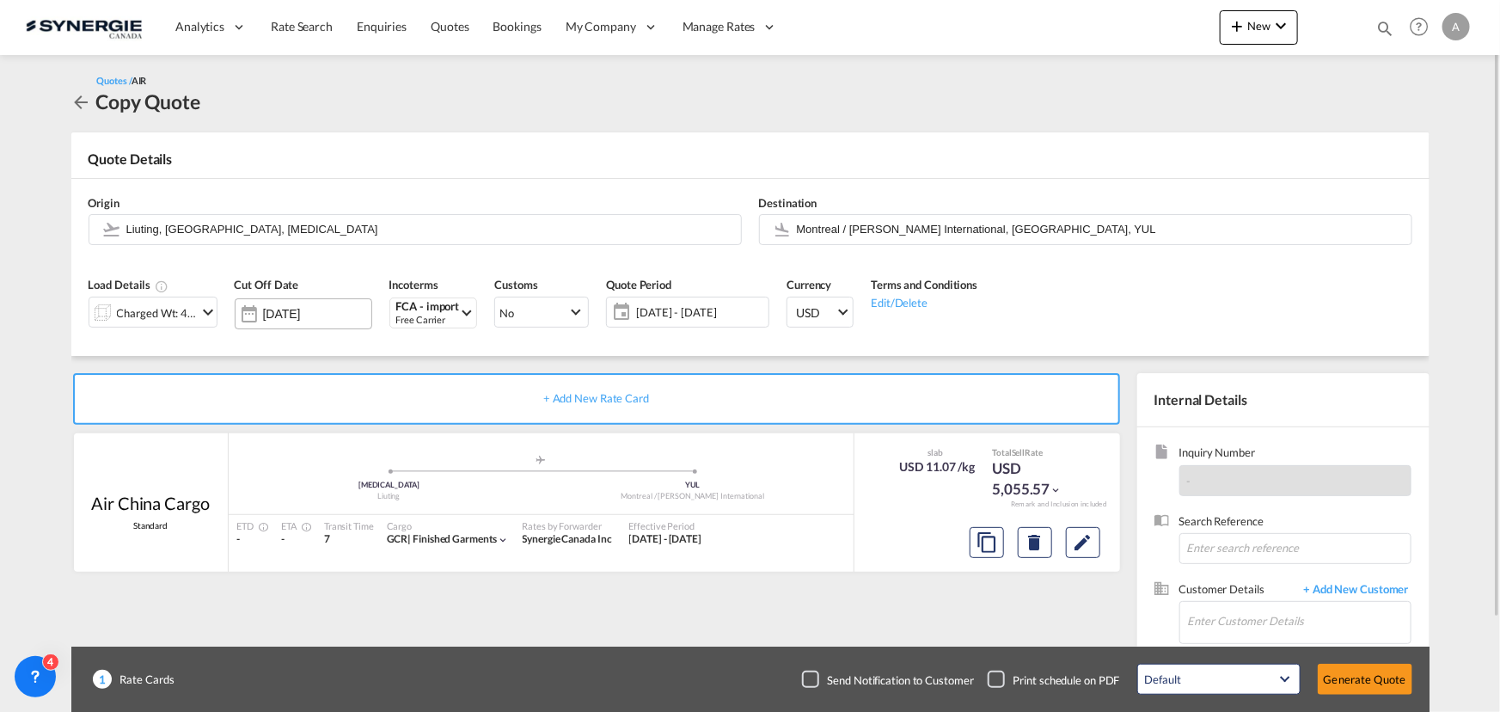
click at [325, 310] on input "[DATE]" at bounding box center [317, 314] width 108 height 14
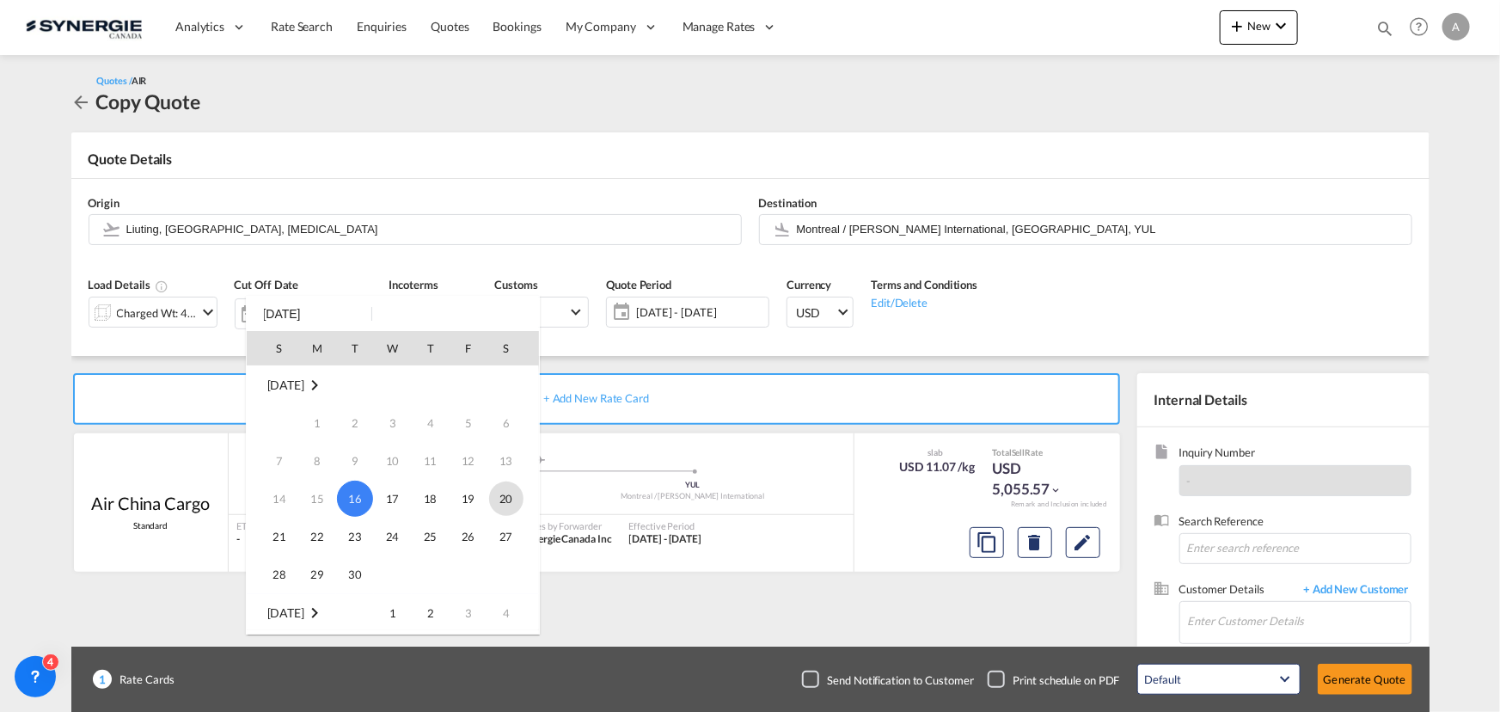
click at [507, 494] on span "20" at bounding box center [506, 498] width 34 height 34
type input "[DATE]"
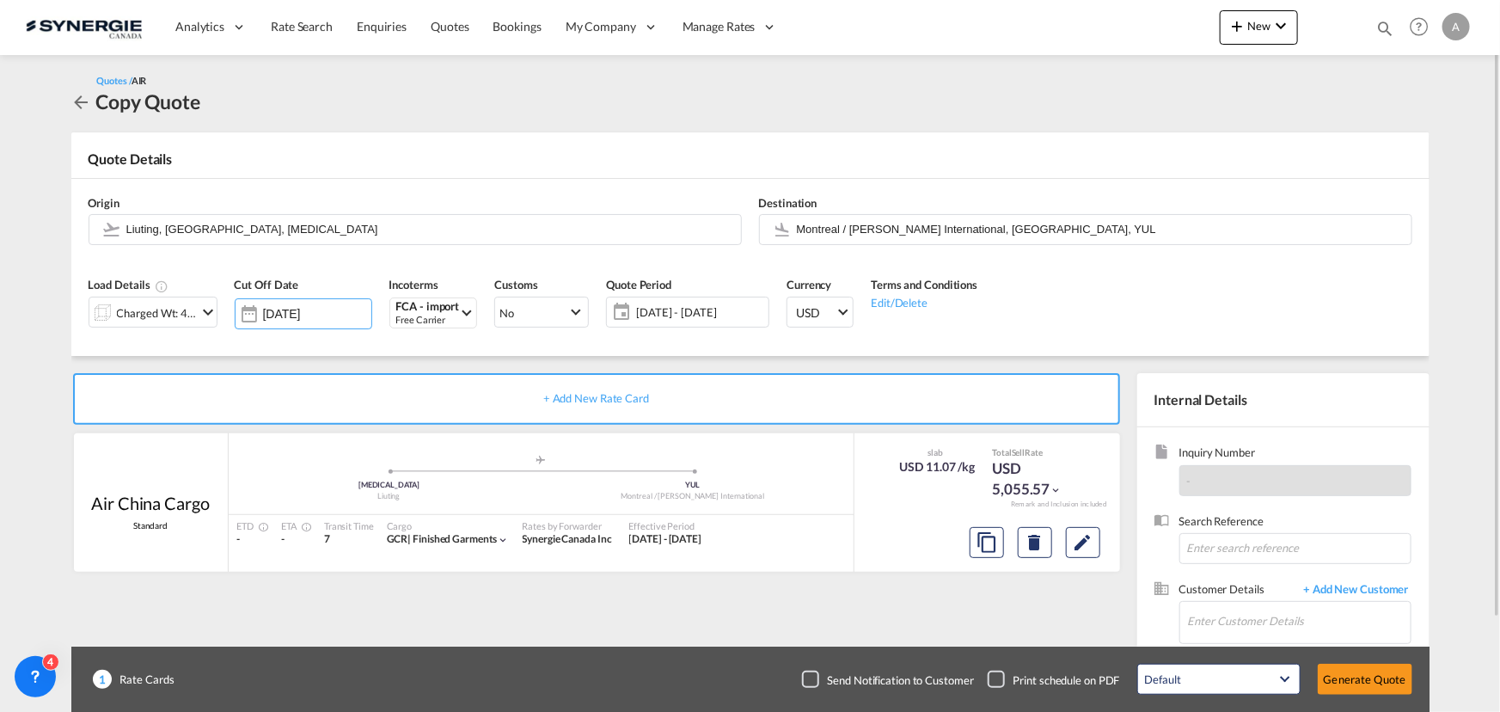
click at [705, 316] on span "[DATE] - [DATE]" at bounding box center [700, 311] width 128 height 15
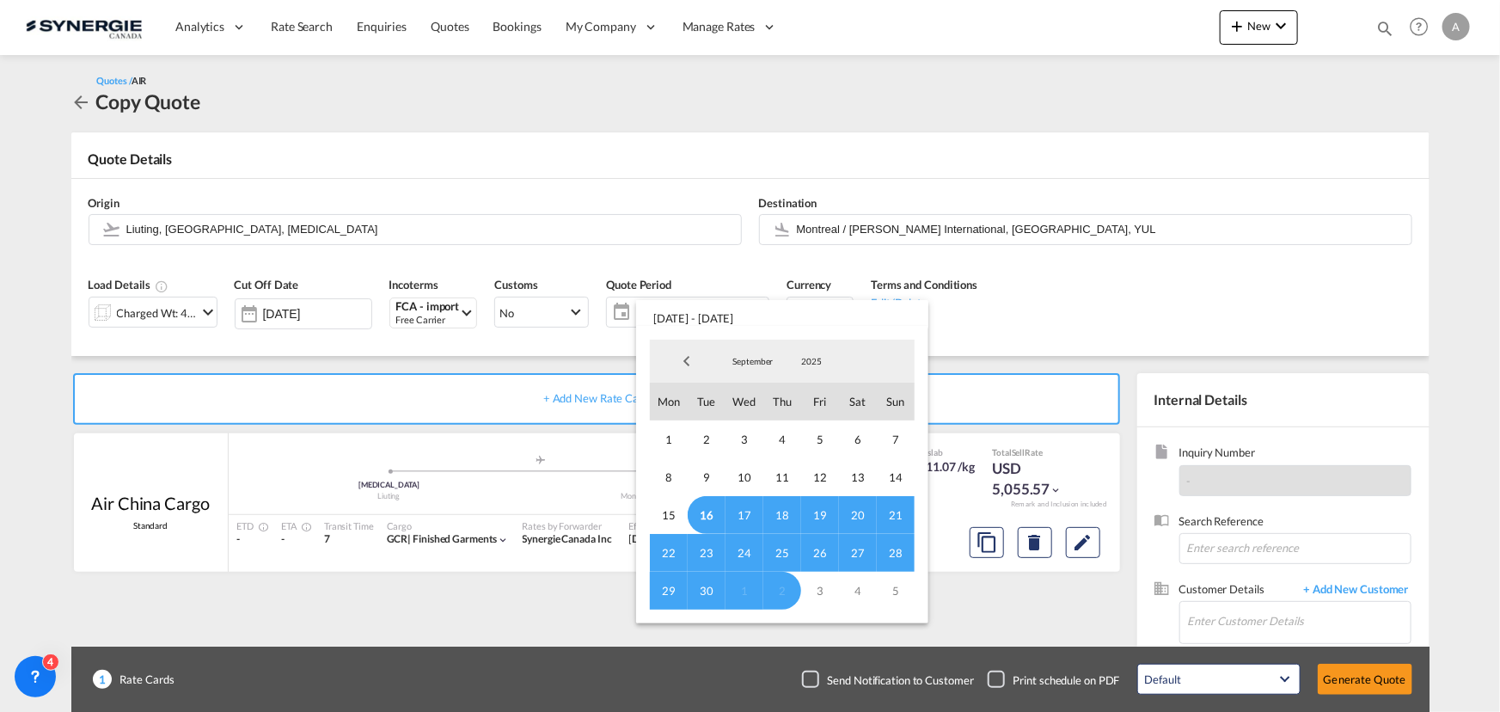
click at [1109, 315] on md-backdrop at bounding box center [750, 356] width 1500 height 712
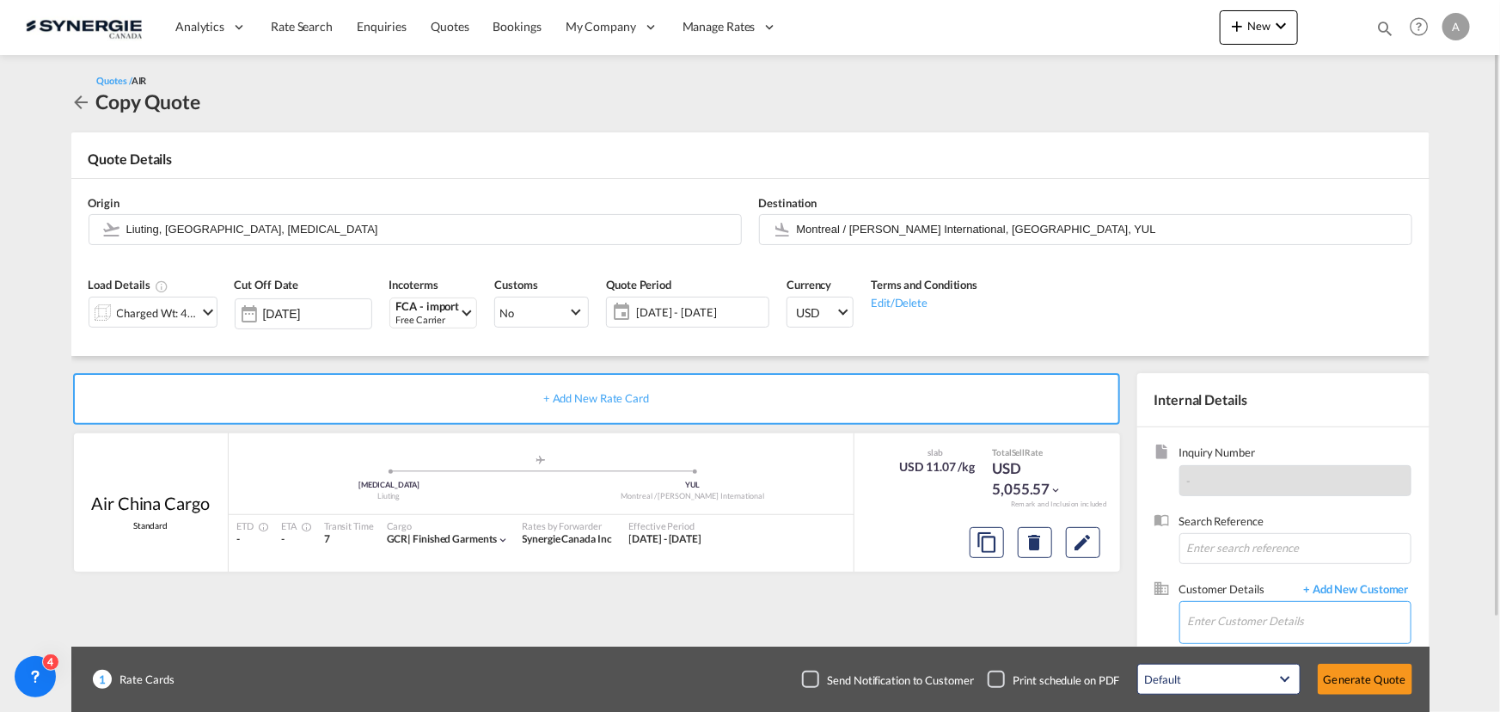
click at [1228, 621] on input "Enter Customer Details" at bounding box center [1299, 621] width 223 height 39
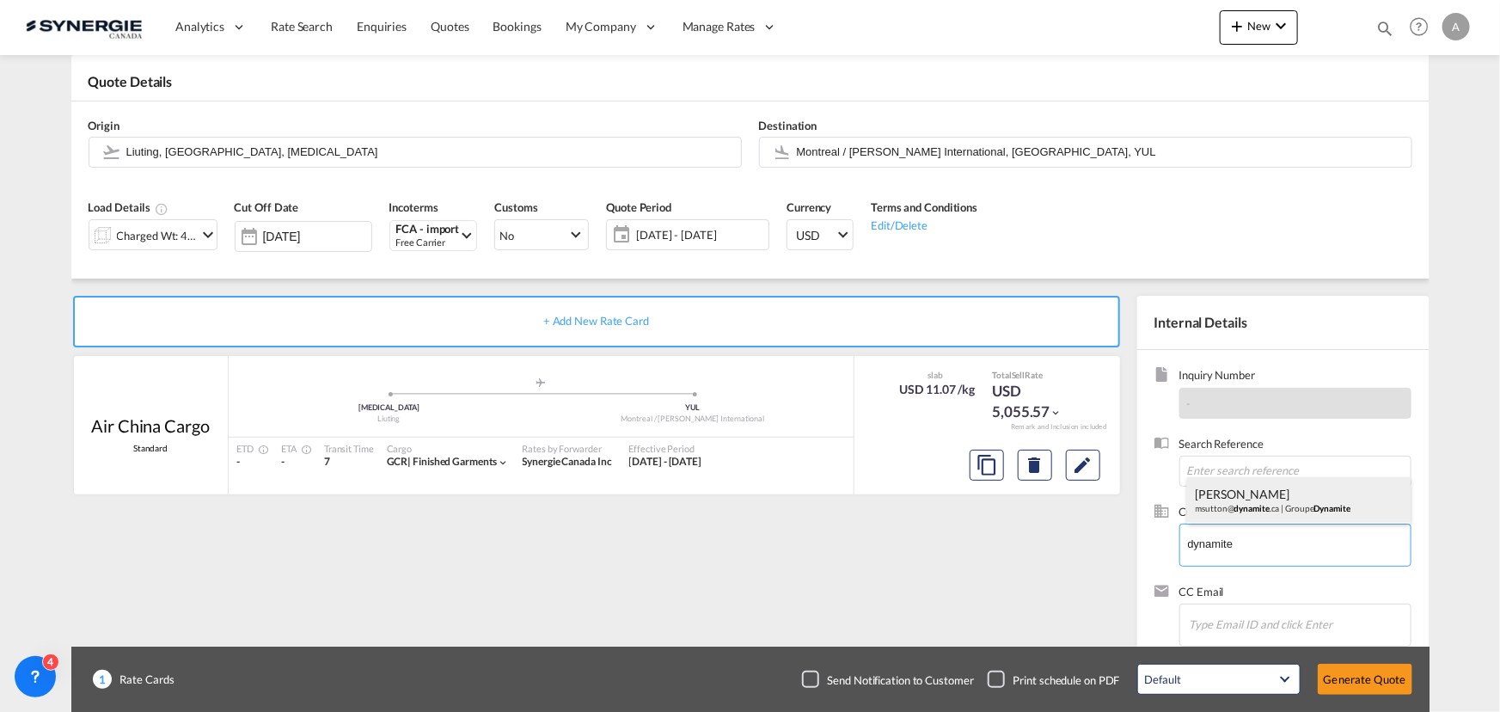
click at [1280, 497] on div "[PERSON_NAME] msutton@ dynamite .ca | Groupe Dynamite" at bounding box center [1298, 500] width 223 height 46
type input "Groupe Dynamite, [PERSON_NAME], [EMAIL_ADDRESS][DOMAIN_NAME]"
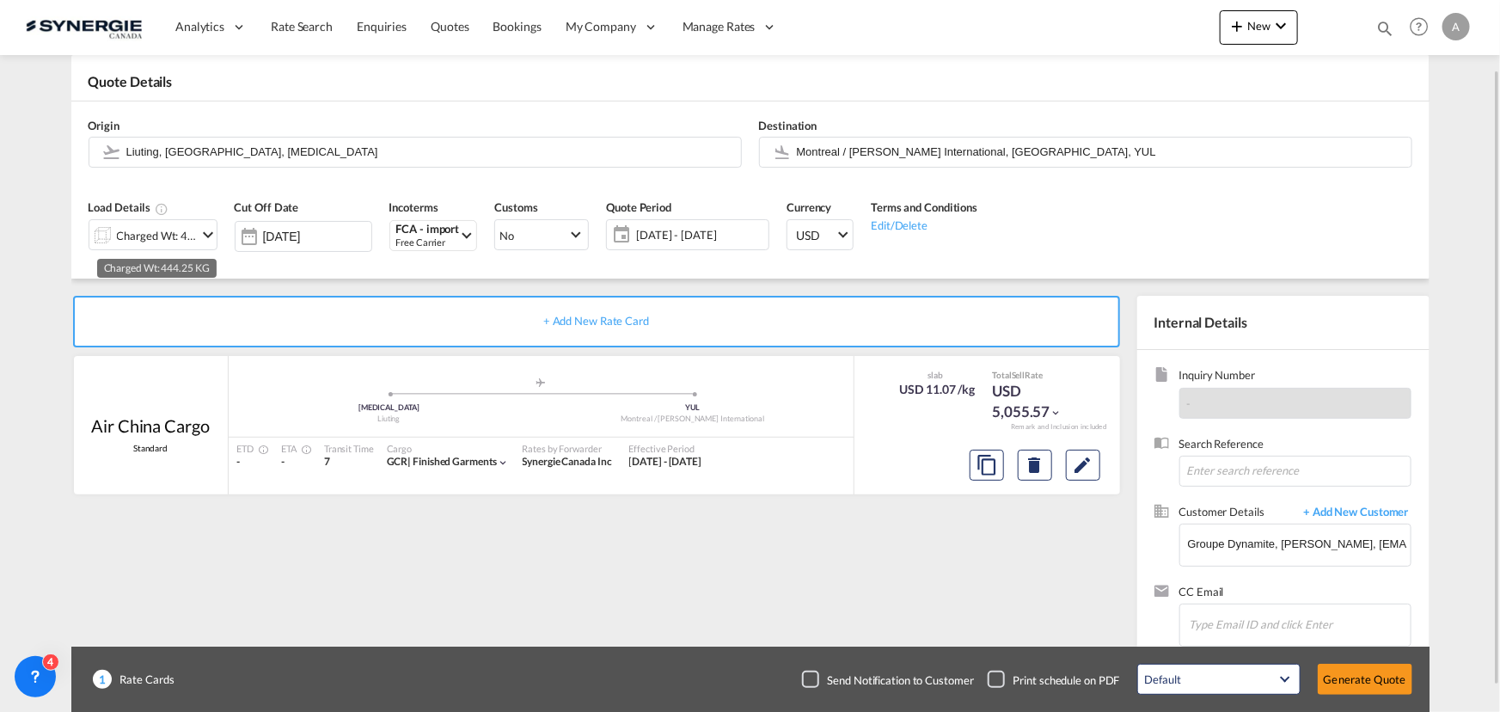
click at [163, 239] on div "Charged Wt: 444.25 KG" at bounding box center [157, 235] width 81 height 24
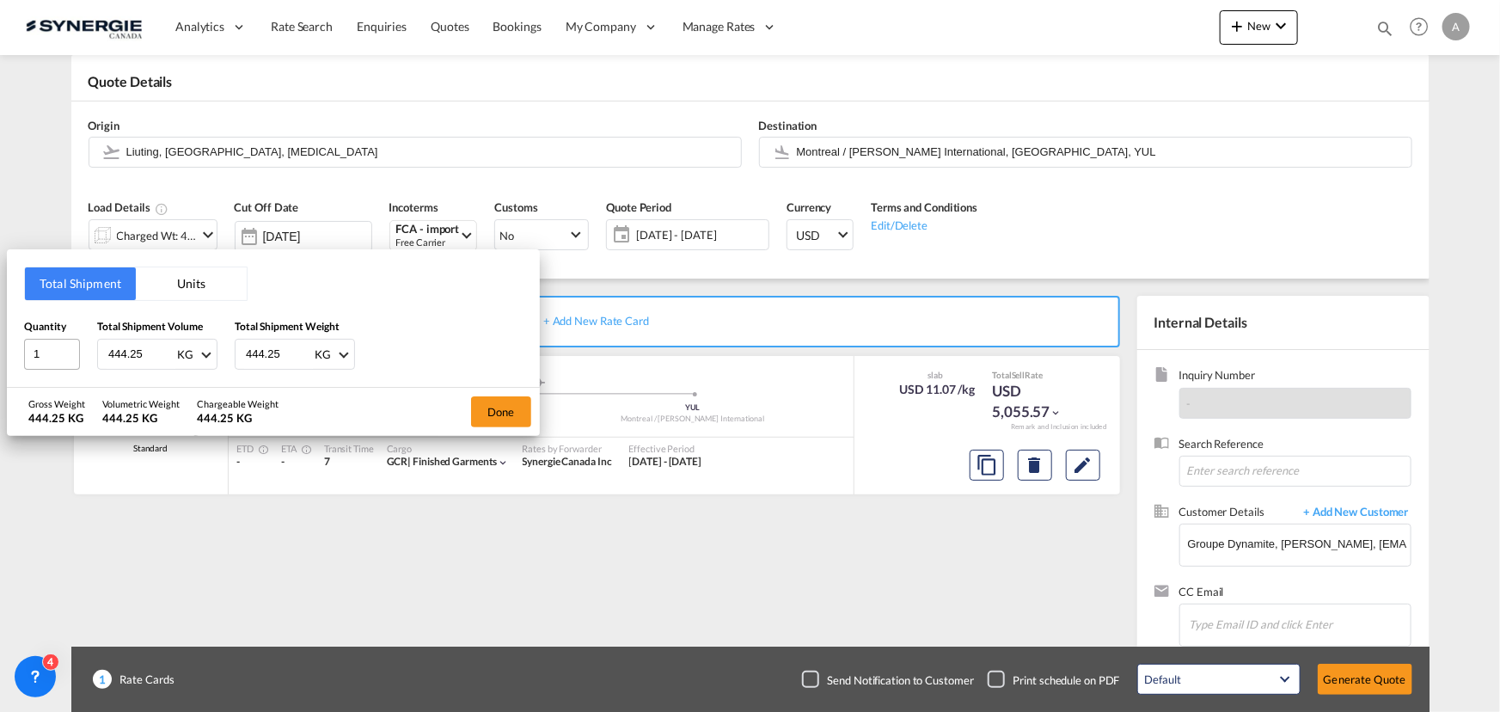
drag, startPoint x: 143, startPoint y: 356, endPoint x: 37, endPoint y: 347, distance: 106.1
click at [37, 347] on div "Quantity 1 Total Shipment Volume 444.25 KG CBM CFT KG LB Total Shipment Weight …" at bounding box center [273, 344] width 499 height 52
type input "1000"
drag, startPoint x: 208, startPoint y: 346, endPoint x: 191, endPoint y: 343, distance: 17.4
click at [244, 343] on input "446.25" at bounding box center [278, 354] width 69 height 29
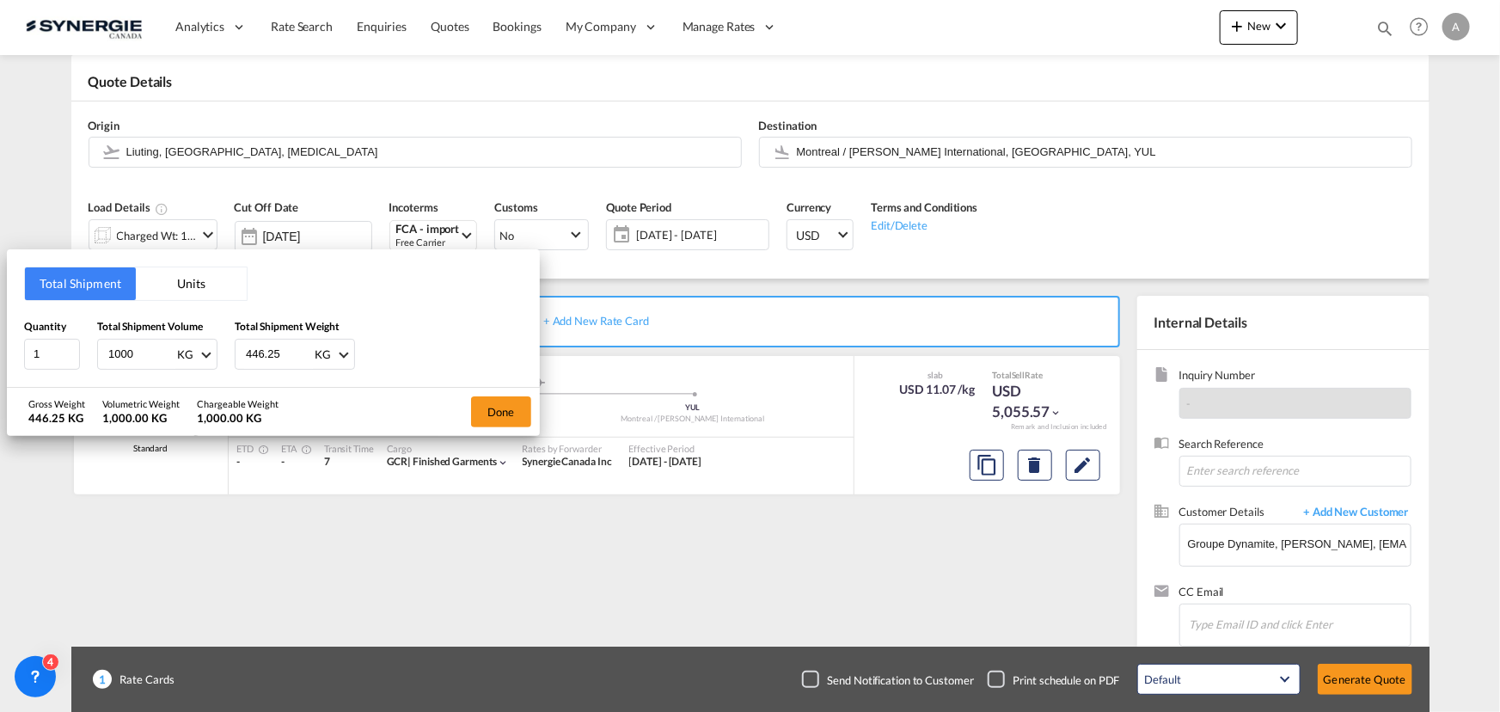
drag, startPoint x: 285, startPoint y: 358, endPoint x: 203, endPoint y: 353, distance: 82.7
click at [203, 353] on div "Quantity 1 Total Shipment Volume 1000 KG CBM CFT KG LB Total Shipment Weight 44…" at bounding box center [273, 344] width 499 height 52
type input "1000"
click at [505, 415] on button "Done" at bounding box center [501, 411] width 60 height 31
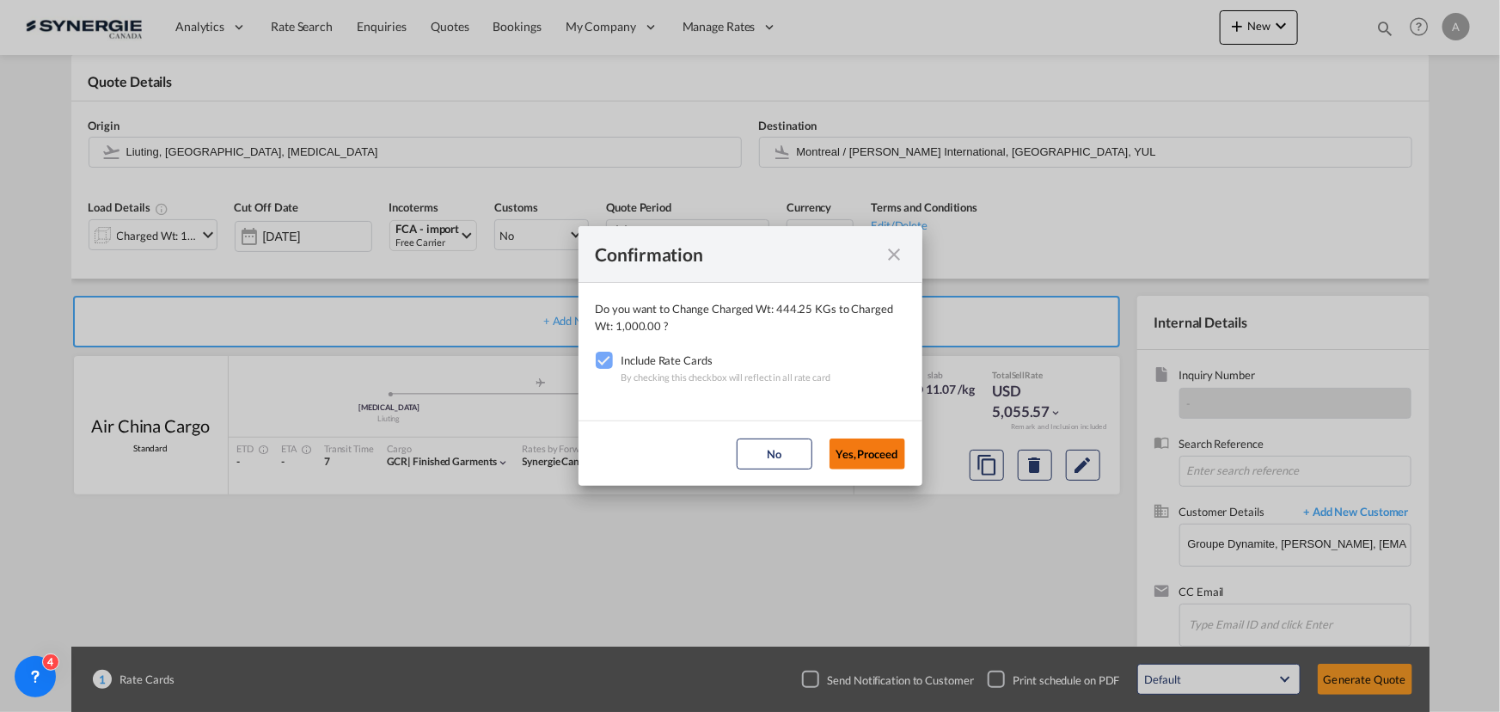
click at [879, 461] on button "Yes,Proceed" at bounding box center [867, 453] width 76 height 31
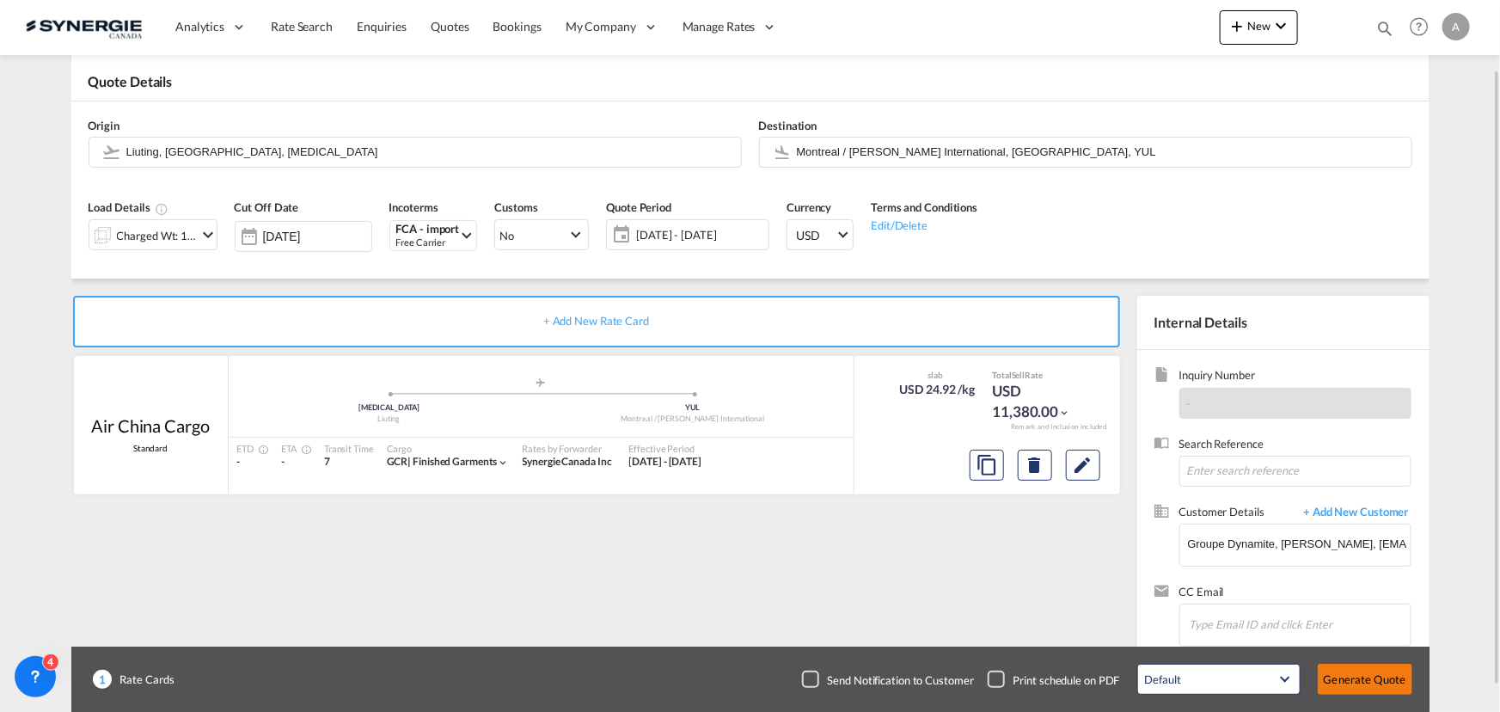
click at [1361, 682] on button "Generate Quote" at bounding box center [1365, 679] width 95 height 31
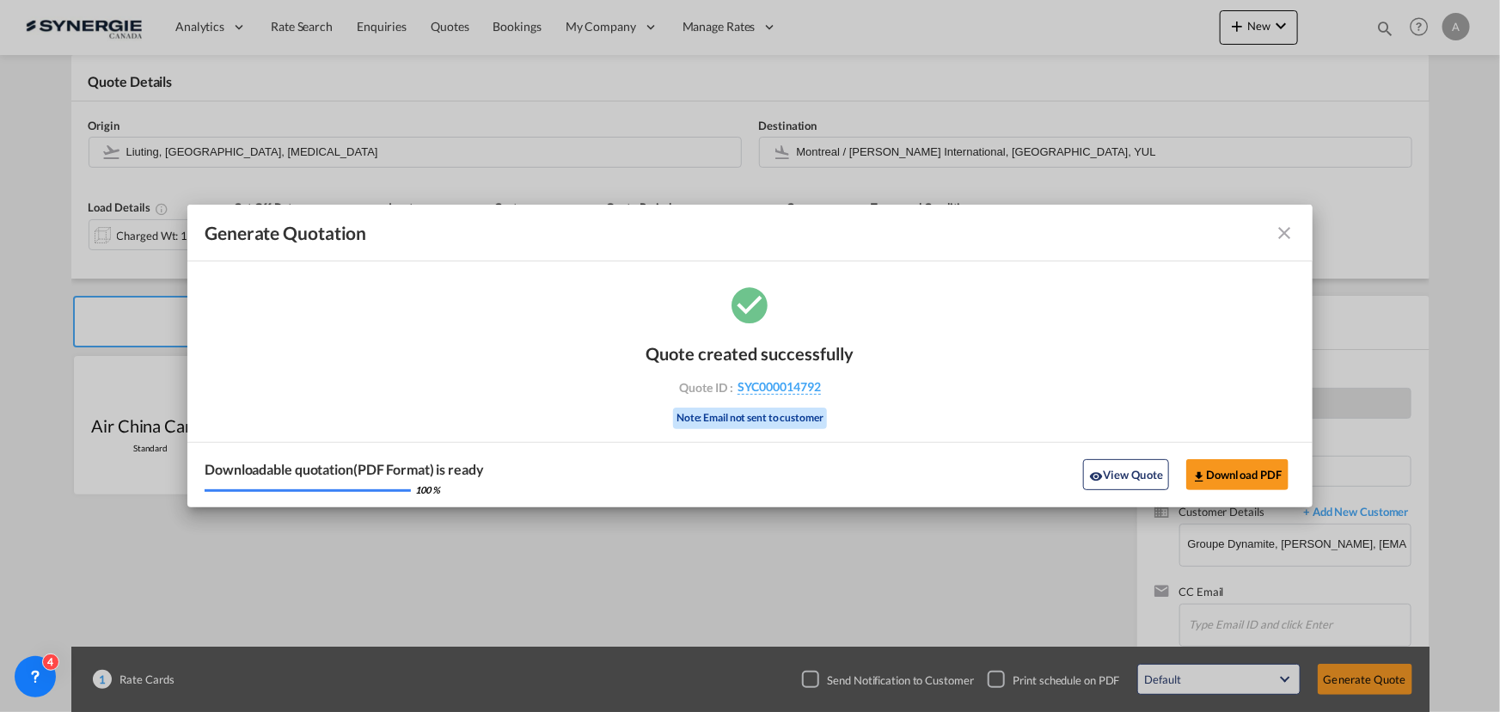
click at [1285, 236] on md-icon "icon-close fg-AAA8AD cursor m-0" at bounding box center [1285, 233] width 21 height 21
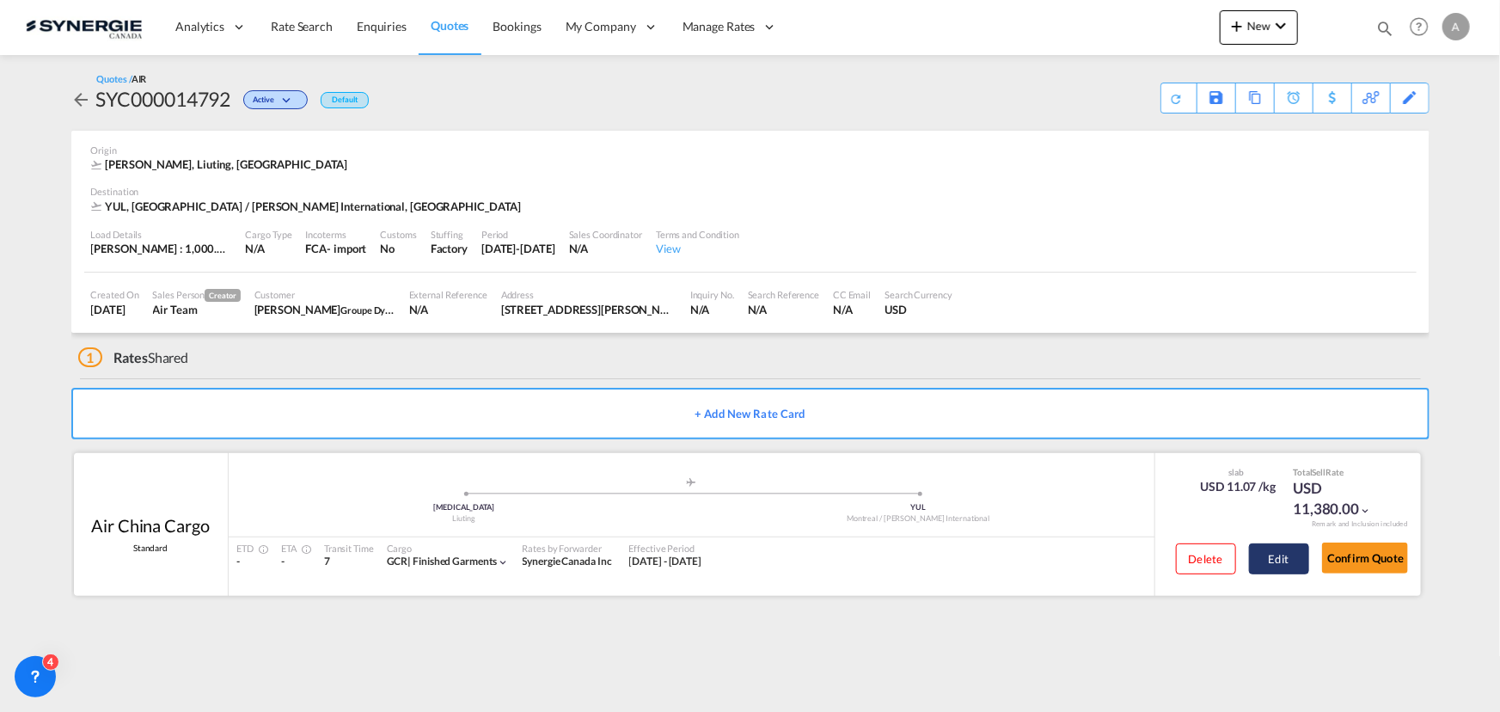
click at [1277, 566] on button "Edit" at bounding box center [1279, 558] width 60 height 31
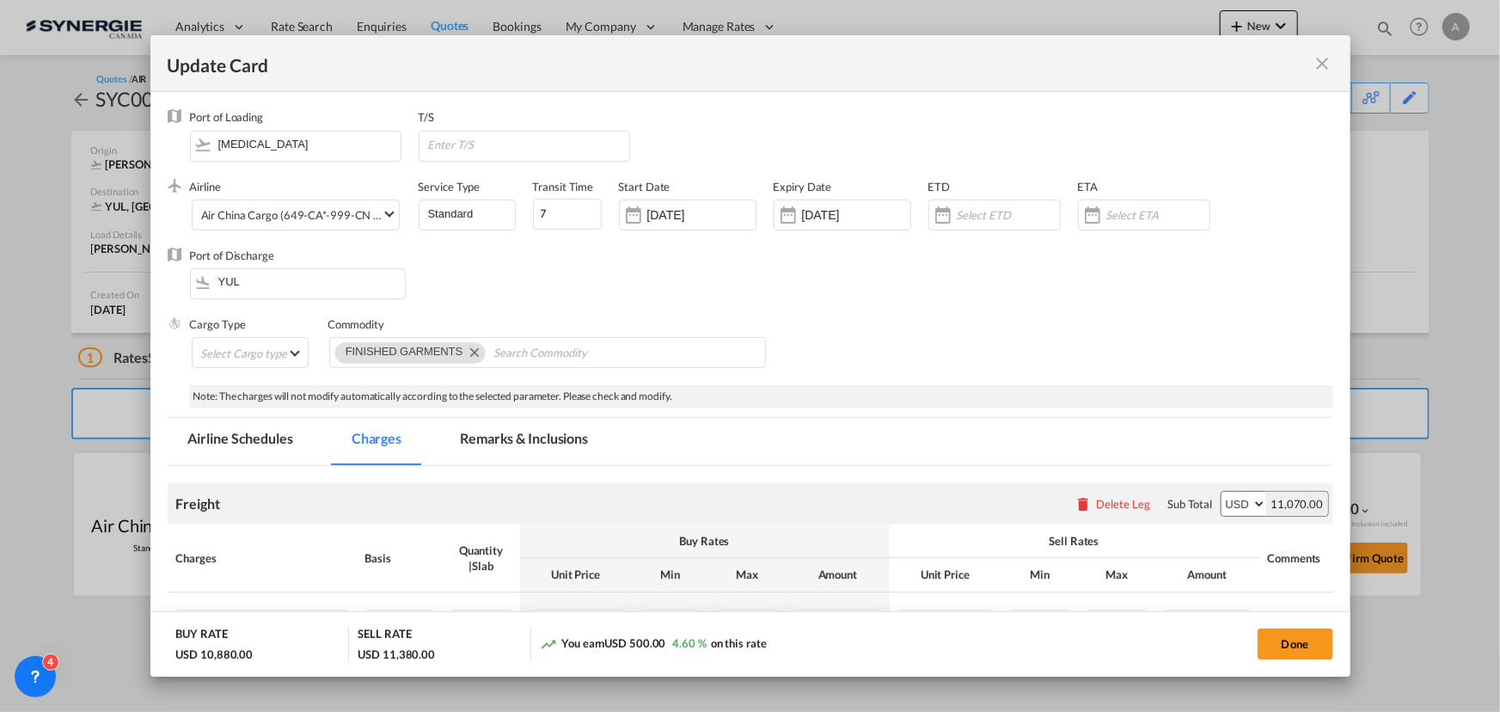
select select "chargeable_weight"
click at [842, 211] on input "[DATE]" at bounding box center [856, 215] width 108 height 14
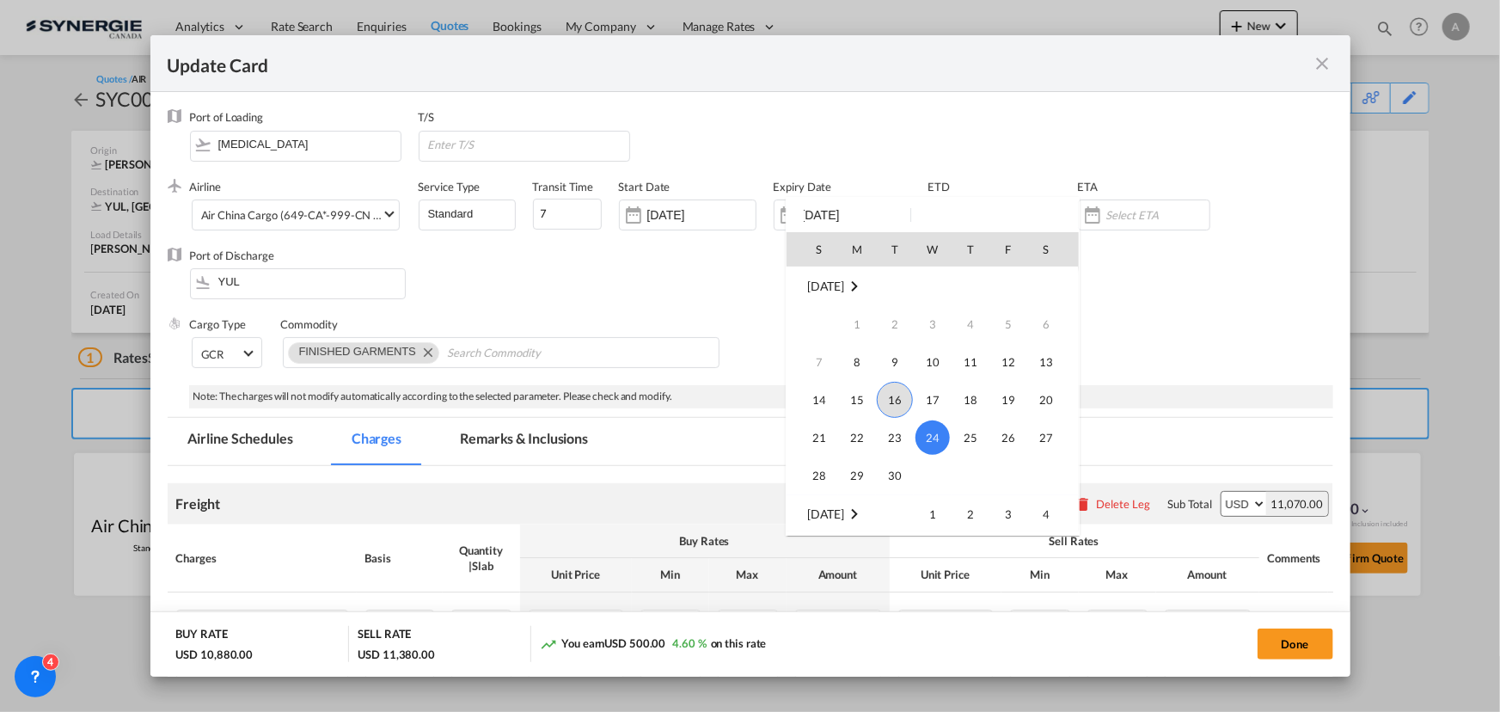
click at [892, 395] on span "16" at bounding box center [895, 400] width 36 height 36
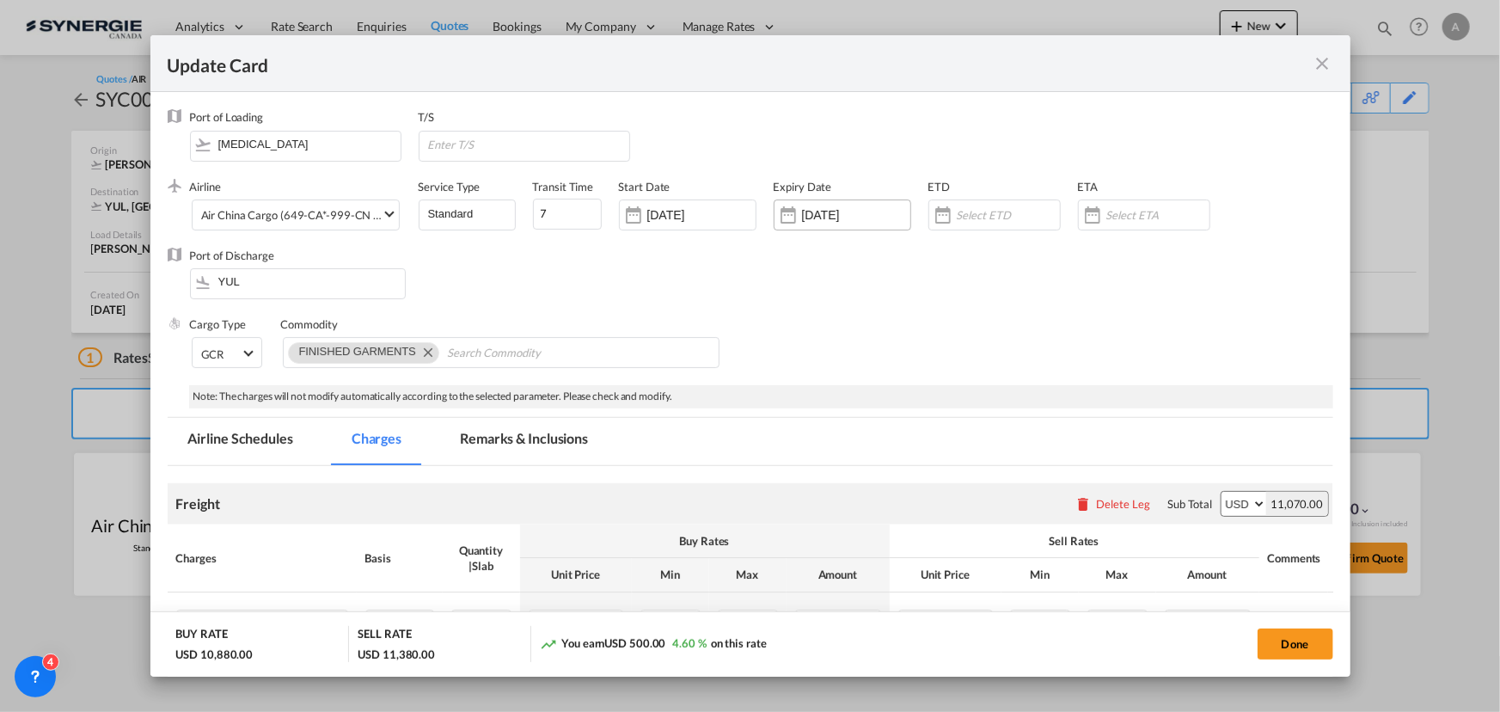
click at [871, 215] on input "[DATE]" at bounding box center [856, 215] width 108 height 14
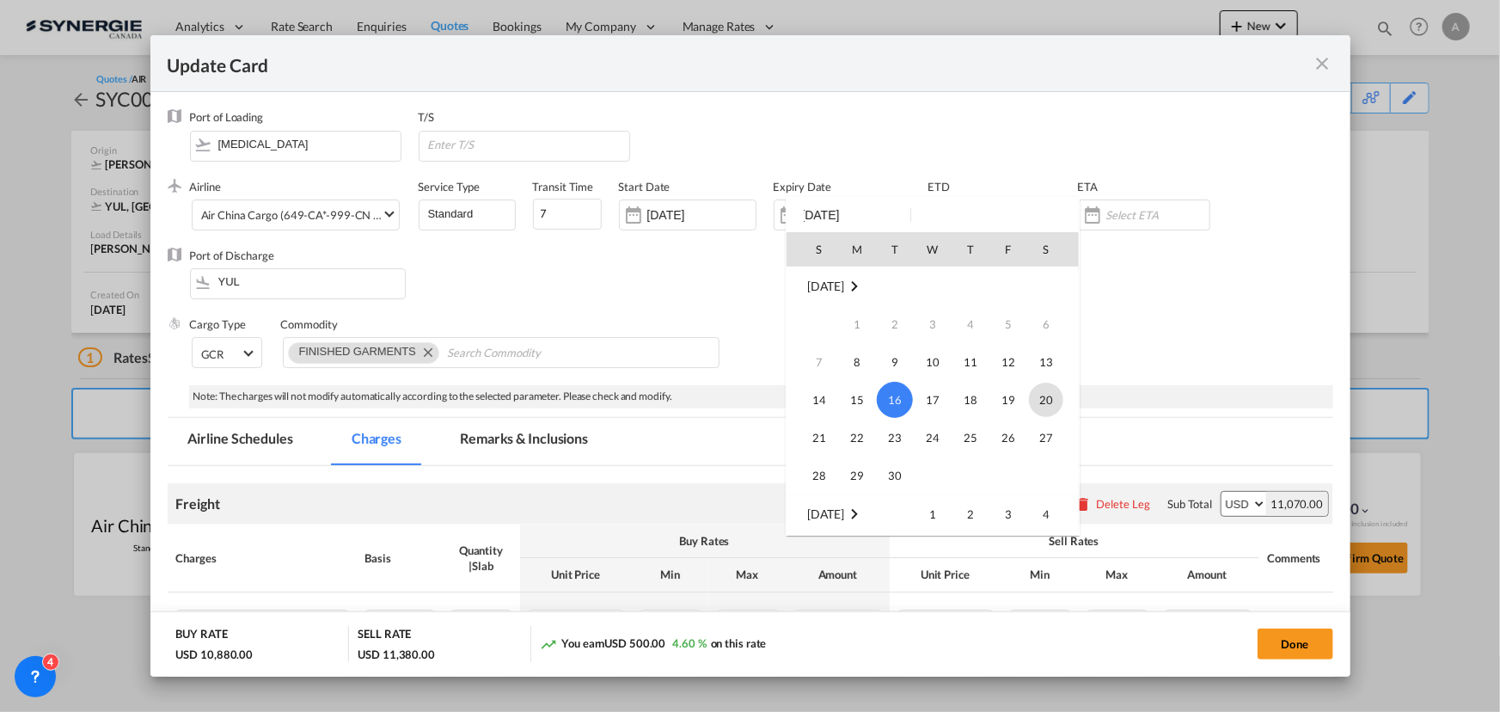
click at [1037, 403] on span "20" at bounding box center [1046, 400] width 34 height 34
type input "[DATE]"
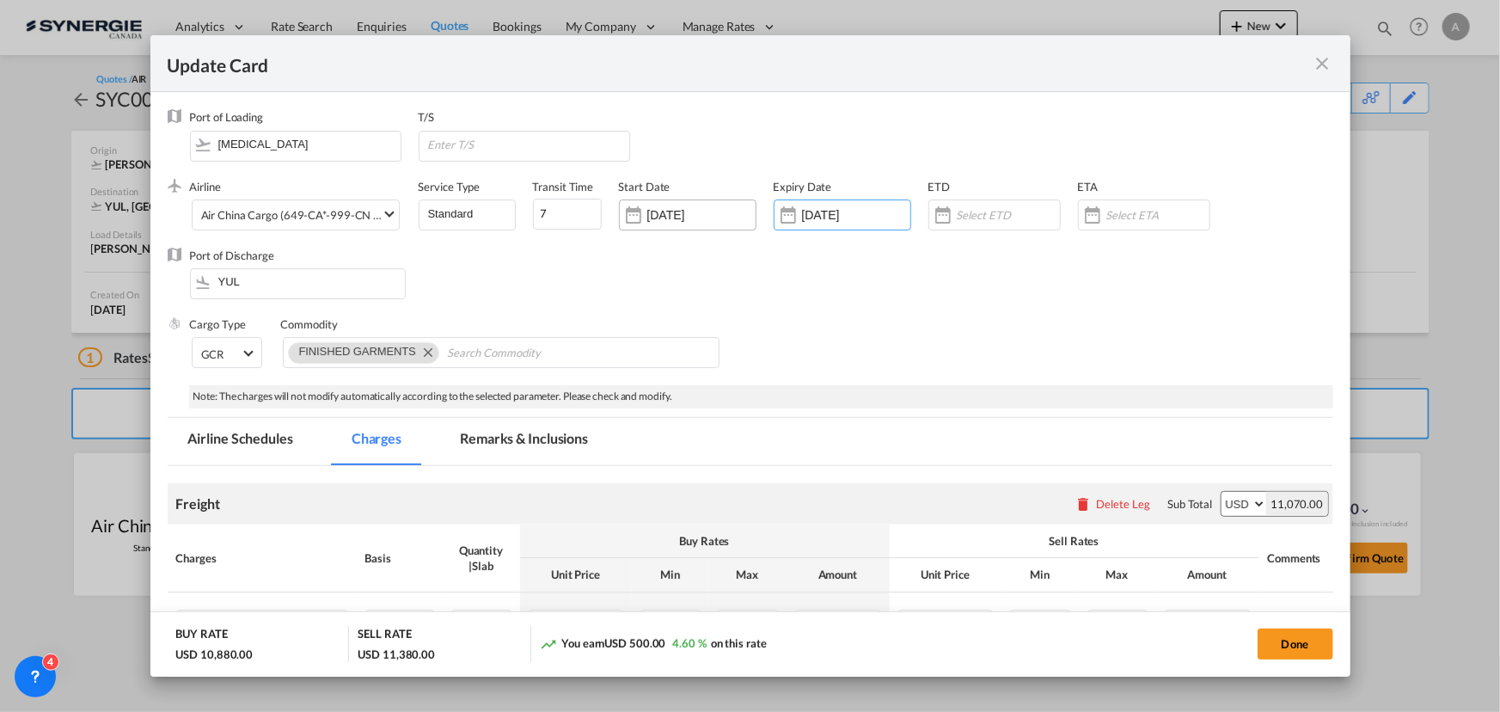
click at [700, 208] on input "[DATE]" at bounding box center [701, 215] width 108 height 14
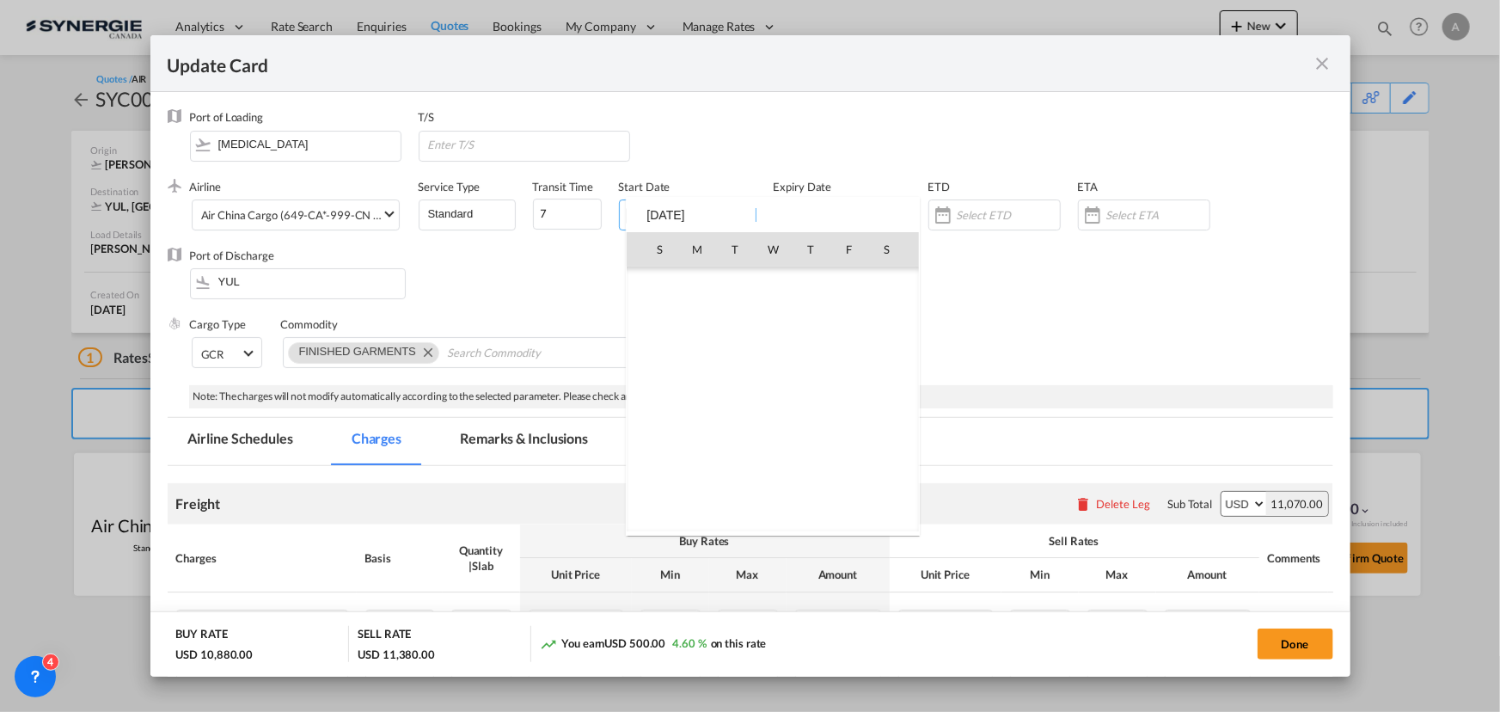
scroll to position [398163, 0]
click at [703, 401] on span "15" at bounding box center [697, 400] width 34 height 34
type input "[DATE]"
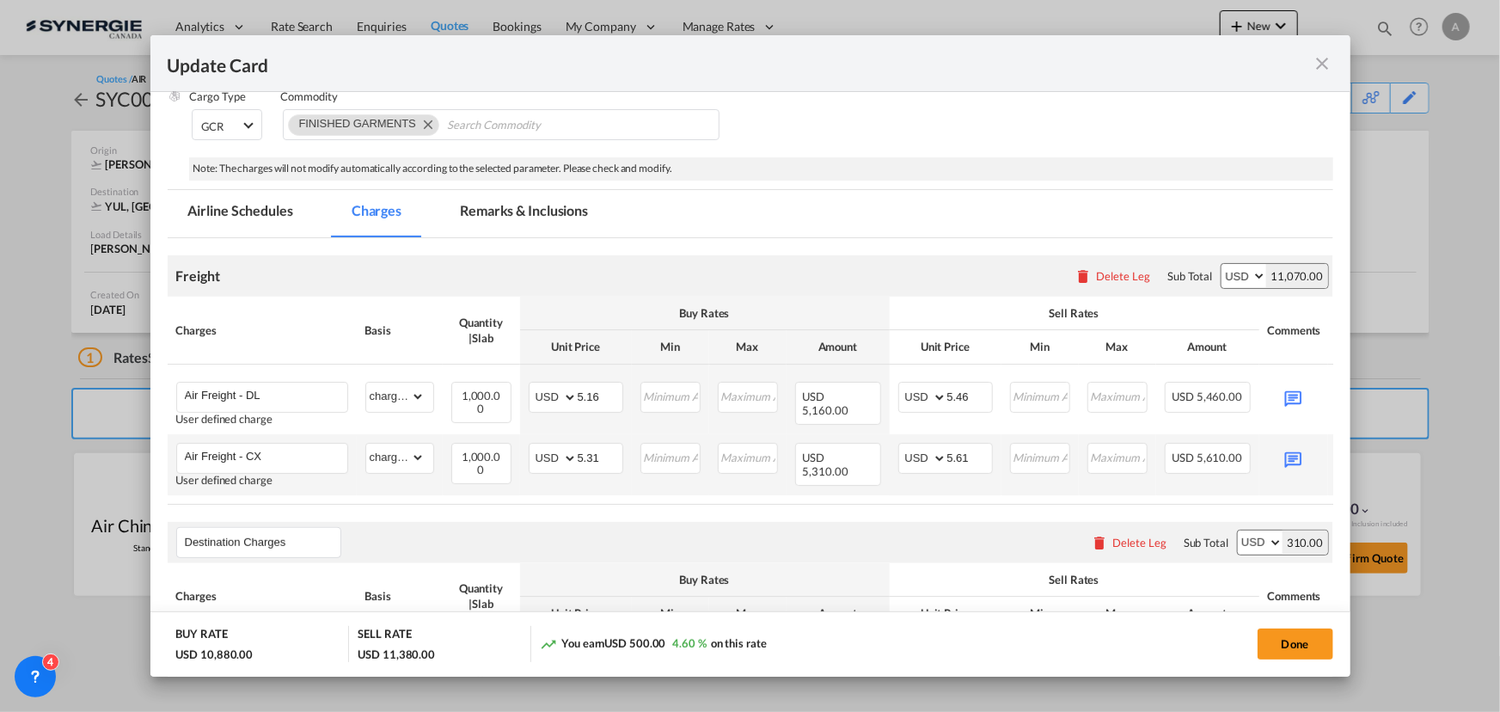
scroll to position [234, 0]
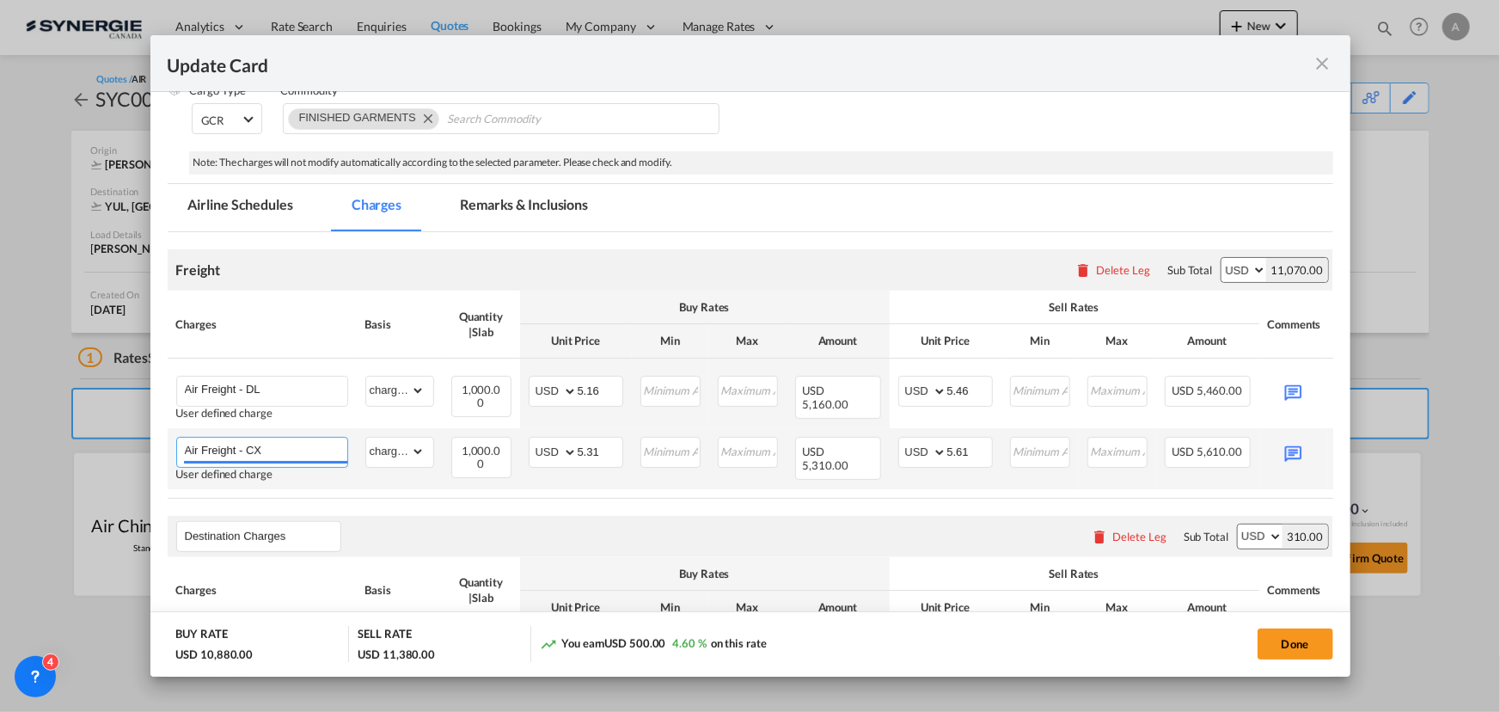
click at [295, 450] on input "Air Freight - CX" at bounding box center [266, 451] width 162 height 26
type input "Air Freight - JL/CX"
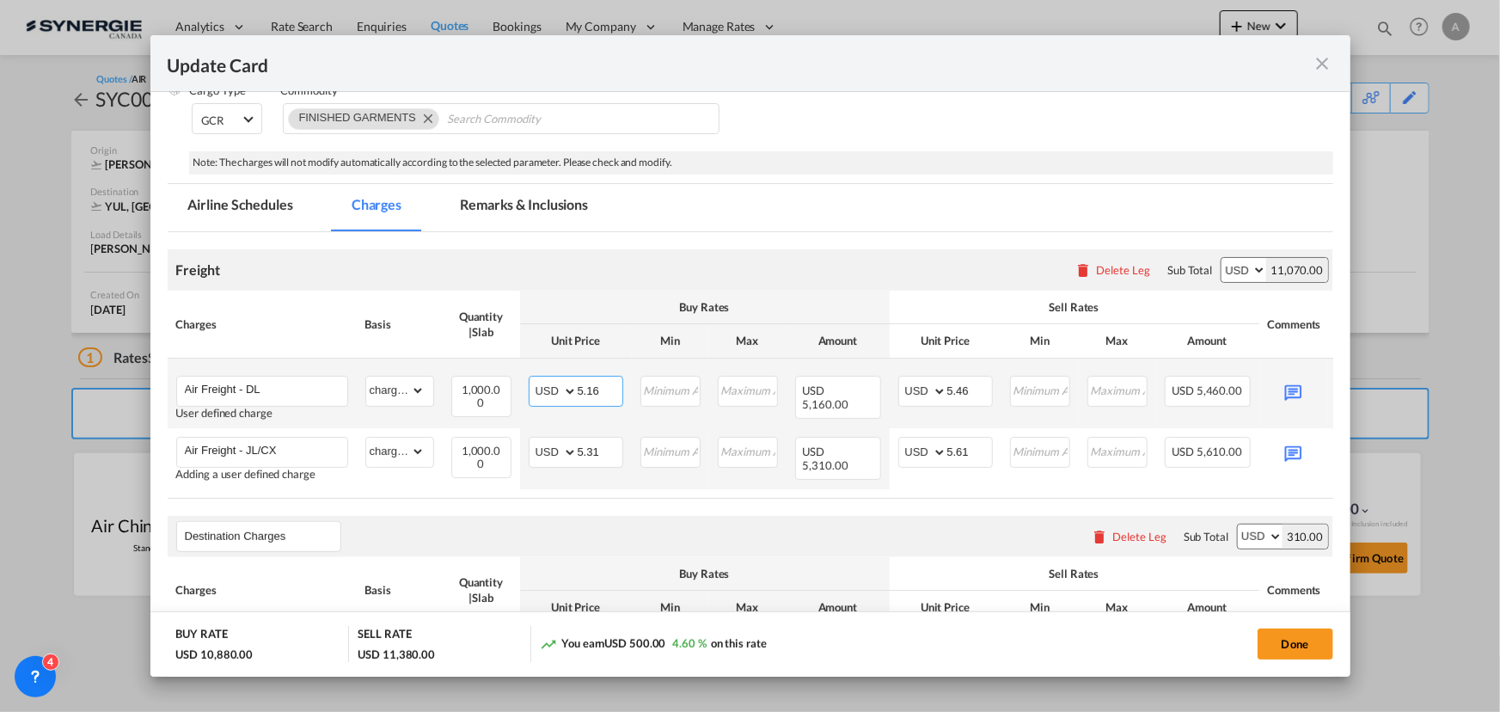
drag, startPoint x: 602, startPoint y: 389, endPoint x: 540, endPoint y: 380, distance: 62.6
click at [540, 380] on md-input-container "AED AFN ALL AMD ANG AOA ARS AUD AWG AZN BAM BBD BDT BGN BHD BIF BMD BND [PERSON…" at bounding box center [576, 391] width 95 height 31
type input "4.92"
drag, startPoint x: 970, startPoint y: 385, endPoint x: 928, endPoint y: 387, distance: 41.3
click at [928, 387] on md-input-container "AED AFN ALL AMD ANG AOA ARS AUD AWG AZN BAM BBD BDT BGN BHD BIF BMD BND [PERSON…" at bounding box center [945, 391] width 95 height 31
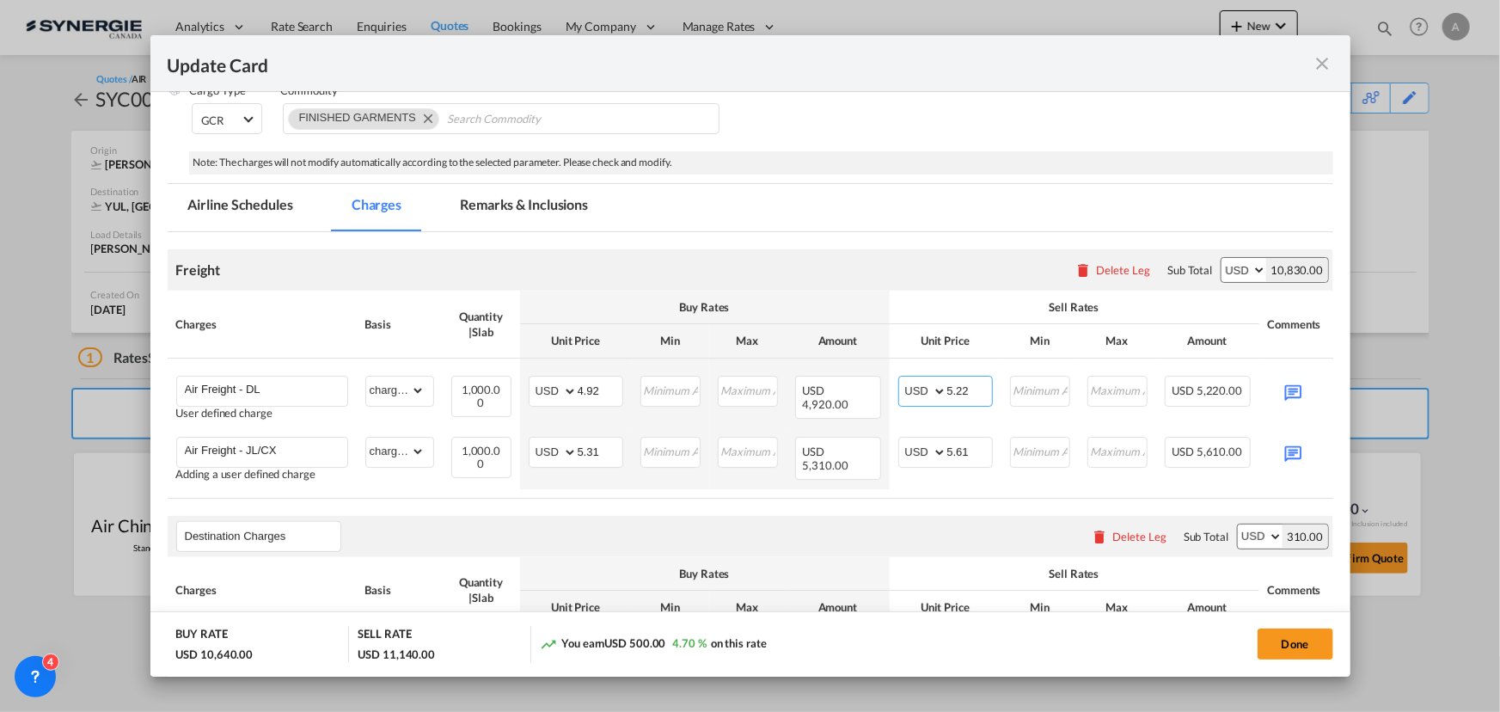
type input "5.22"
drag, startPoint x: 594, startPoint y: 449, endPoint x: 577, endPoint y: 445, distance: 17.5
click at [578, 445] on input "5.31" at bounding box center [600, 451] width 45 height 26
type input "1"
click at [580, 449] on input "Update CardPort of ..." at bounding box center [600, 451] width 45 height 26
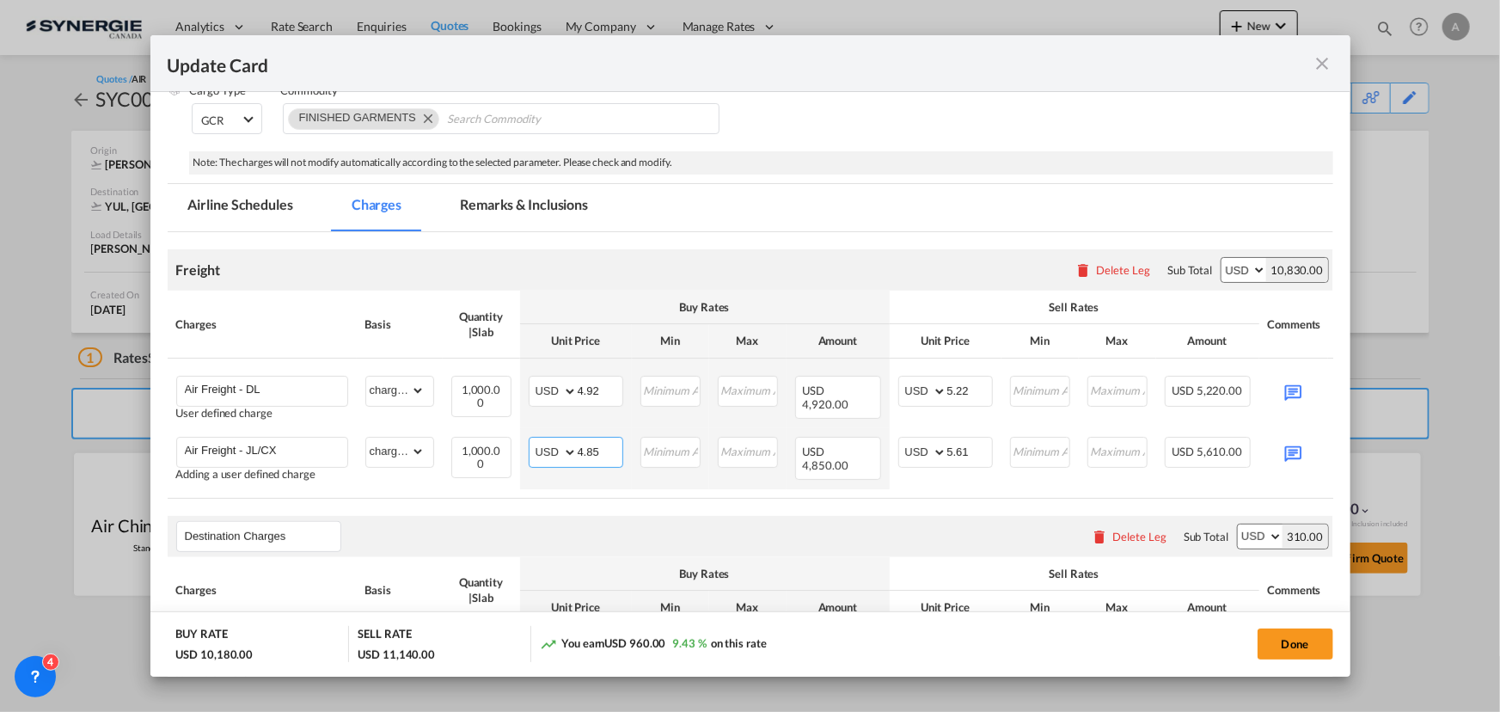
type input "4.85"
drag, startPoint x: 971, startPoint y: 447, endPoint x: 912, endPoint y: 453, distance: 59.6
click at [912, 453] on md-input-container "AED AFN ALL AMD ANG AOA ARS AUD AWG AZN BAM BBD BDT BGN BHD BIF BMD BND [PERSON…" at bounding box center [945, 452] width 95 height 31
type input "5.15"
click at [1298, 392] on md-icon "Update CardPort of ..." at bounding box center [1293, 391] width 30 height 30
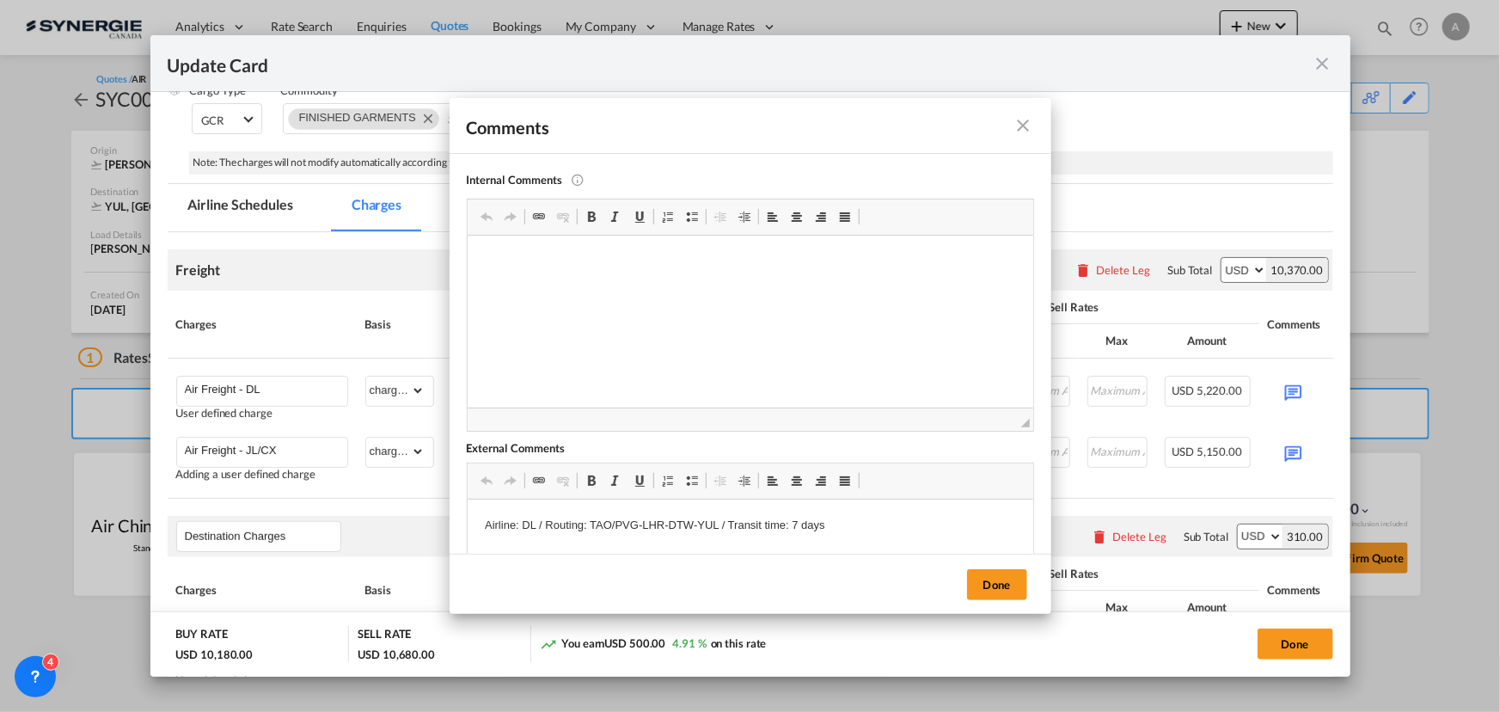
scroll to position [0, 0]
drag, startPoint x: 588, startPoint y: 525, endPoint x: 614, endPoint y: 526, distance: 25.8
drag, startPoint x: 587, startPoint y: 523, endPoint x: 716, endPoint y: 519, distance: 129.0
click at [716, 519] on p "Airline: DL / Routing: TAO/PVG-LHR-DTW-YUL / Transit time: 7 days" at bounding box center [749, 526] width 531 height 18
drag, startPoint x: 1006, startPoint y: 584, endPoint x: 1066, endPoint y: 550, distance: 69.3
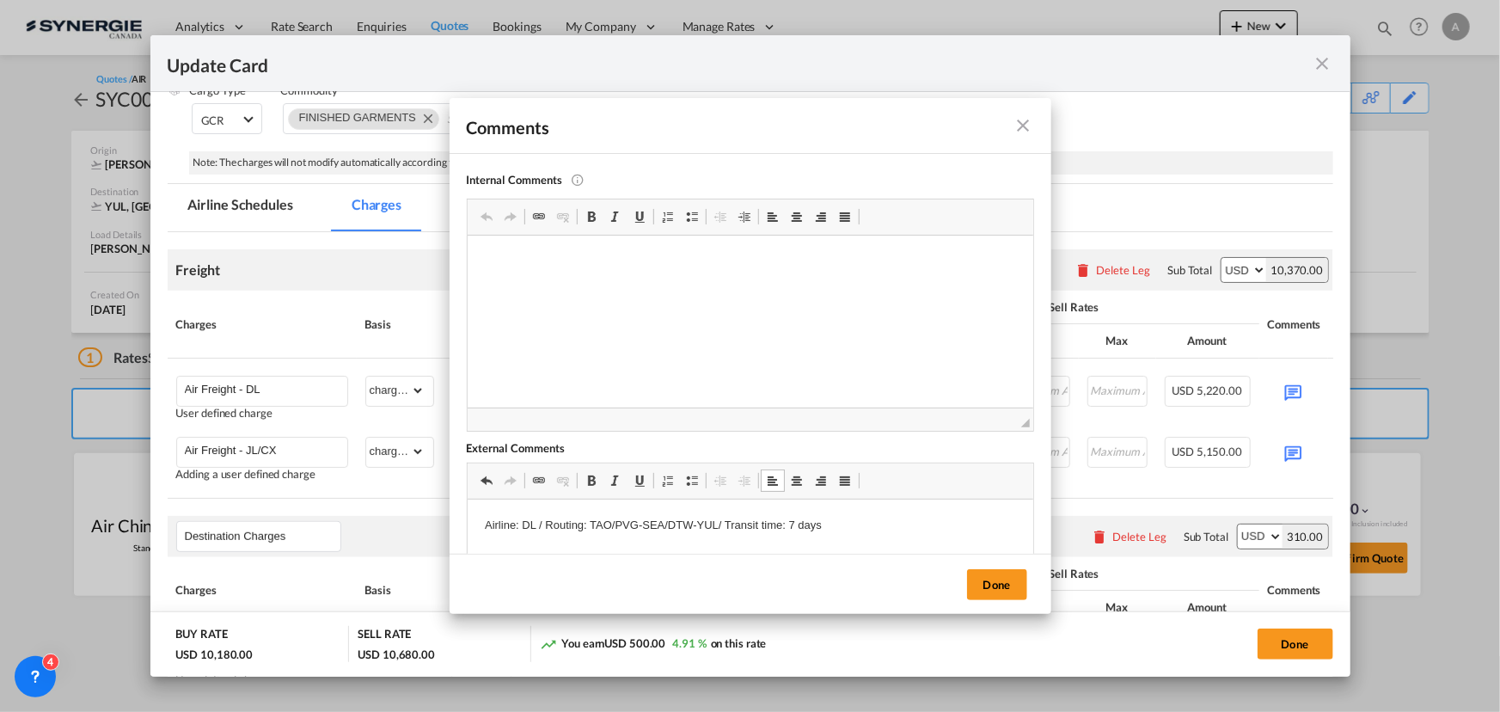
click at [1006, 584] on button "Done" at bounding box center [997, 584] width 60 height 31
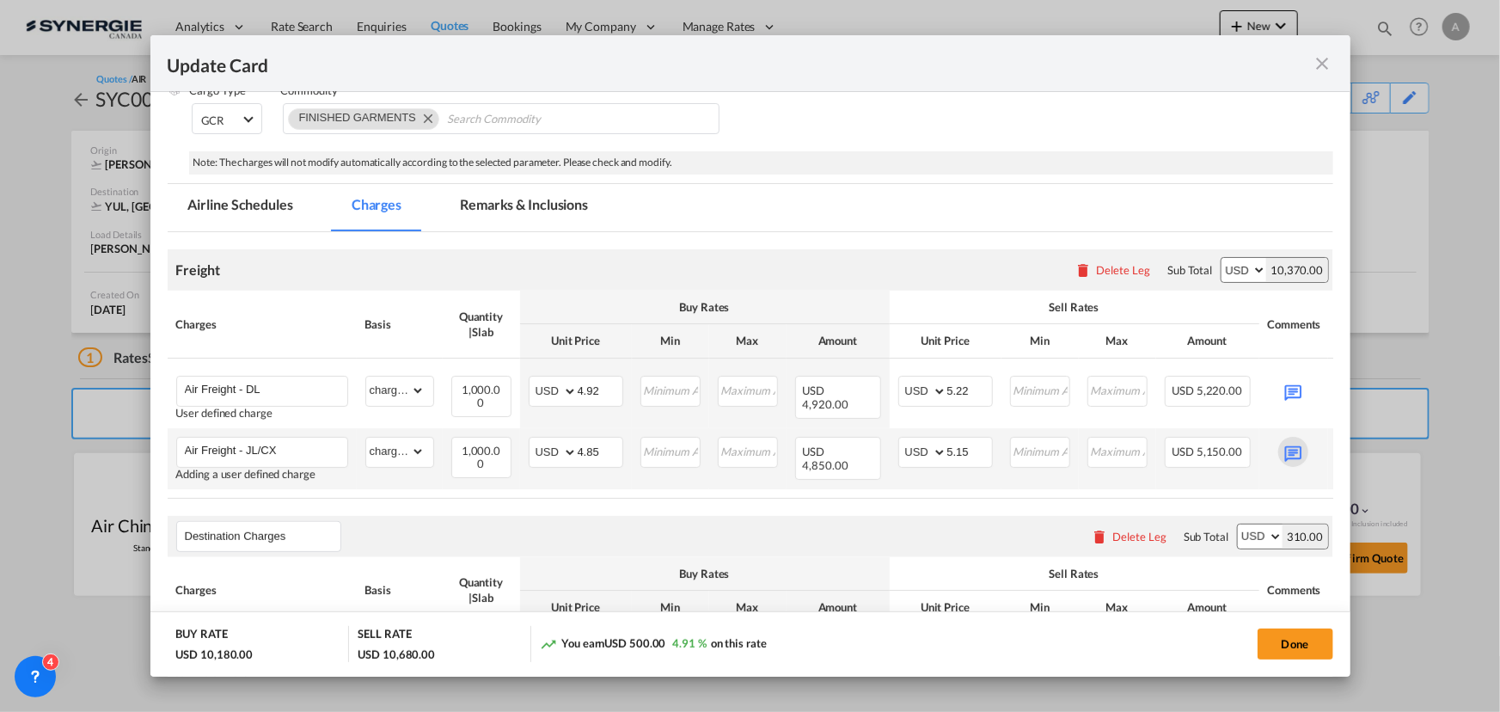
click at [1291, 451] on md-icon "Update CardPort of ..." at bounding box center [1293, 452] width 30 height 30
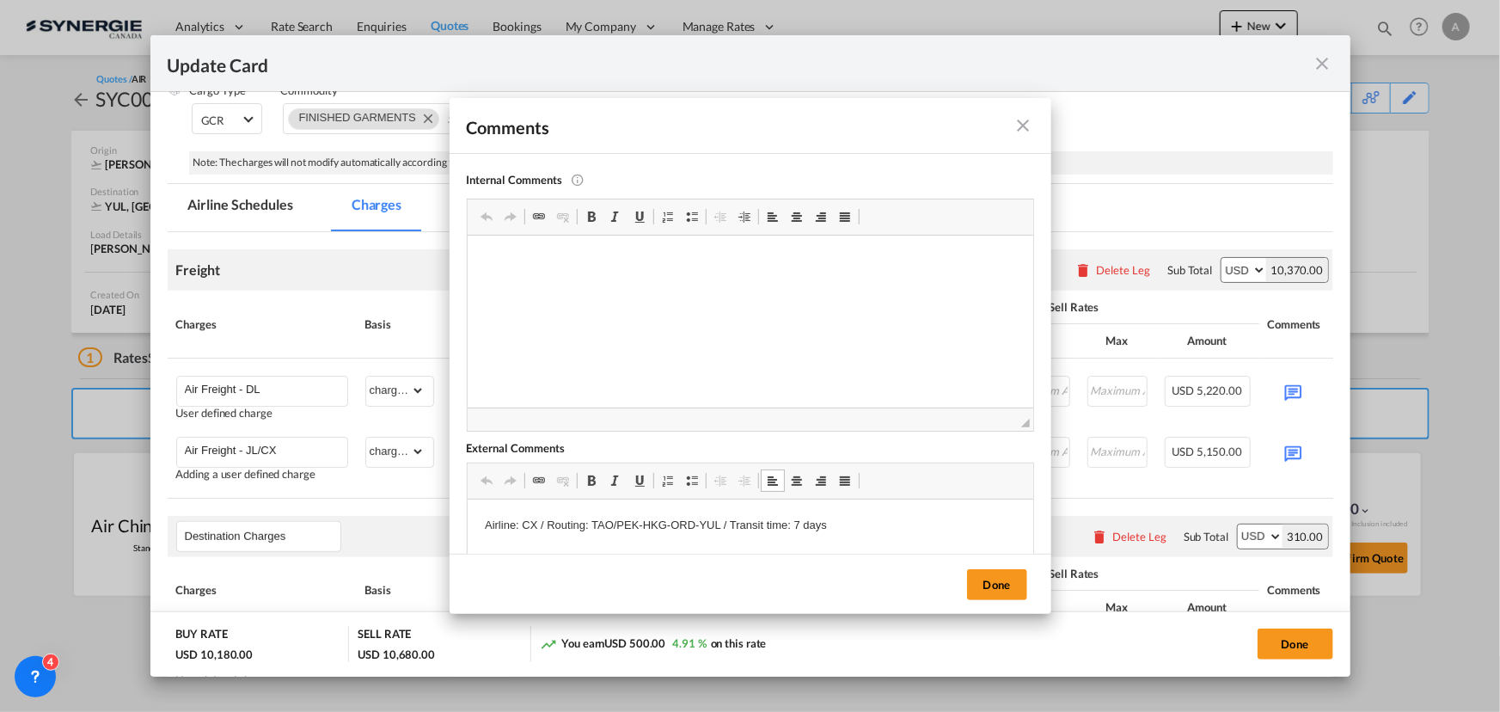
drag, startPoint x: 719, startPoint y: 523, endPoint x: 578, endPoint y: 518, distance: 140.2
drag, startPoint x: 593, startPoint y: 526, endPoint x: 716, endPoint y: 525, distance: 122.9
click at [716, 525] on p "Airline: CX / Routing: TAO/PEK-HKG-ORD-YUL / Transit time: 7 days" at bounding box center [749, 526] width 531 height 18
click at [536, 519] on p "Airline: CX / Routing: TAO/PEK-HKG/NRT-ORD/YVR-YUL / Transit time: 7 days" at bounding box center [749, 526] width 531 height 18
click at [997, 586] on button "Done" at bounding box center [997, 584] width 60 height 31
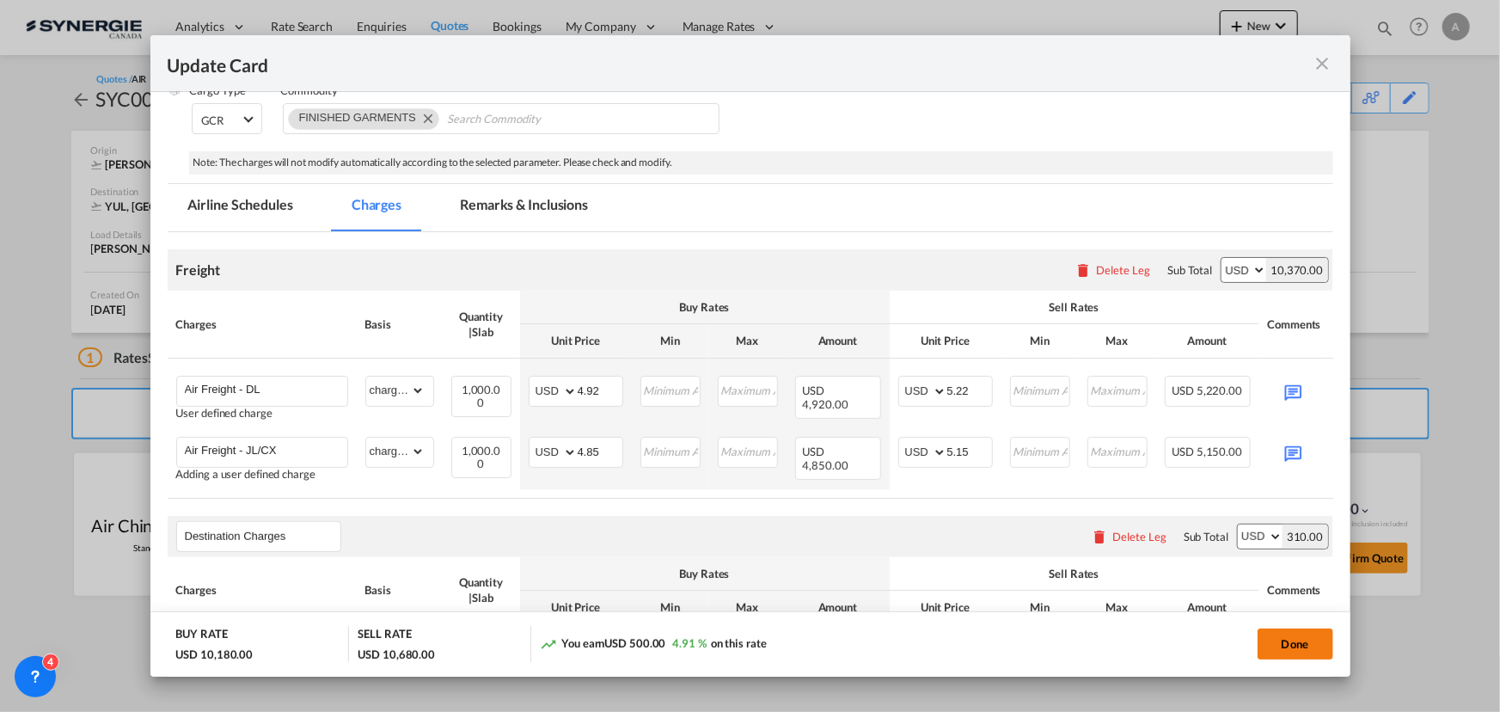
click at [1302, 645] on button "Done" at bounding box center [1296, 643] width 76 height 31
type input "[DATE]"
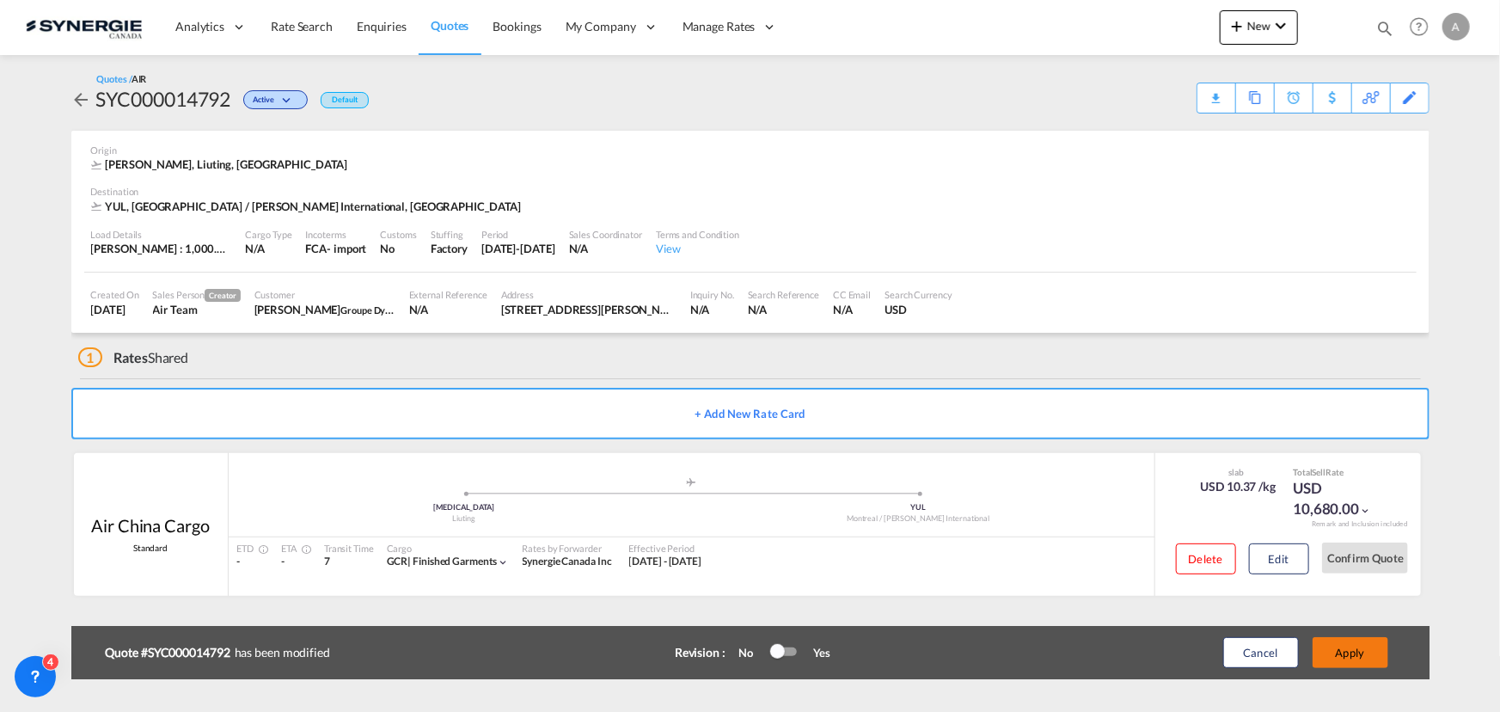
click at [1360, 656] on button "Apply" at bounding box center [1351, 652] width 76 height 31
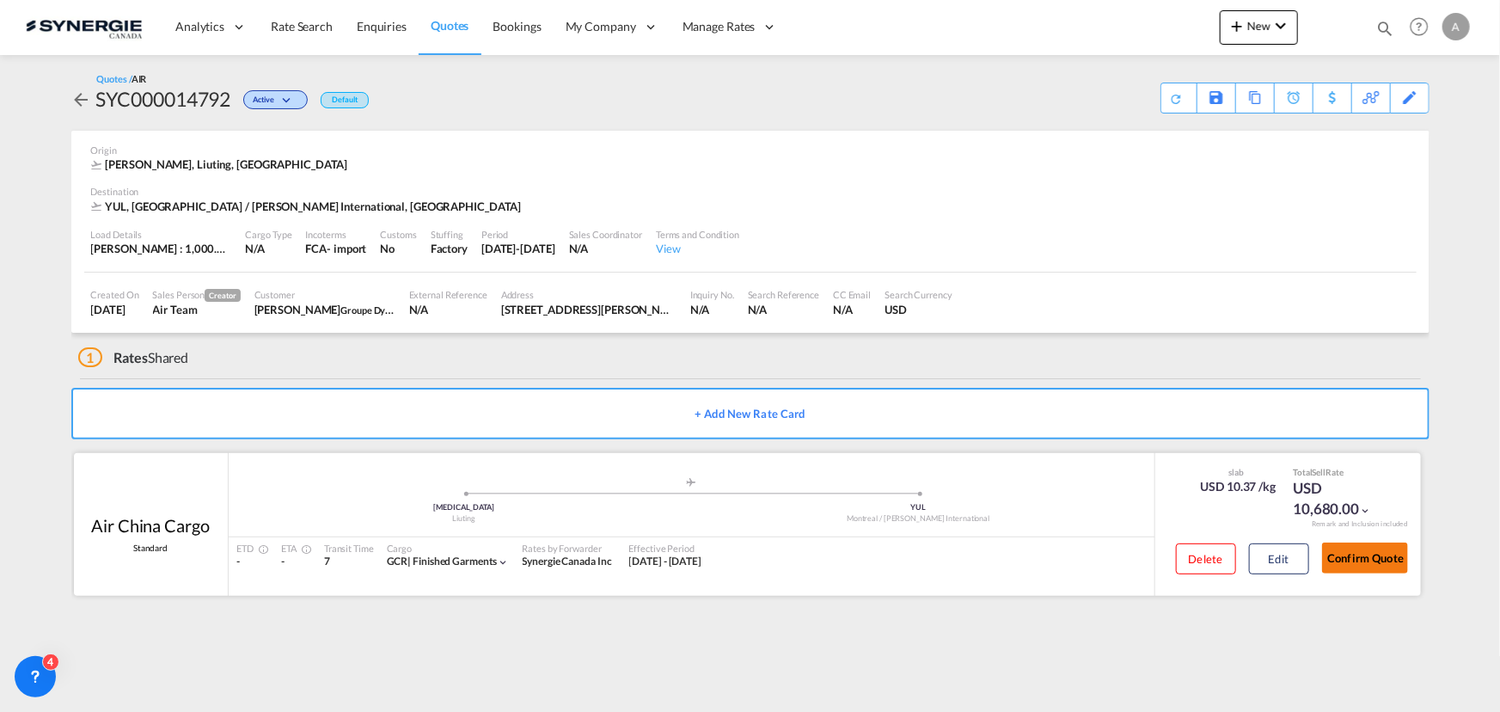
click at [1370, 563] on button "Confirm Quote" at bounding box center [1365, 557] width 86 height 31
click at [1116, 95] on div "Download Quote" at bounding box center [1144, 97] width 88 height 28
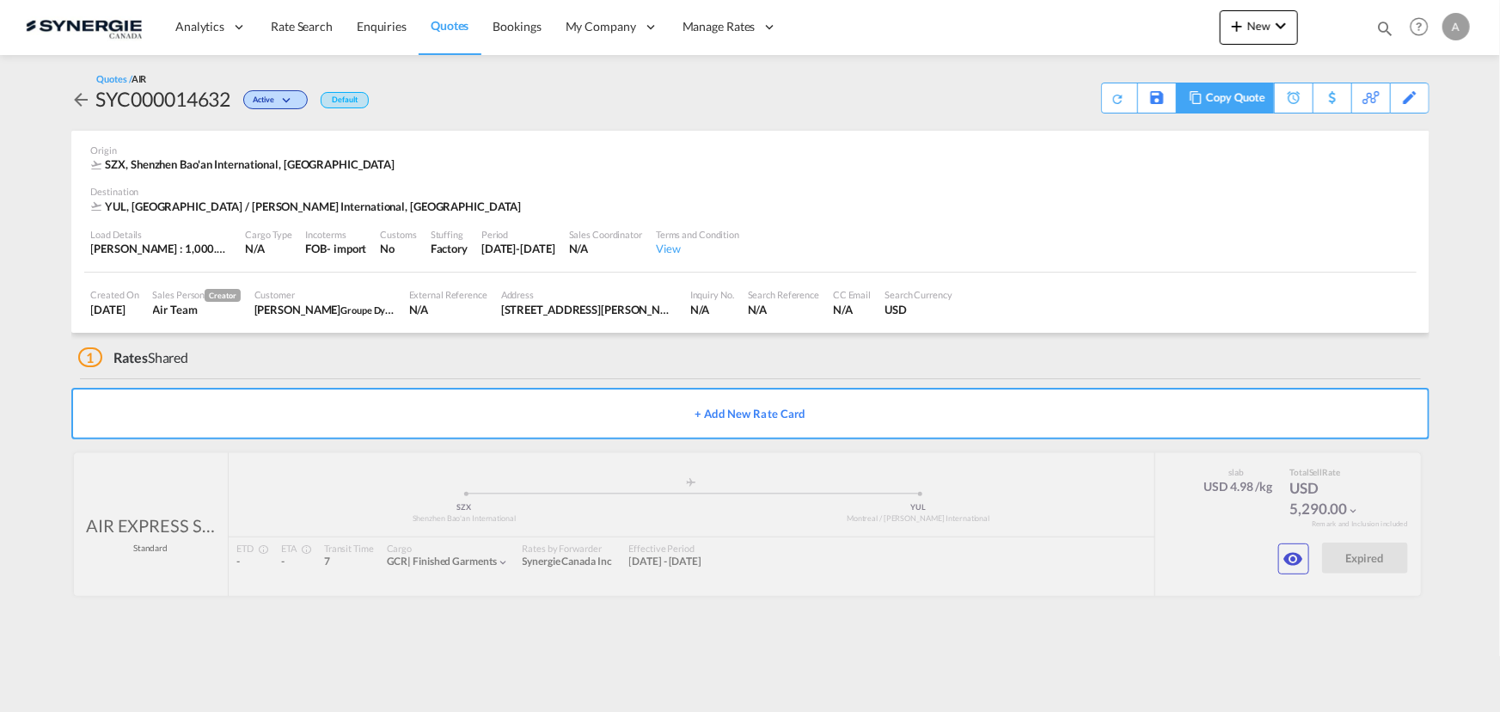
click at [1243, 101] on div "Copy Quote" at bounding box center [1235, 97] width 58 height 29
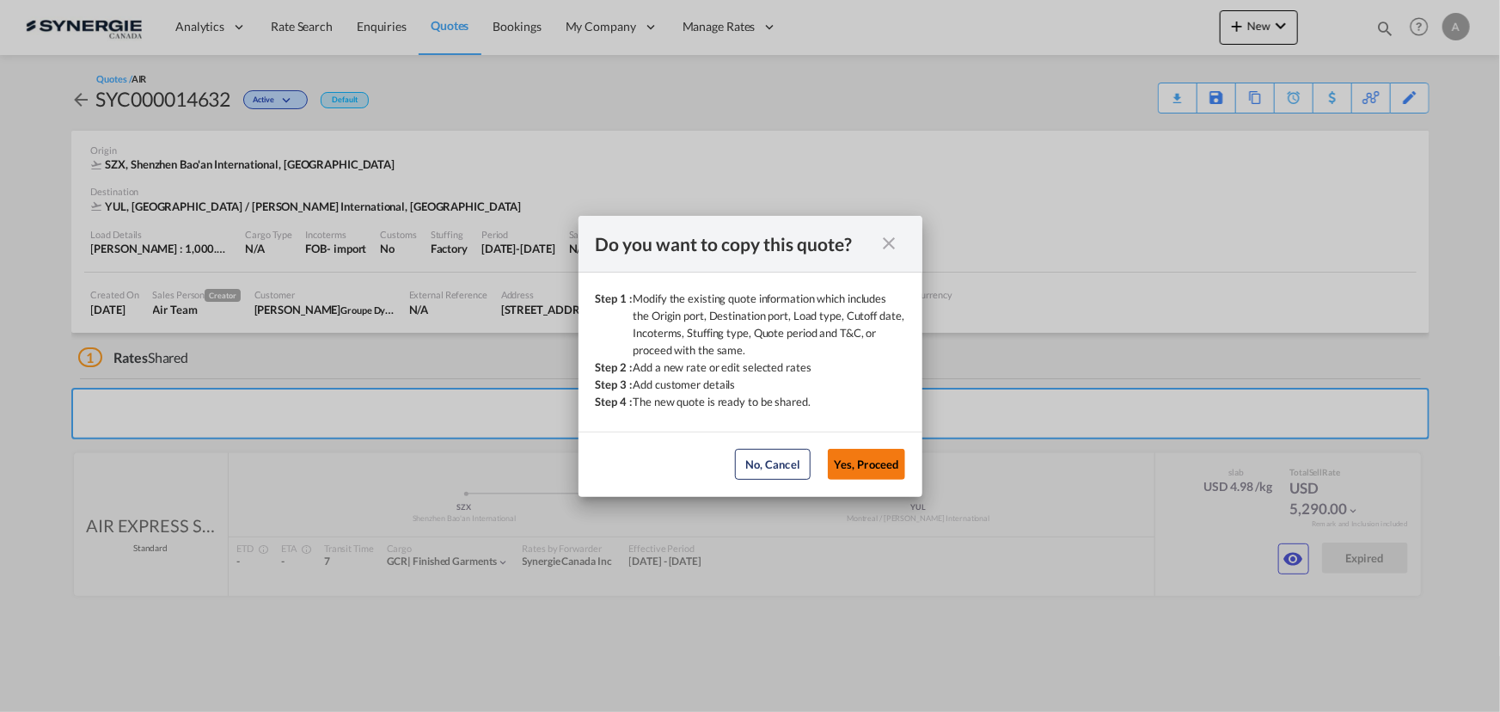
click at [876, 464] on button "Yes, Proceed" at bounding box center [866, 464] width 77 height 31
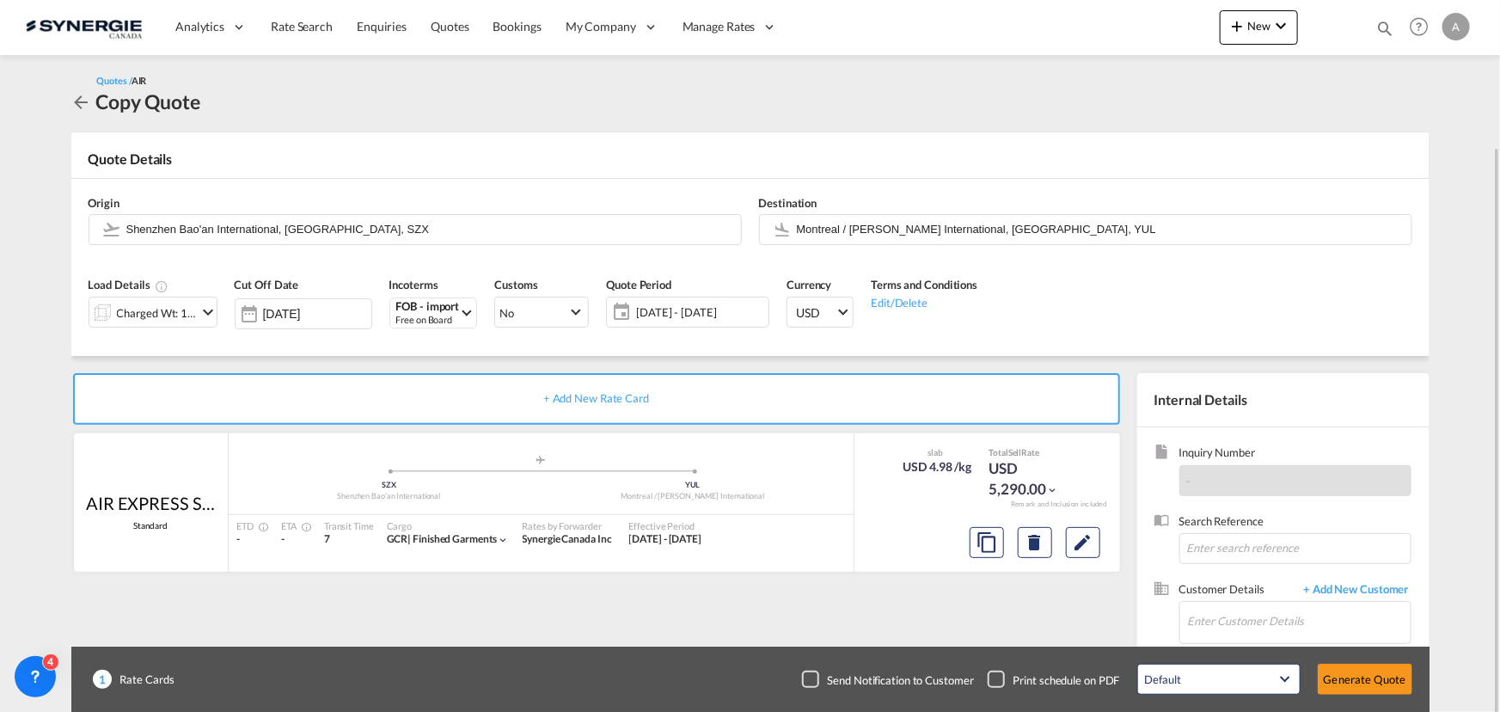
scroll to position [77, 0]
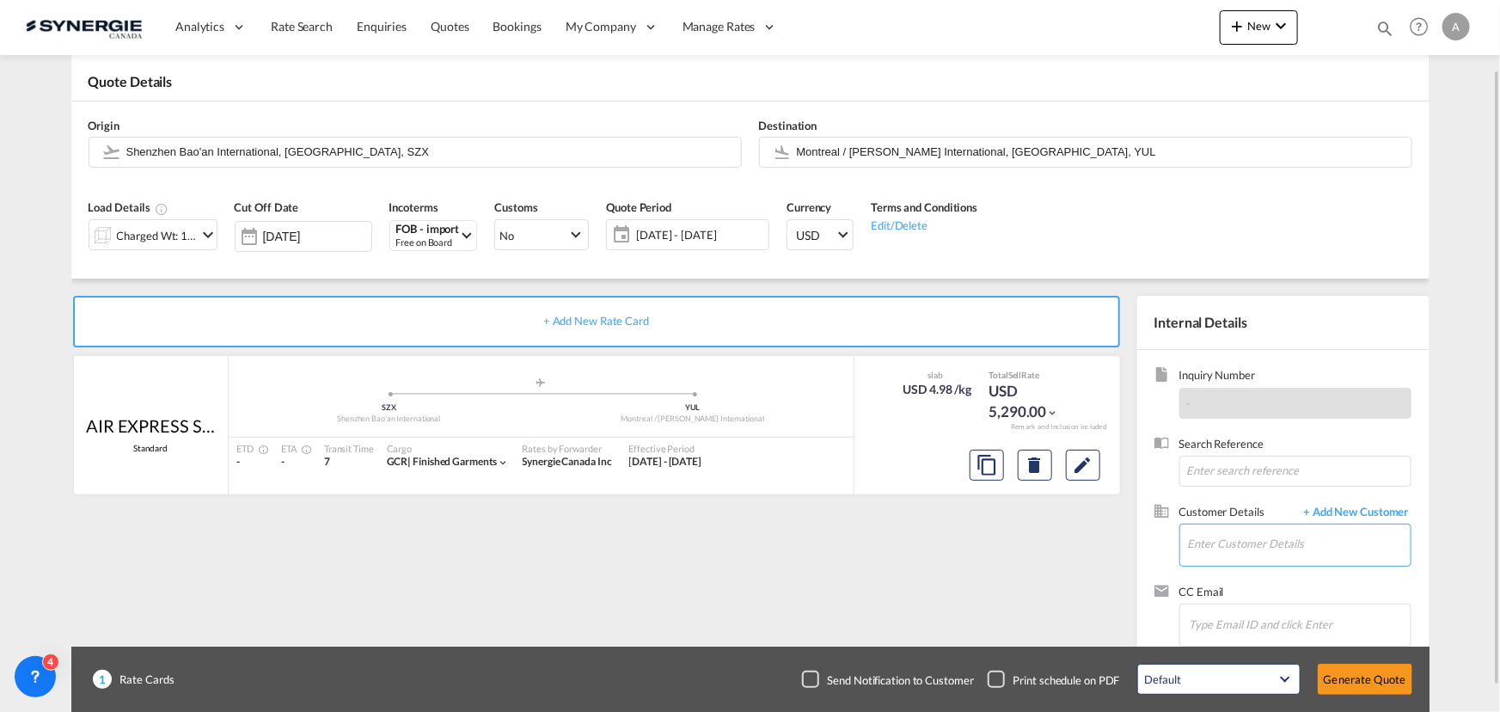
click at [1233, 536] on input "Enter Customer Details" at bounding box center [1299, 543] width 223 height 39
click at [1252, 498] on div "[PERSON_NAME] msutton@ dynamite .ca | Groupe Dynamite" at bounding box center [1298, 500] width 223 height 46
type input "Groupe Dynamite, [PERSON_NAME], [EMAIL_ADDRESS][DOMAIN_NAME]"
click at [698, 232] on span "[DATE] - [DATE]" at bounding box center [700, 234] width 128 height 15
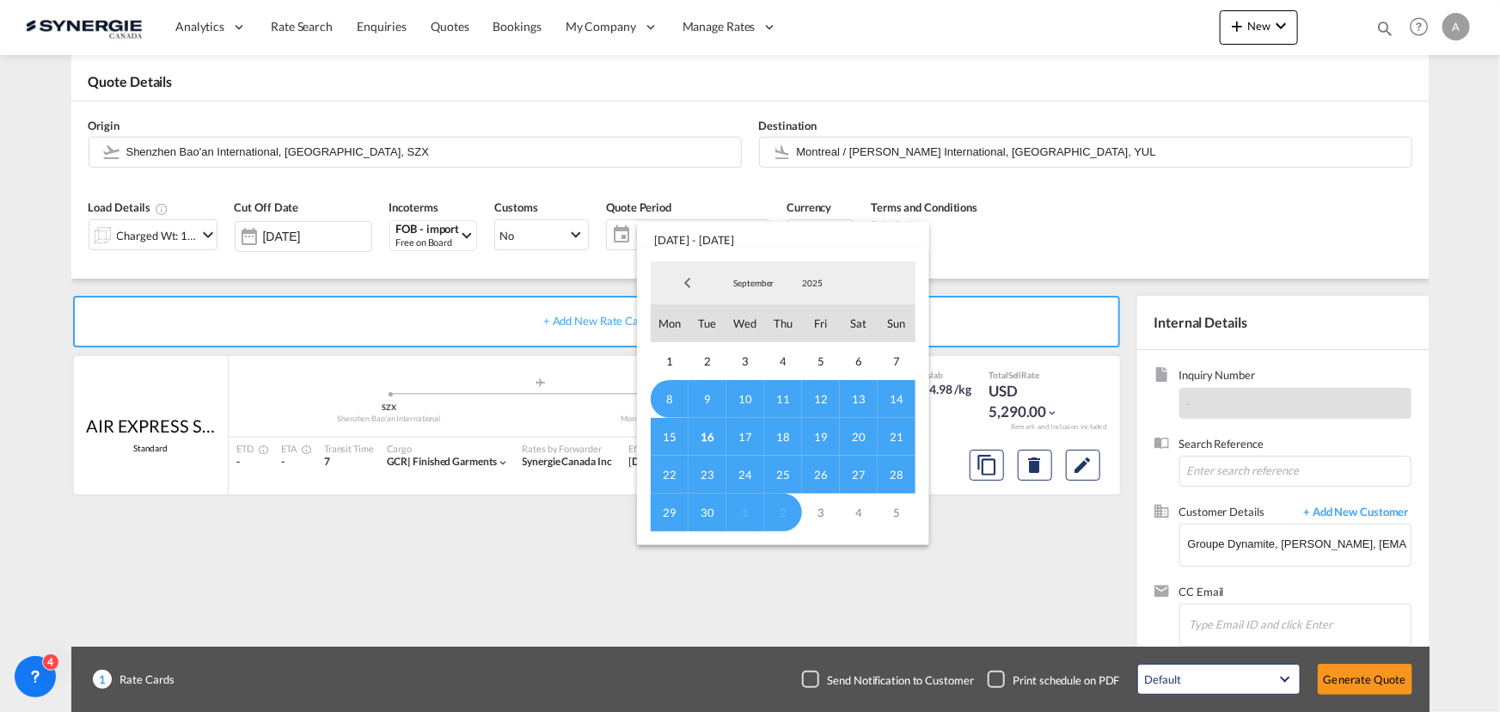
click at [710, 435] on span "16" at bounding box center [708, 437] width 38 height 38
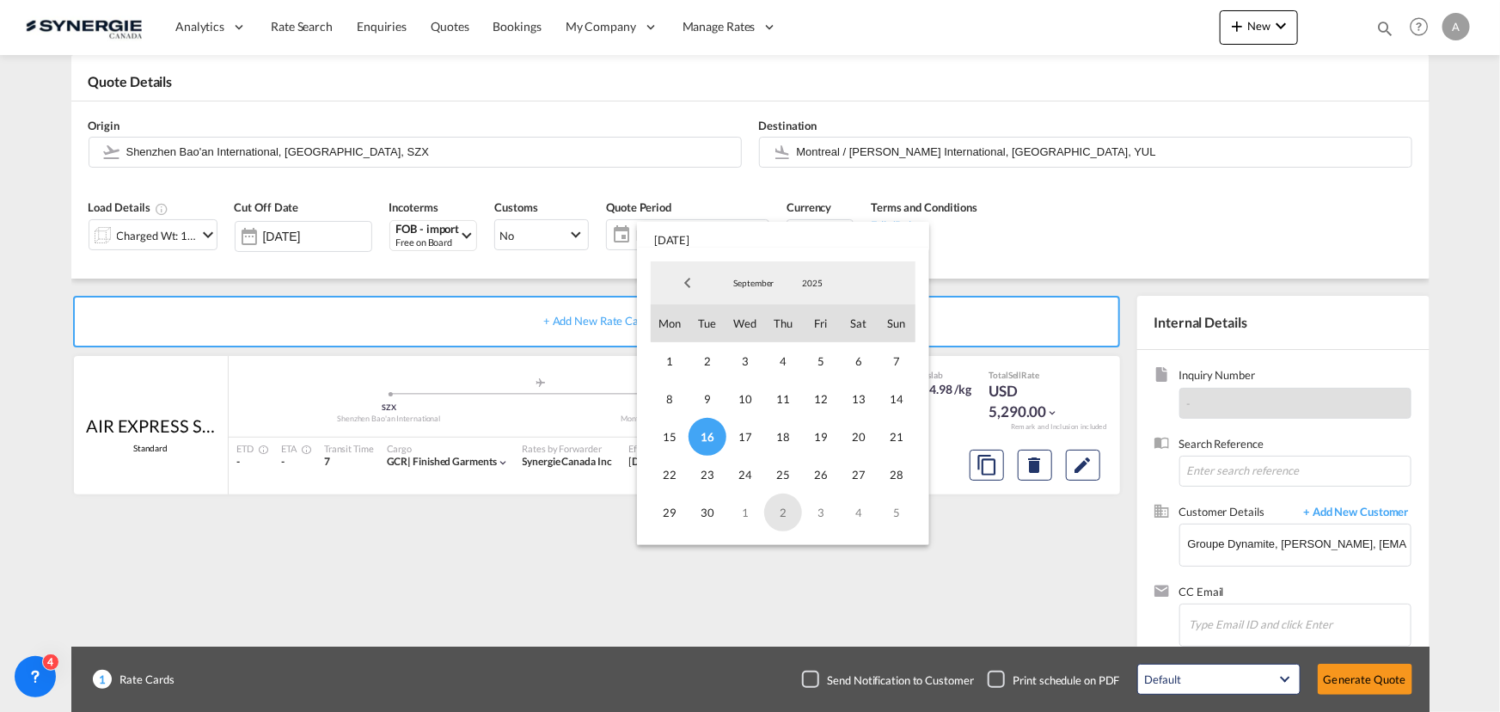
drag, startPoint x: 786, startPoint y: 513, endPoint x: 732, endPoint y: 451, distance: 81.7
click at [785, 513] on span "2" at bounding box center [783, 512] width 38 height 38
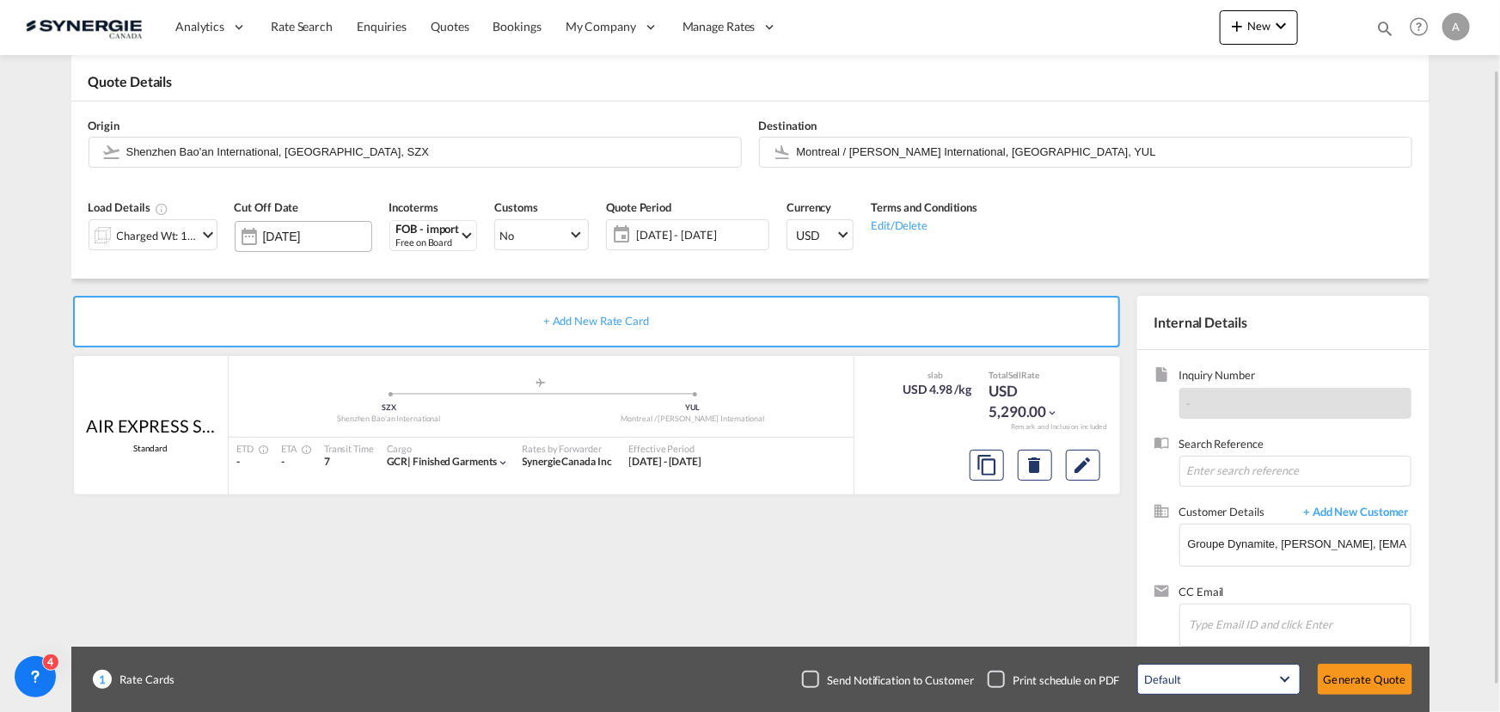
click at [281, 240] on input "[DATE]" at bounding box center [317, 237] width 108 height 14
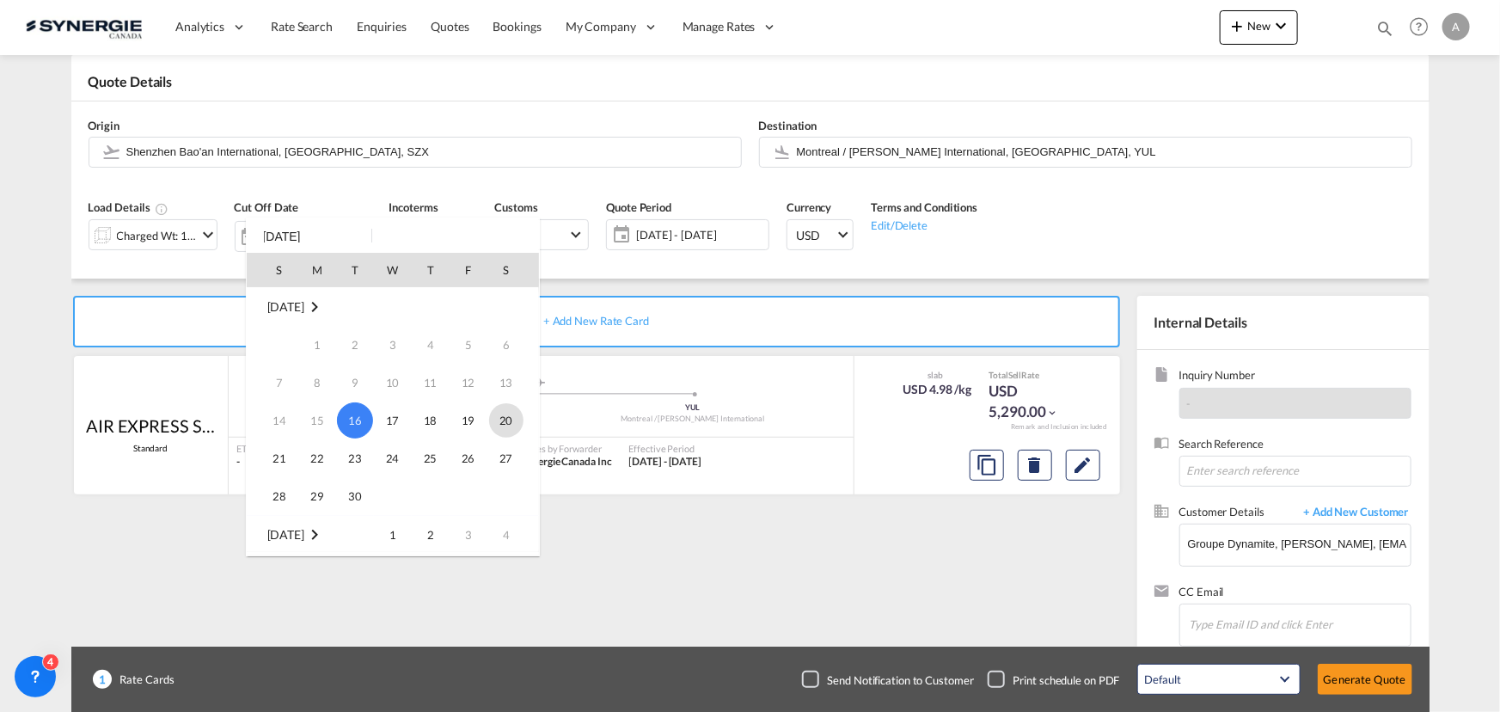
click at [511, 420] on span "20" at bounding box center [506, 420] width 34 height 34
type input "[DATE]"
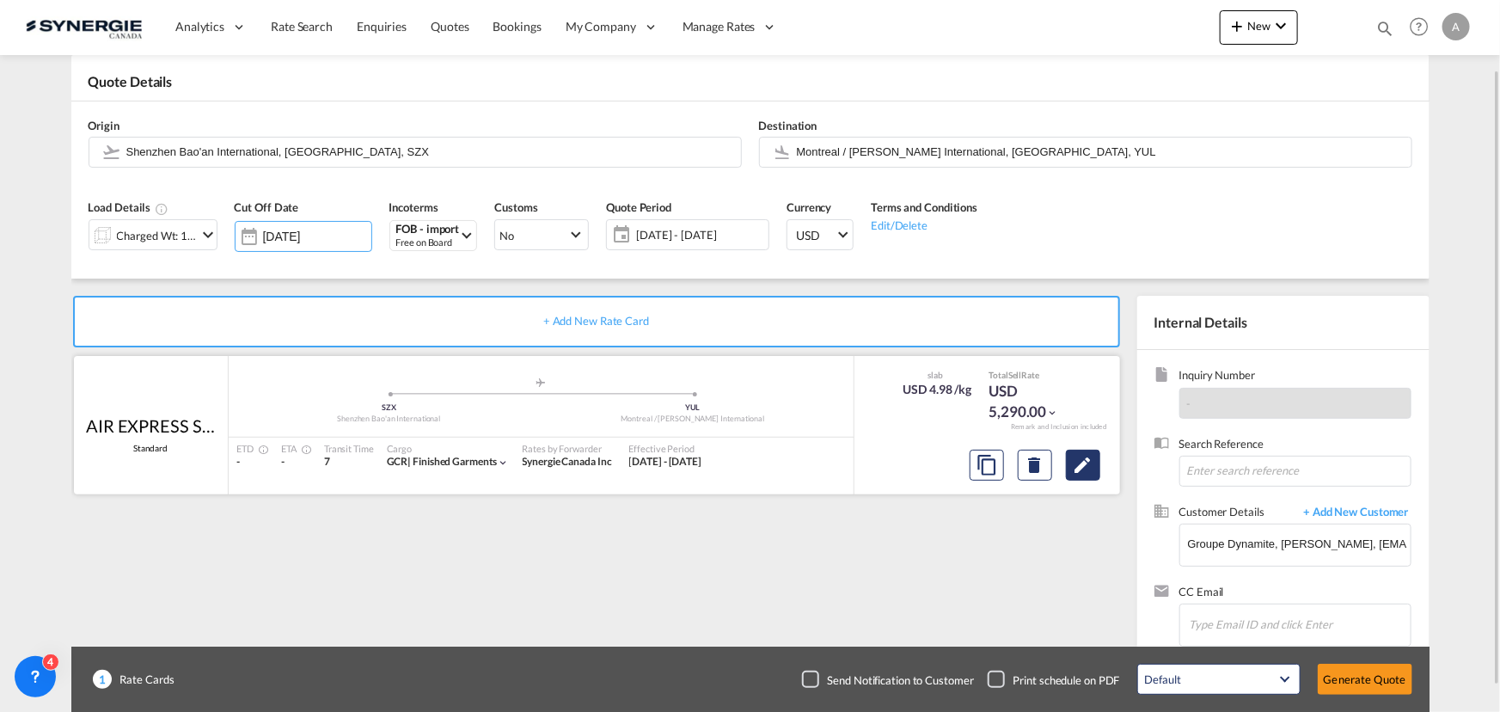
click at [1076, 466] on md-icon "Edit" at bounding box center [1083, 465] width 21 height 21
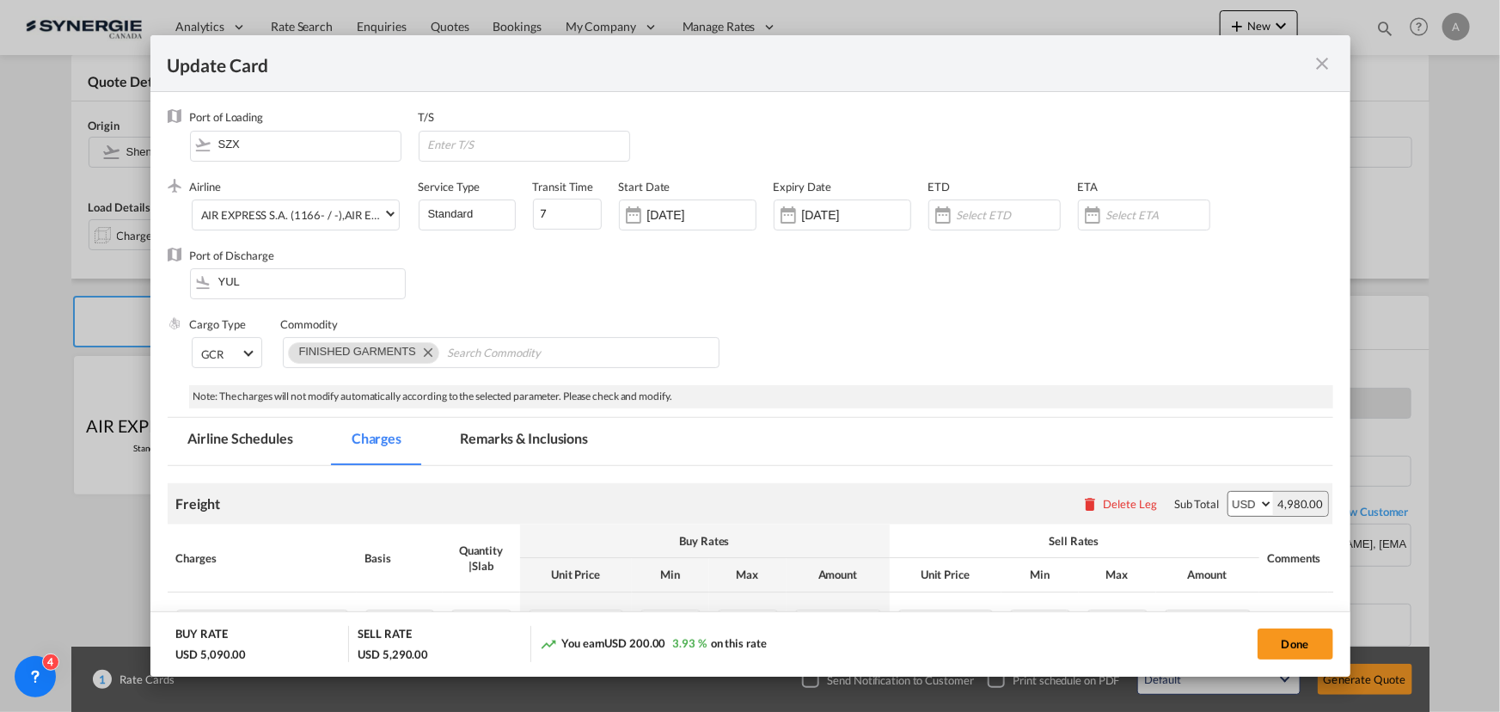
select select "chargeable_weight"
click at [818, 205] on div "[DATE]" at bounding box center [843, 214] width 138 height 31
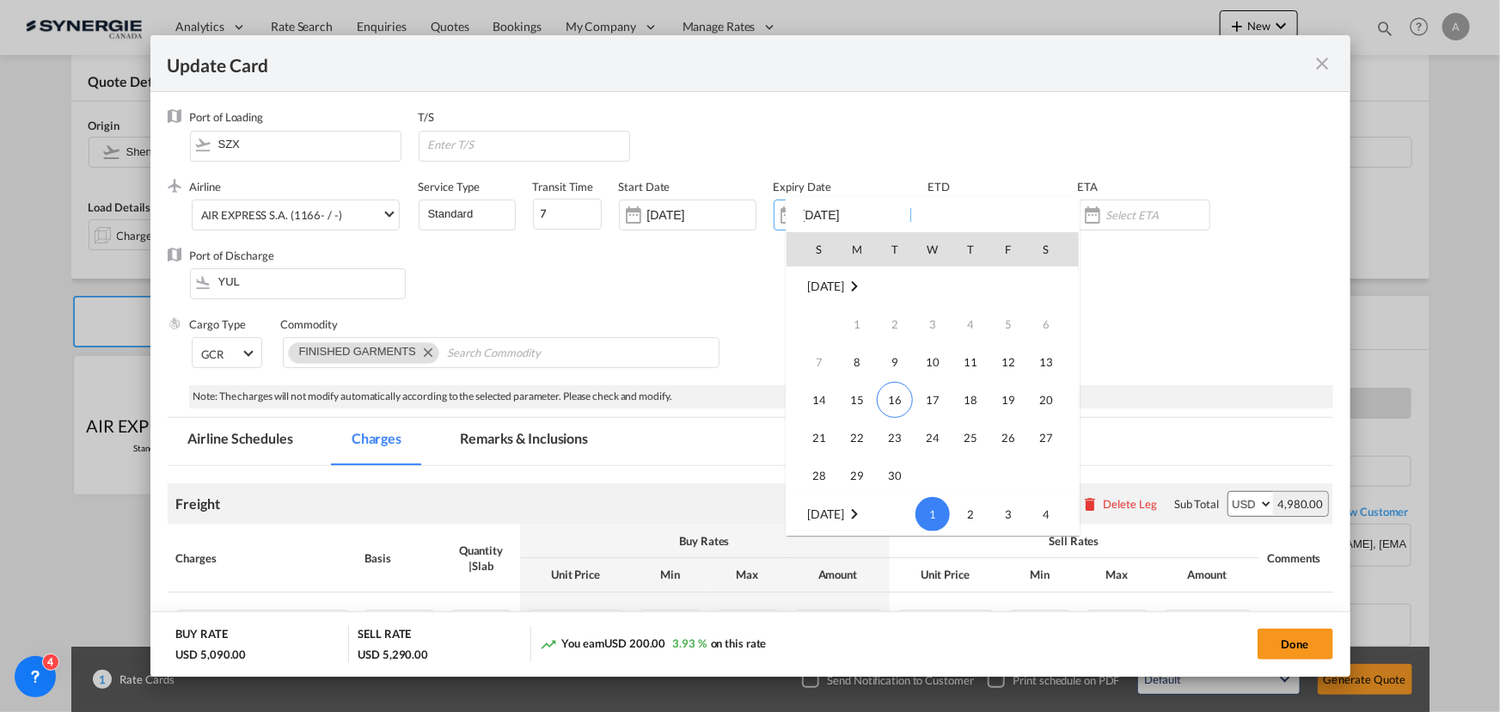
scroll to position [228, 0]
click at [677, 215] on div at bounding box center [750, 356] width 1500 height 712
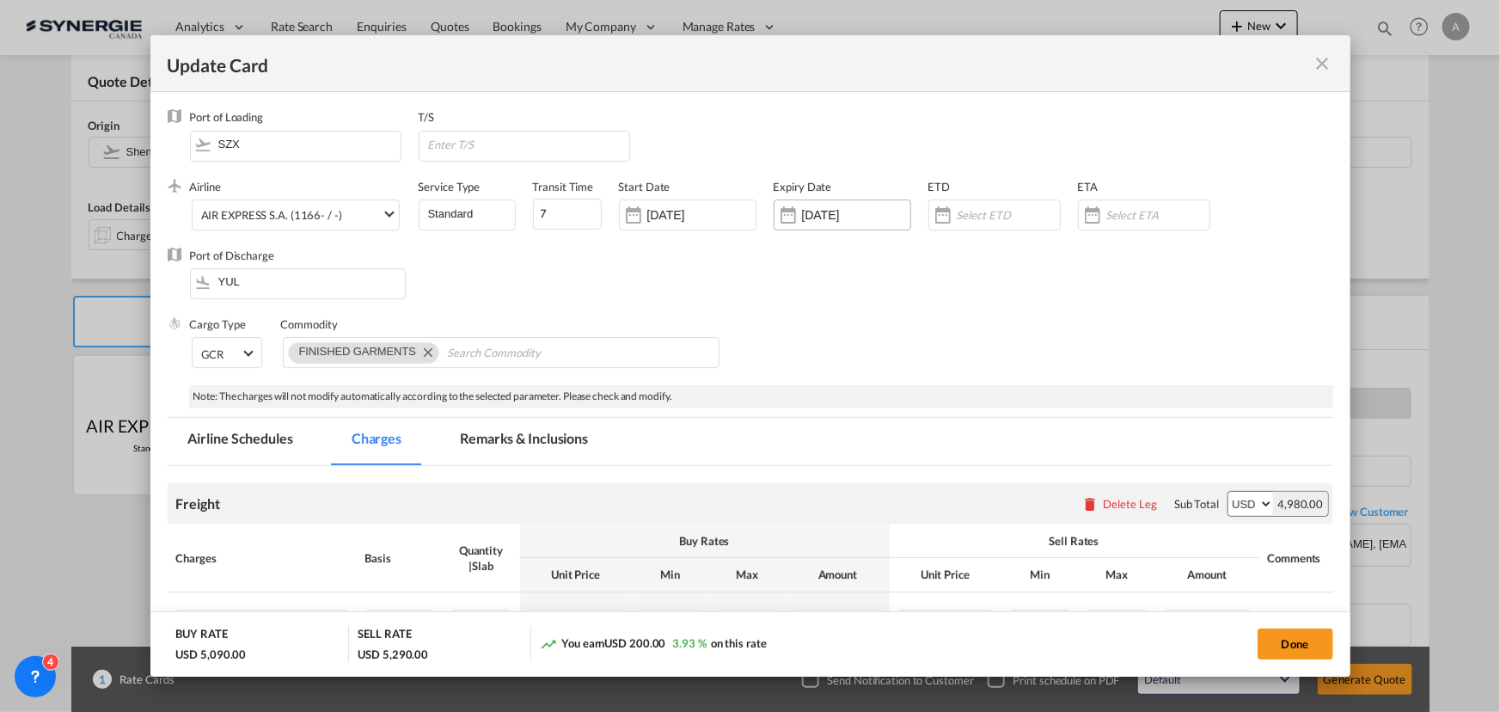
click at [856, 202] on div "[DATE]" at bounding box center [843, 214] width 138 height 31
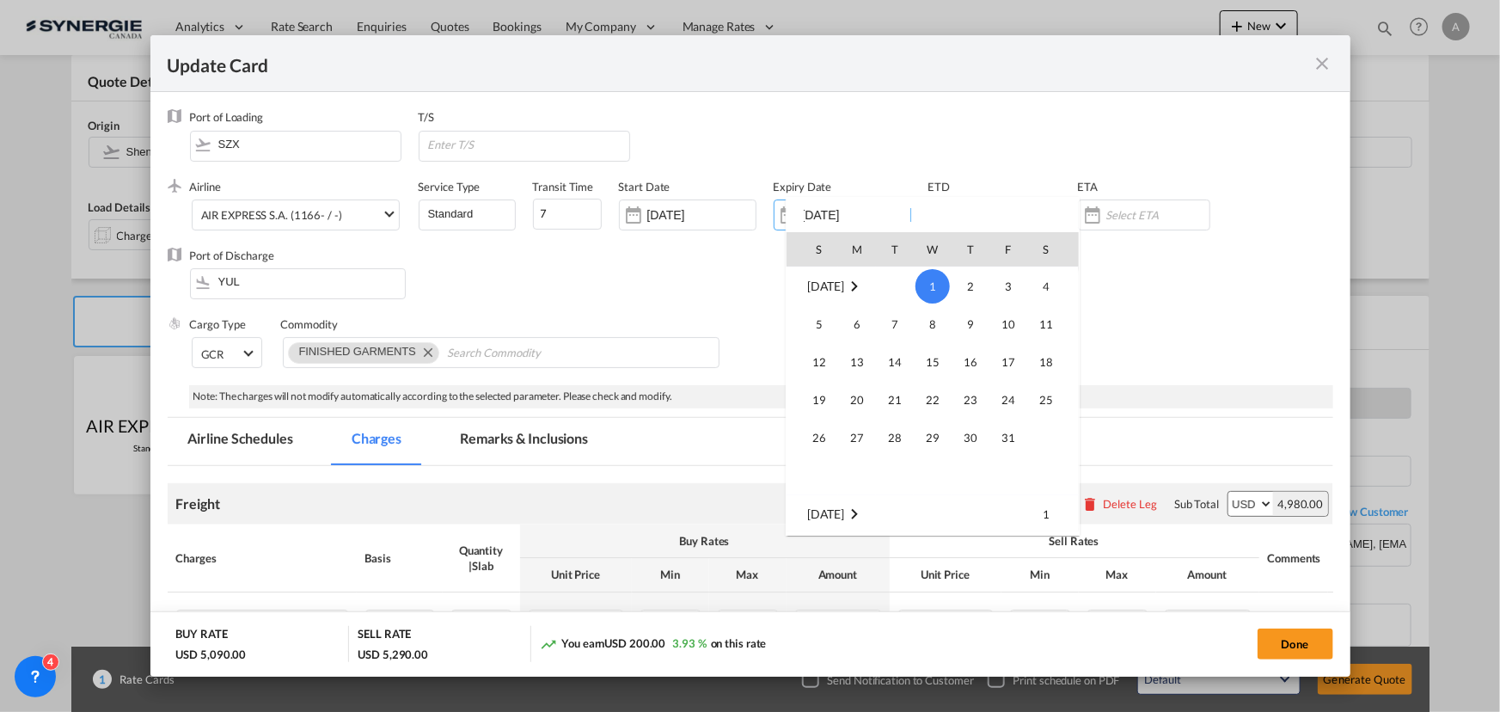
click at [831, 290] on span "[DATE]" at bounding box center [825, 285] width 37 height 15
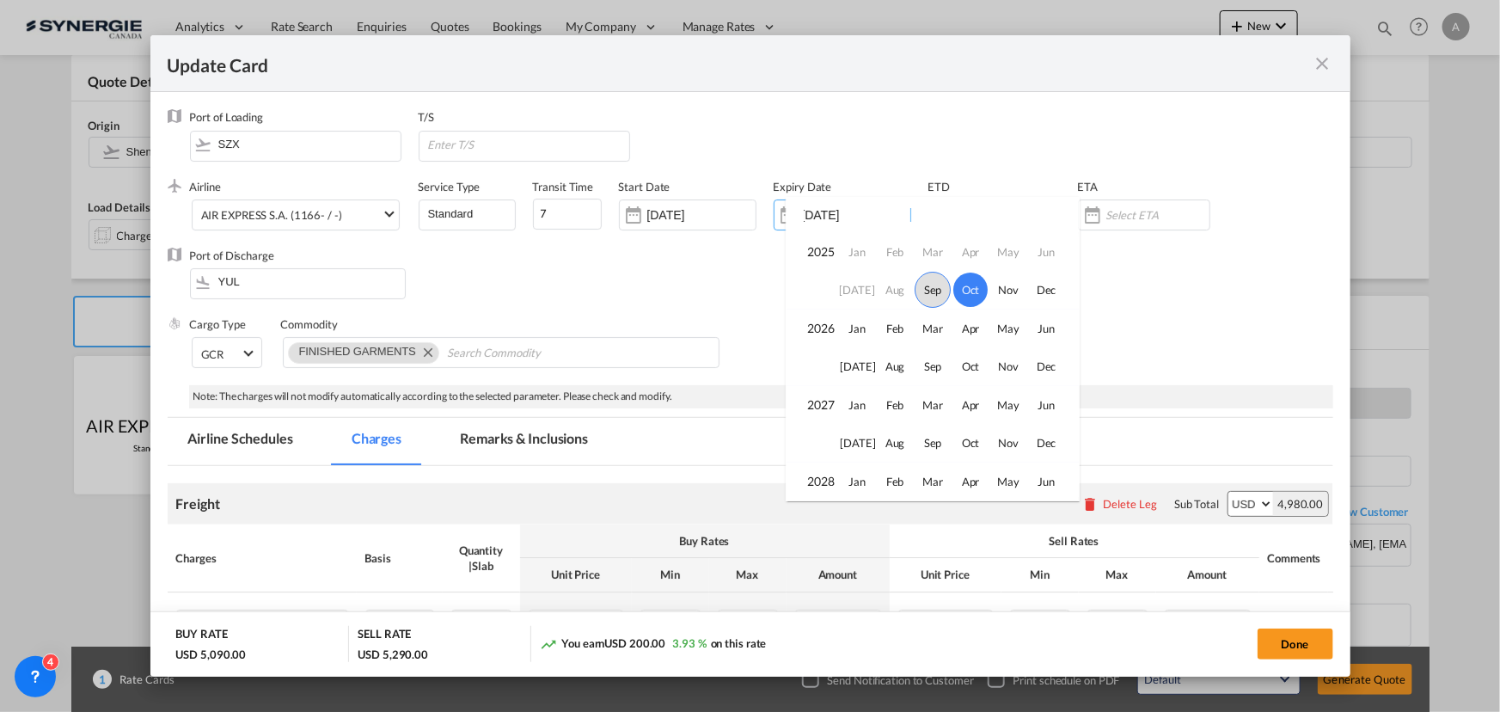
click at [921, 287] on span "Sep" at bounding box center [933, 290] width 36 height 36
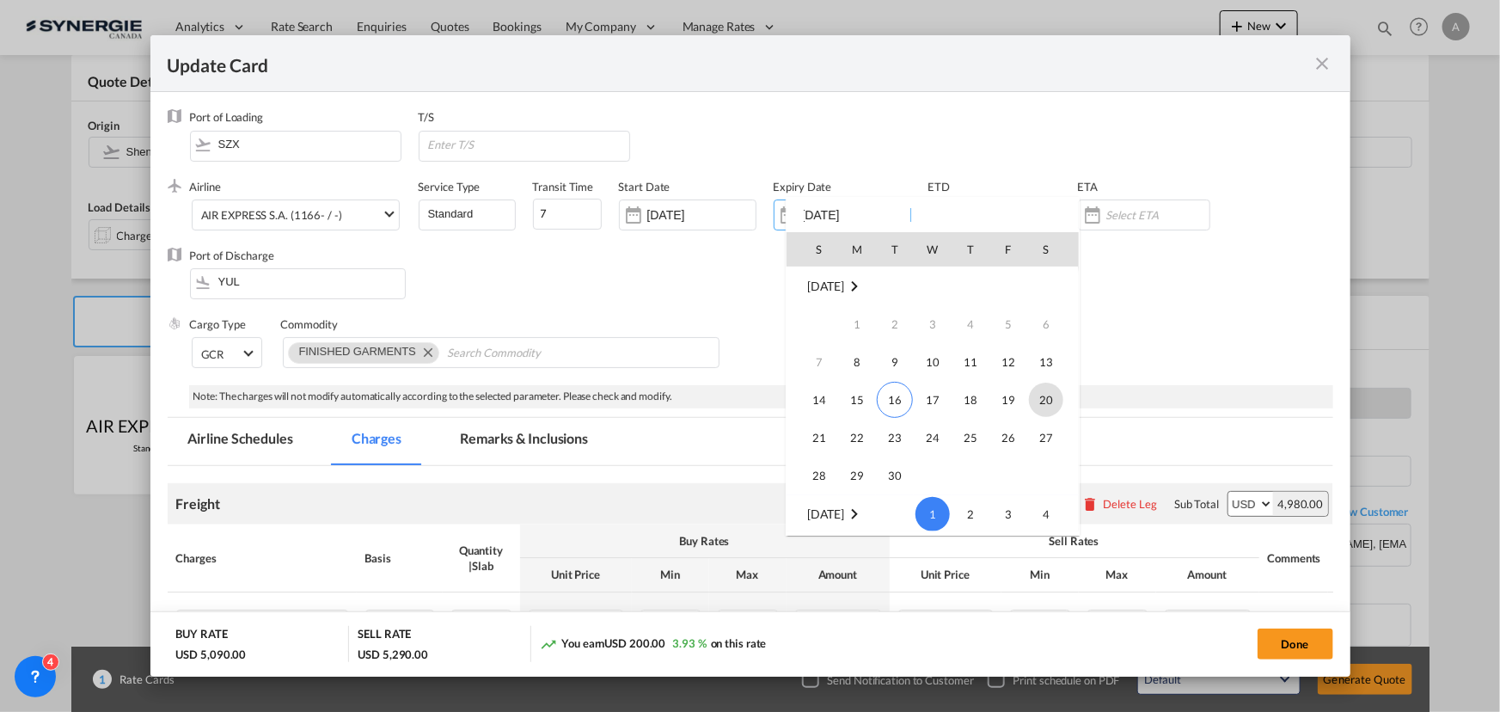
click at [1044, 399] on span "20" at bounding box center [1046, 400] width 34 height 34
type input "[DATE]"
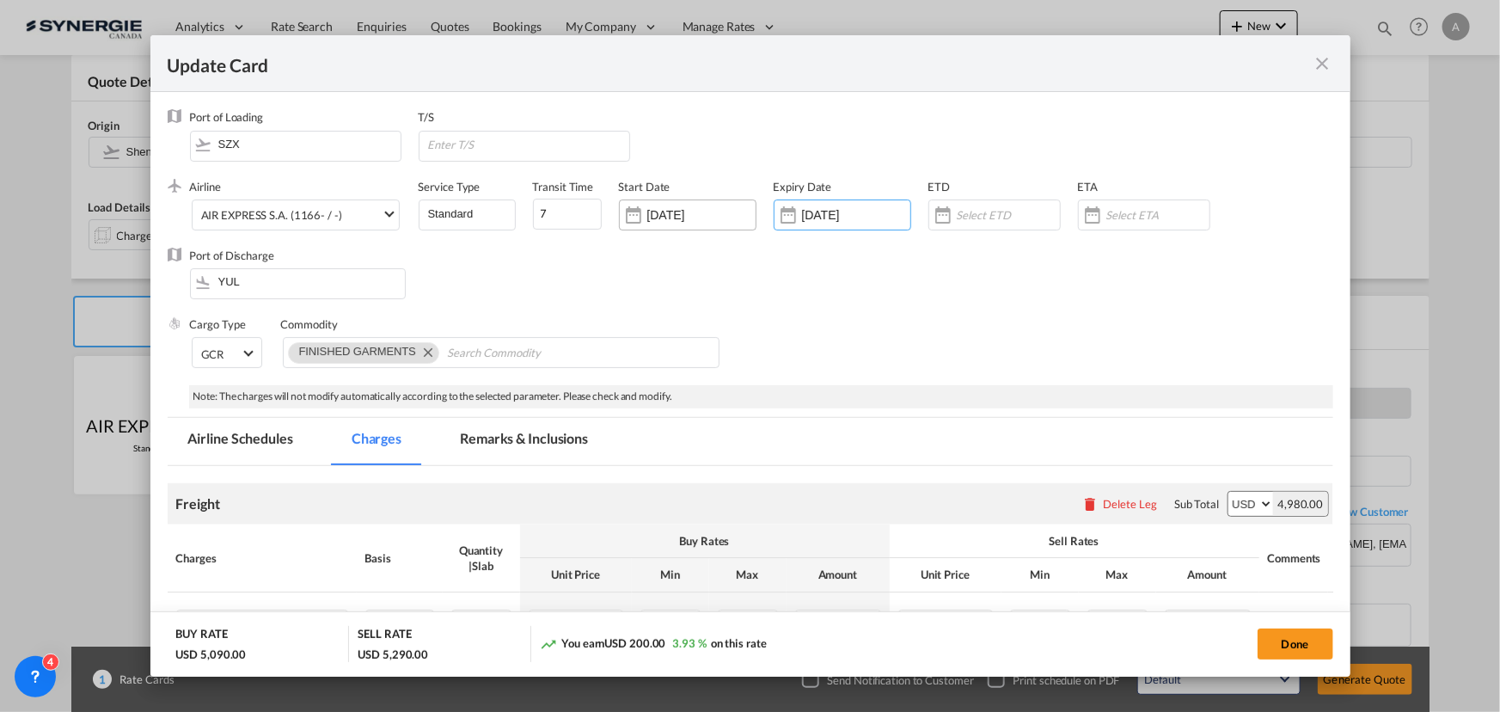
click at [687, 211] on input "[DATE]" at bounding box center [701, 215] width 108 height 14
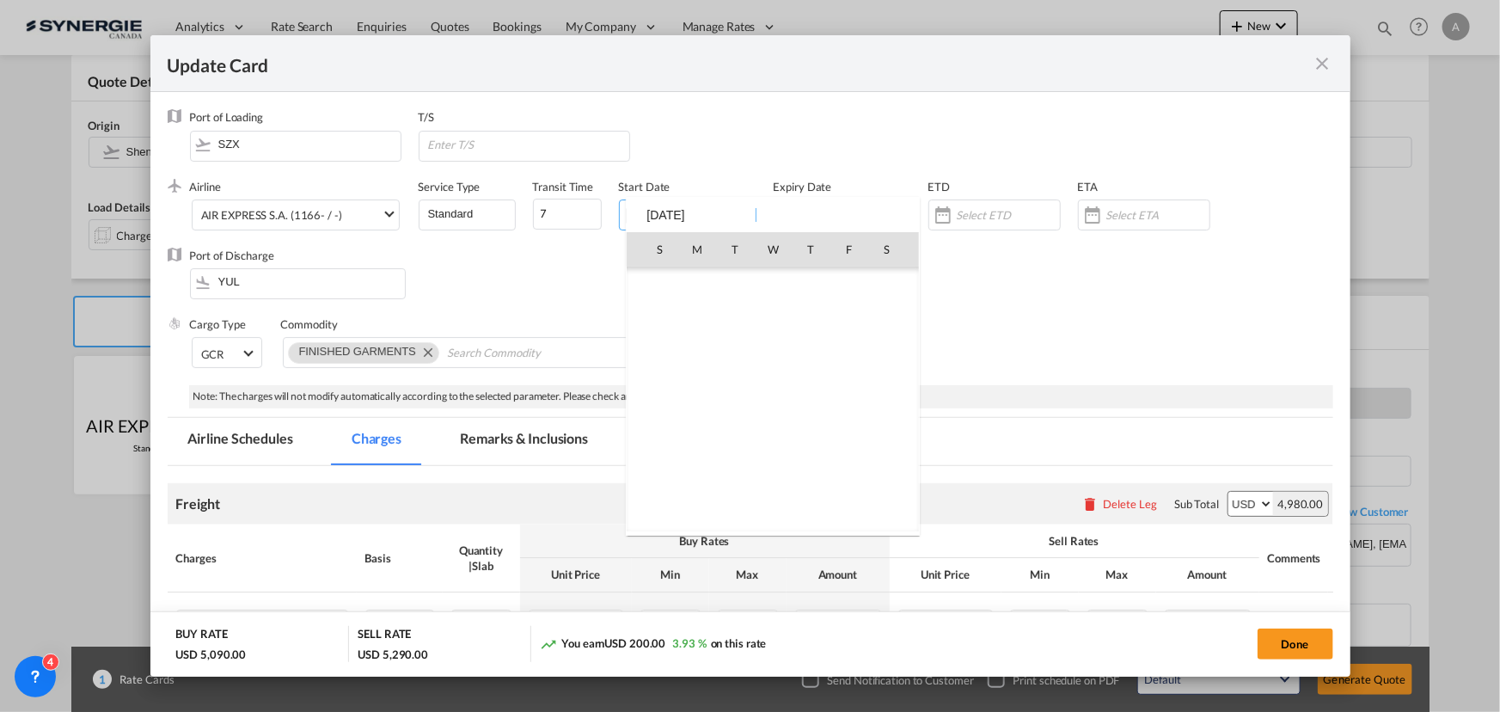
scroll to position [398163, 0]
click at [727, 399] on span "16" at bounding box center [735, 400] width 36 height 36
type input "[DATE]"
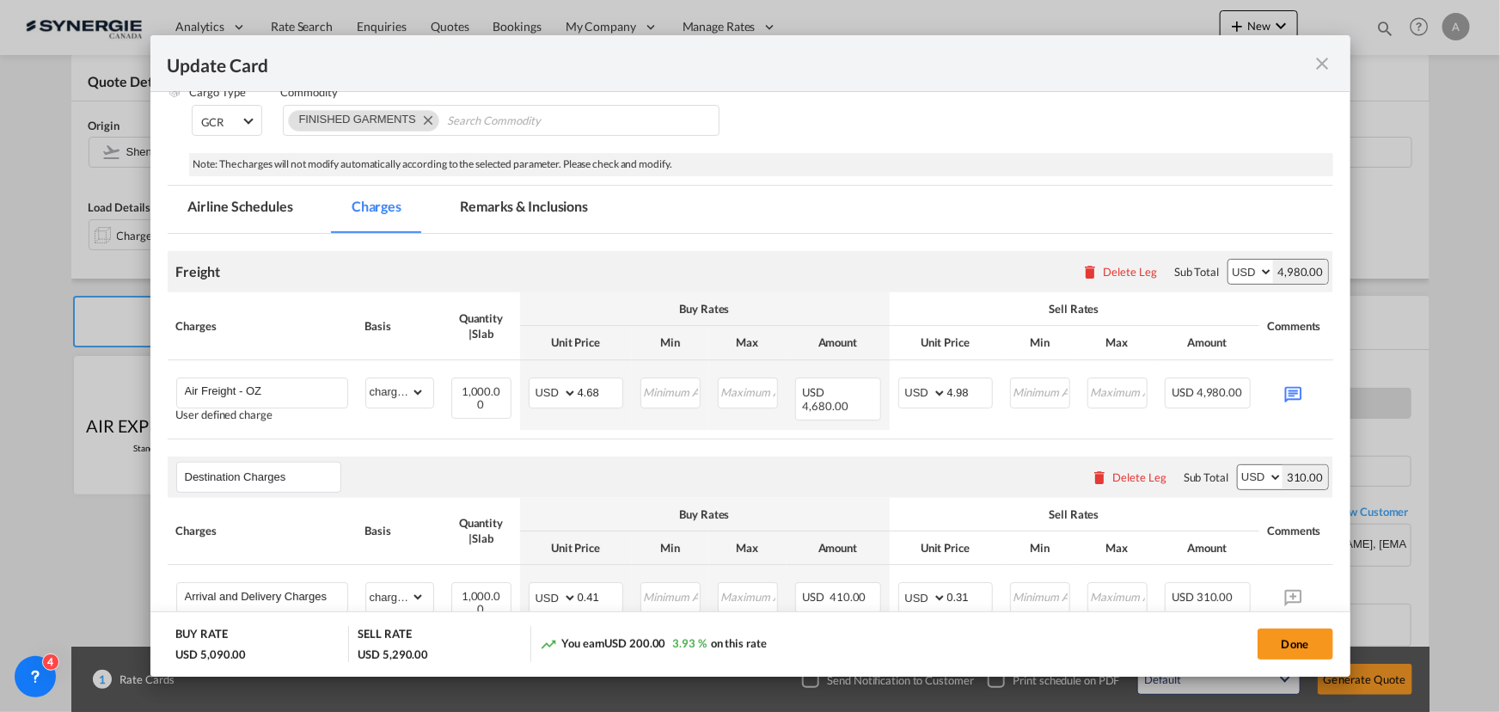
scroll to position [234, 0]
click at [305, 389] on input "Air Freight - OZ" at bounding box center [266, 389] width 162 height 26
type input "Air Freight - WS"
drag, startPoint x: 602, startPoint y: 386, endPoint x: 505, endPoint y: 376, distance: 97.6
click at [505, 376] on tr "Air Freight - WS Adding a user defined charge Please Enter Already Exists gross…" at bounding box center [777, 393] width 1218 height 70
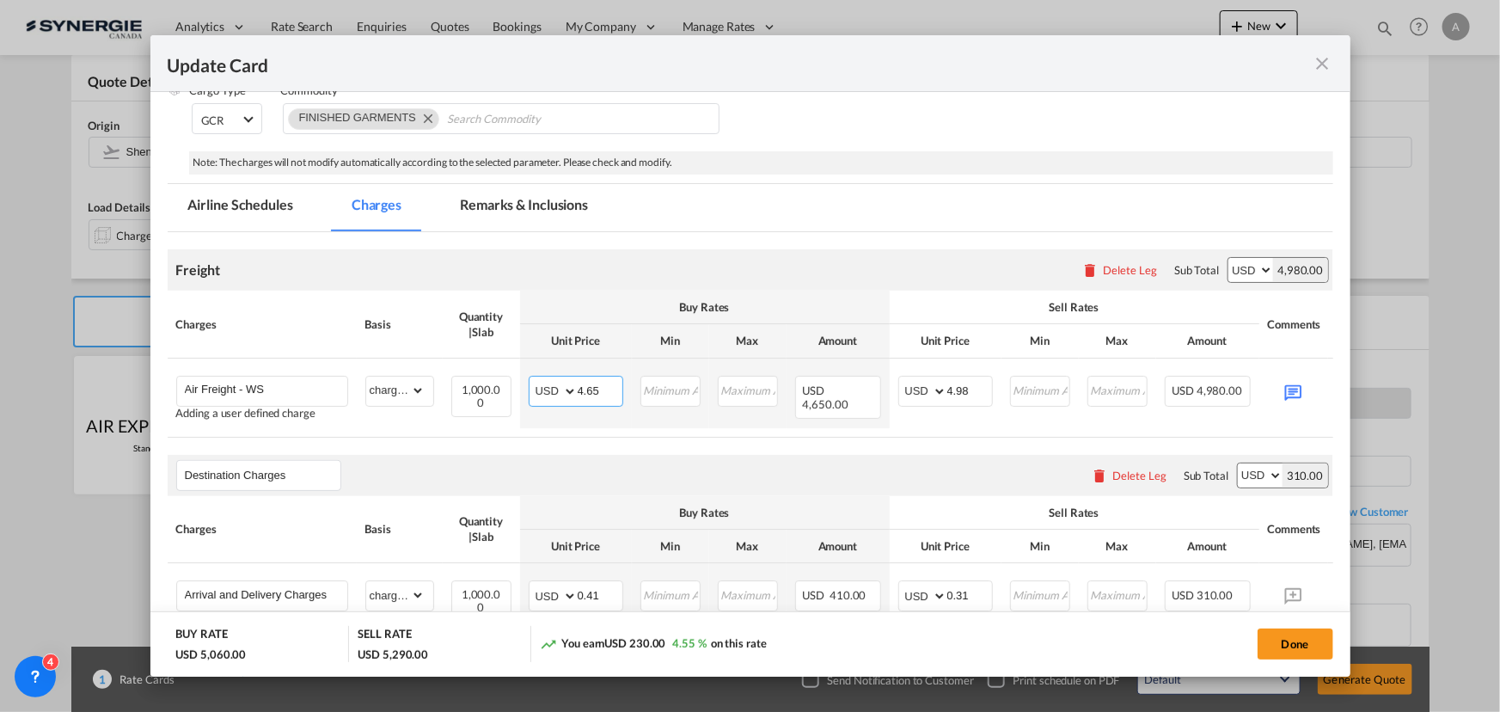
type input "4.65"
click at [970, 388] on input "4.98" at bounding box center [969, 389] width 45 height 26
type input "4.95"
click at [1283, 386] on md-icon "Update CardPort of ..." at bounding box center [1293, 391] width 30 height 30
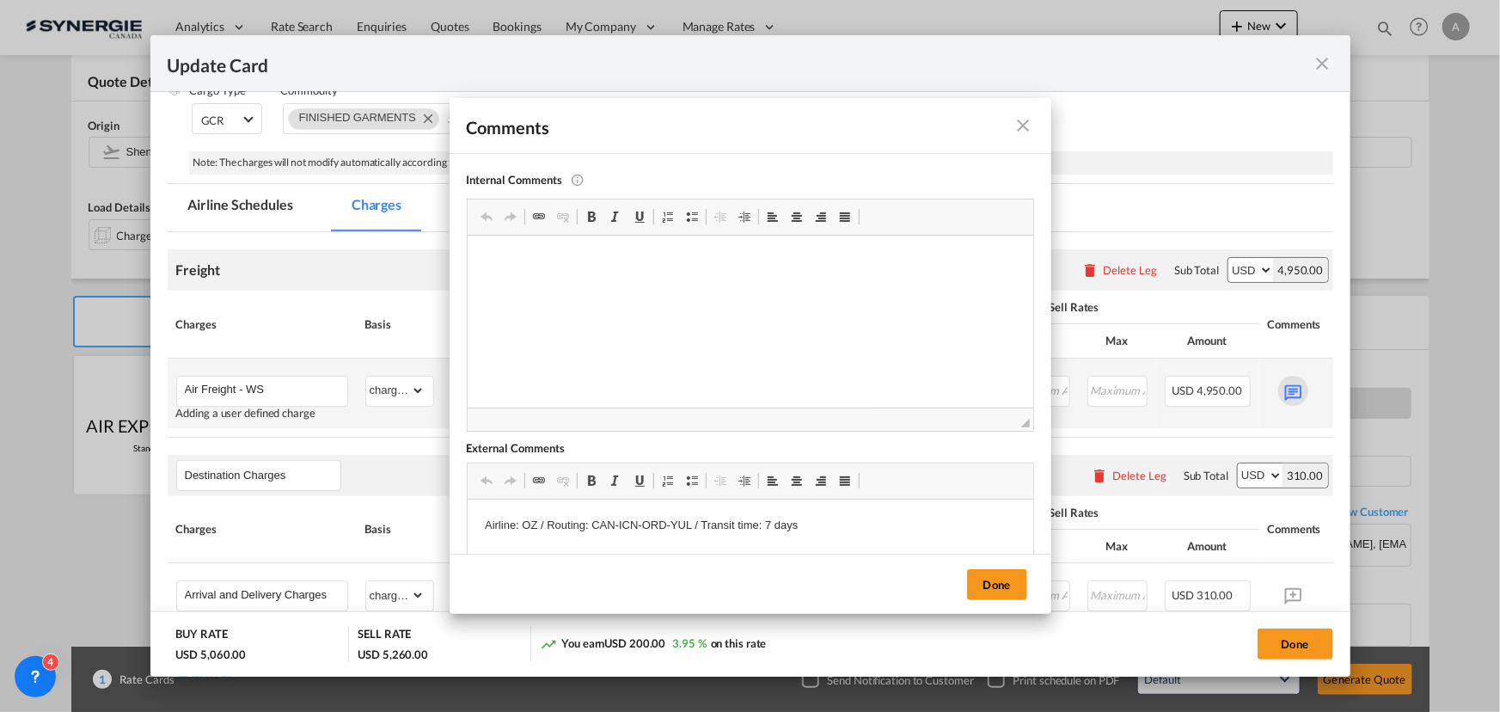
scroll to position [0, 0]
click at [535, 527] on p "Airline: OZ / Routing: CAN-ICN-ORD-YUL / Transit time: 7 days" at bounding box center [749, 526] width 531 height 18
drag, startPoint x: 690, startPoint y: 525, endPoint x: 590, endPoint y: 524, distance: 100.6
click at [590, 524] on p "Airline: WS / Routing: CAN-ICN-ORD-YUL / Transit time: 7 days" at bounding box center [749, 526] width 531 height 18
click at [991, 582] on button "Done" at bounding box center [997, 584] width 60 height 31
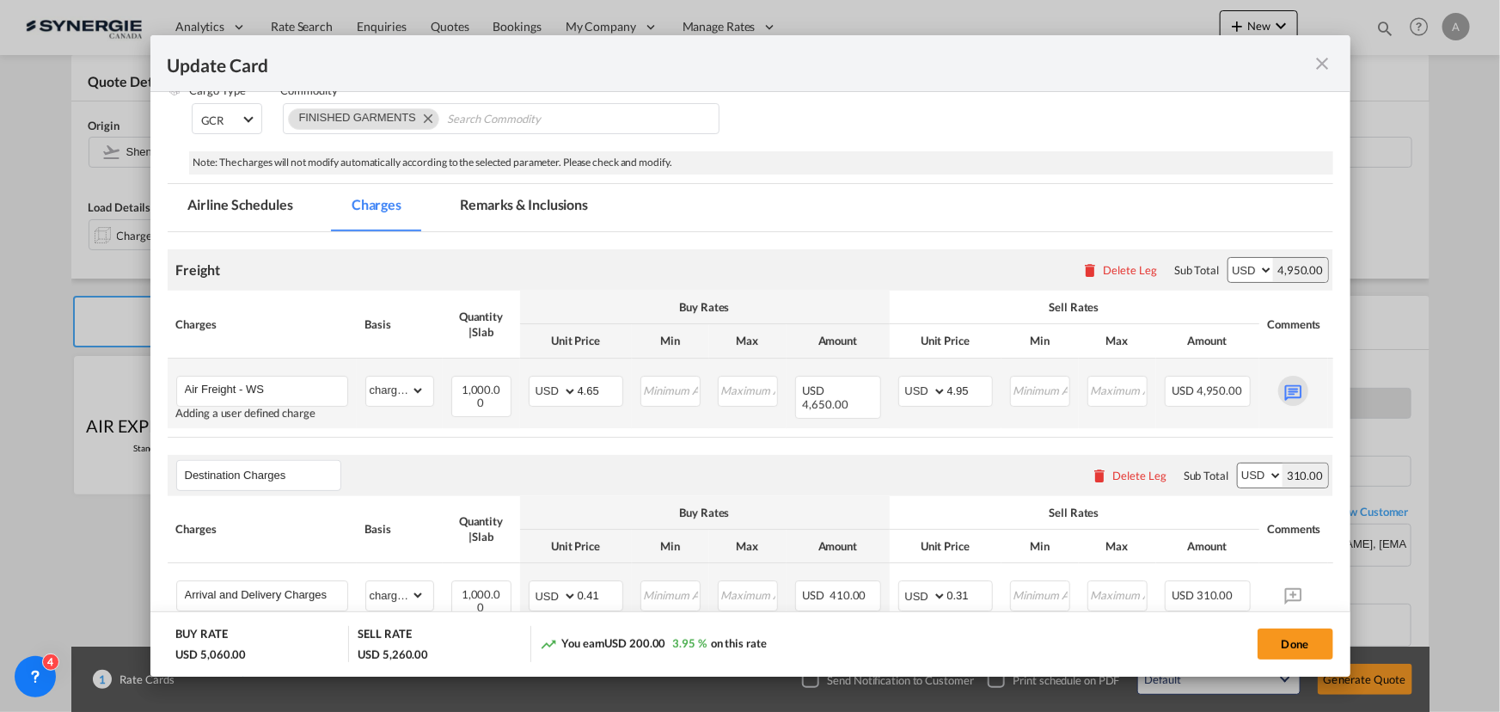
click at [1302, 389] on md-icon "Update CardPort of ..." at bounding box center [1293, 391] width 30 height 30
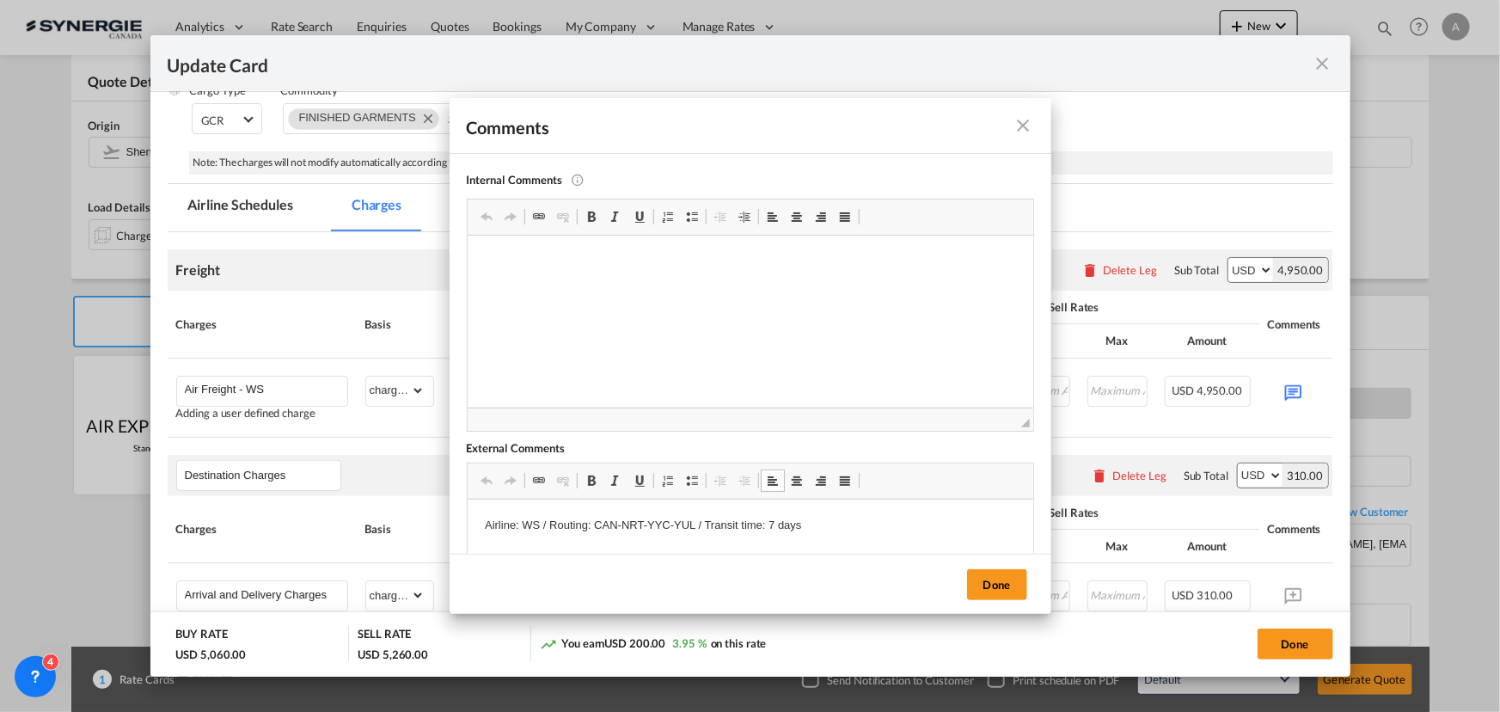
drag, startPoint x: 821, startPoint y: 528, endPoint x: 505, endPoint y: 521, distance: 316.4
drag, startPoint x: 480, startPoint y: 524, endPoint x: 894, endPoint y: 523, distance: 413.4
click at [894, 523] on html "Airline: WS / Routing: CAN-NRT-YYC-YUL / Transit time: 7 days" at bounding box center [750, 525] width 566 height 52
copy p "Airline: WS / Routing: CAN-NRT-YYC-YUL / Transit time: 7 days"
click at [1009, 582] on button "Done" at bounding box center [997, 584] width 60 height 31
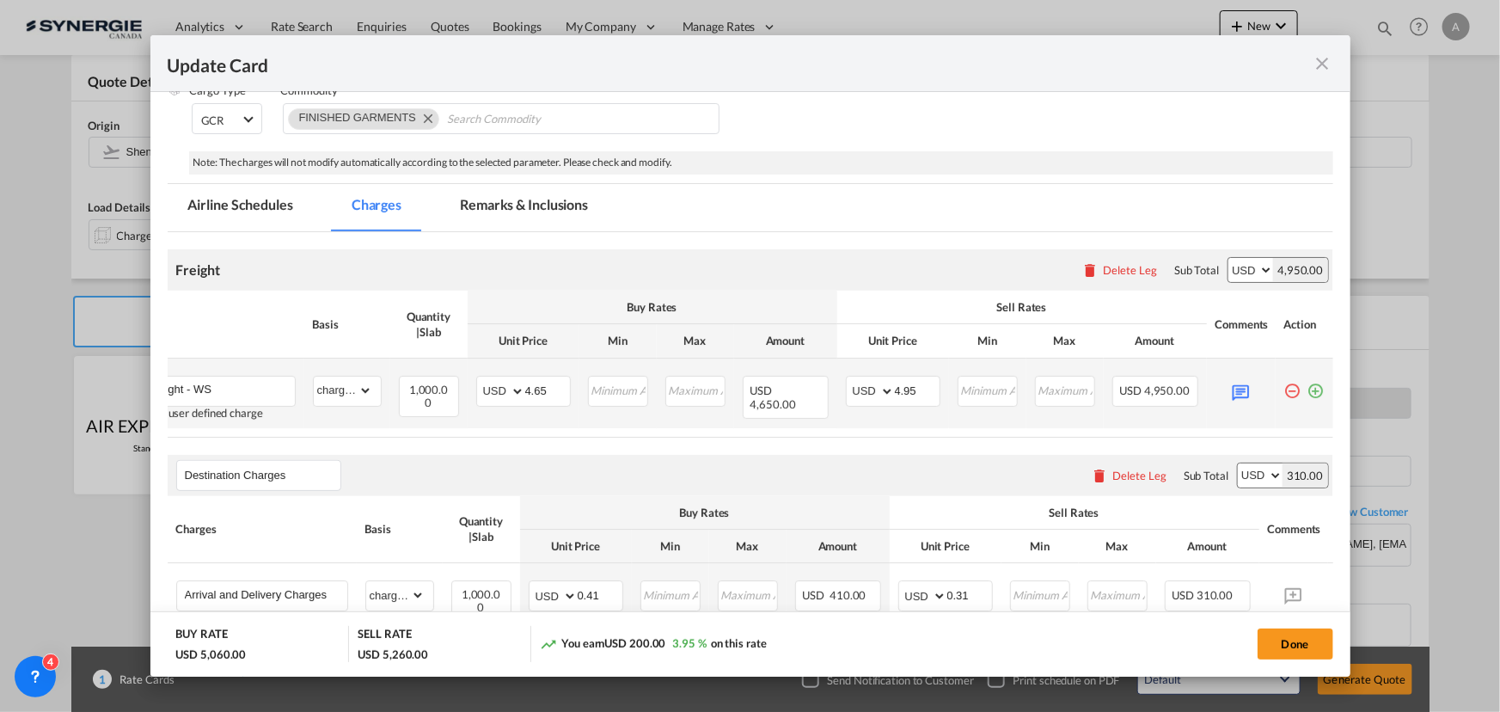
click at [1307, 393] on md-icon "icon-plus-circle-outline green-400-fg" at bounding box center [1315, 384] width 17 height 17
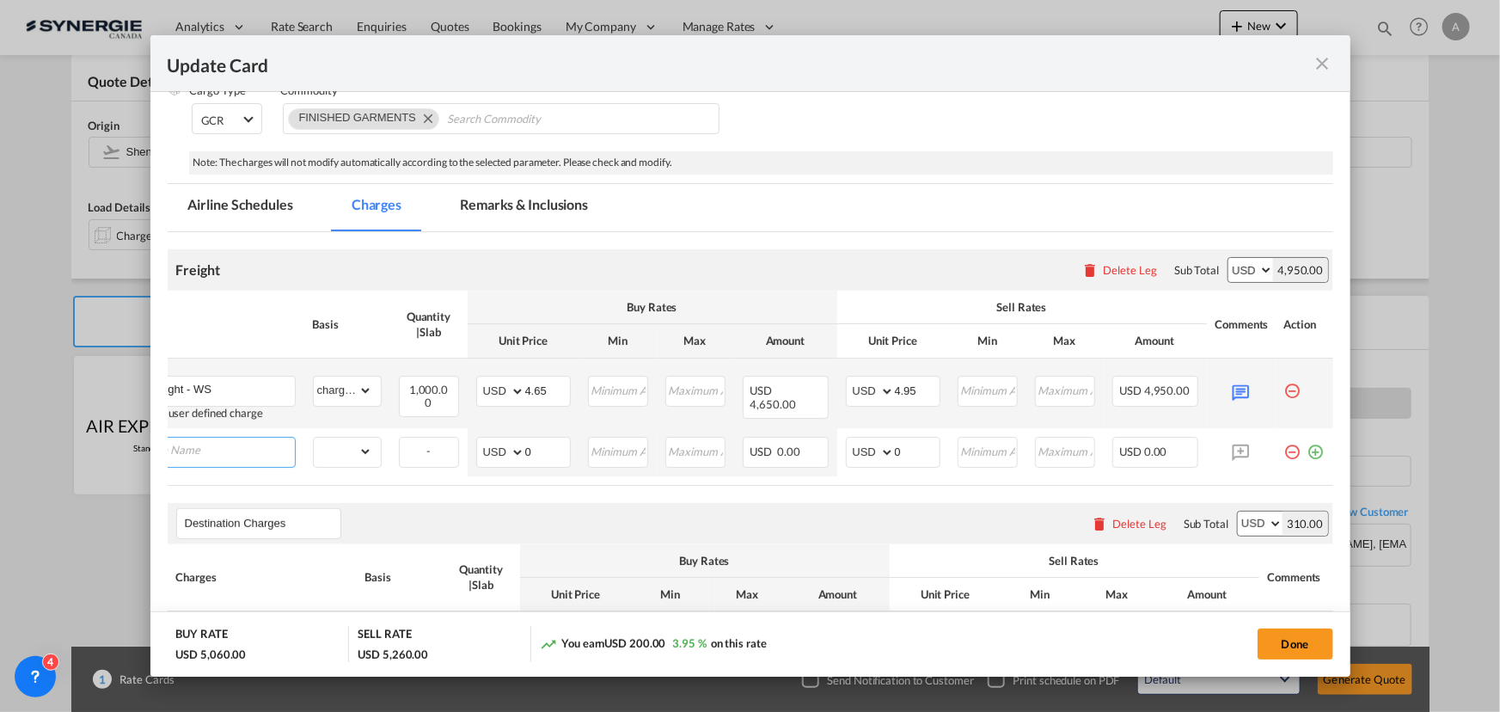
scroll to position [0, 17]
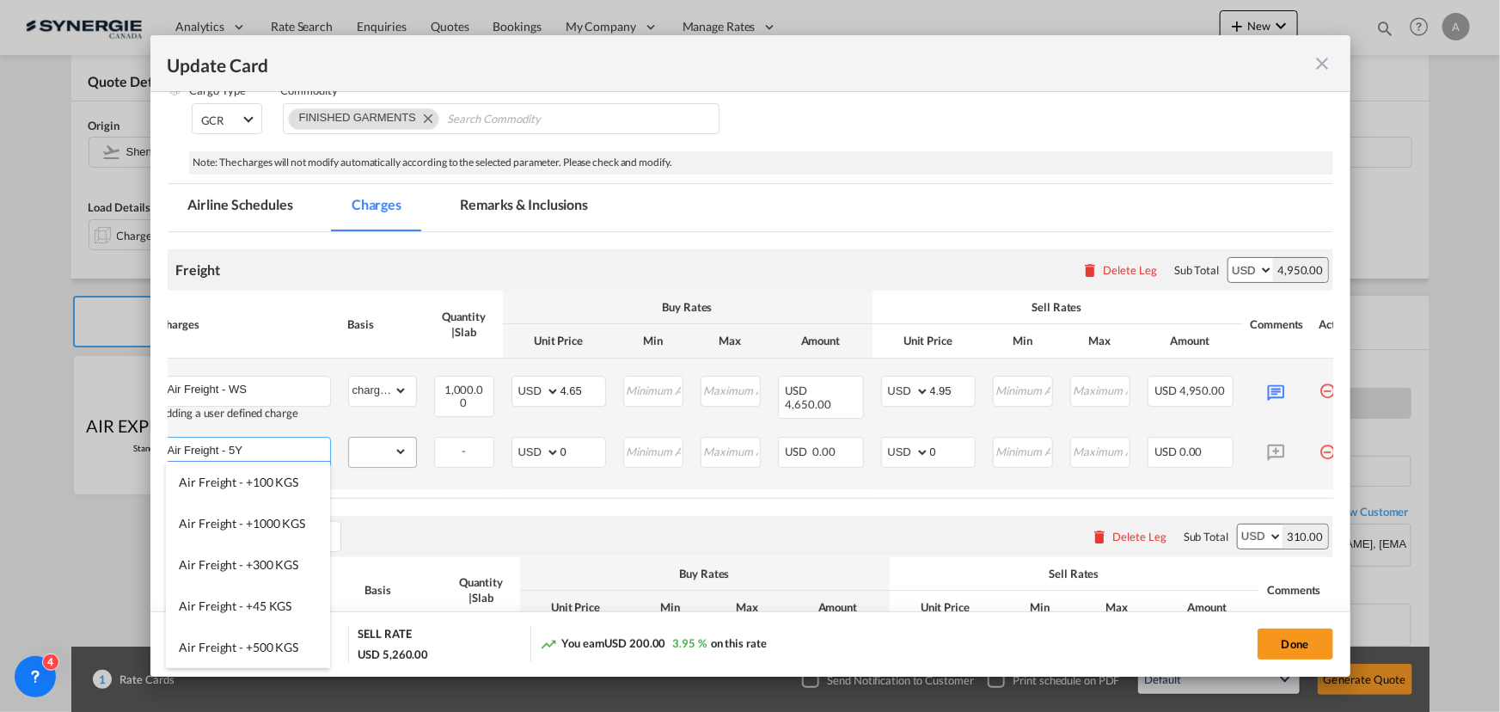
type input "Air Freight - 5Y"
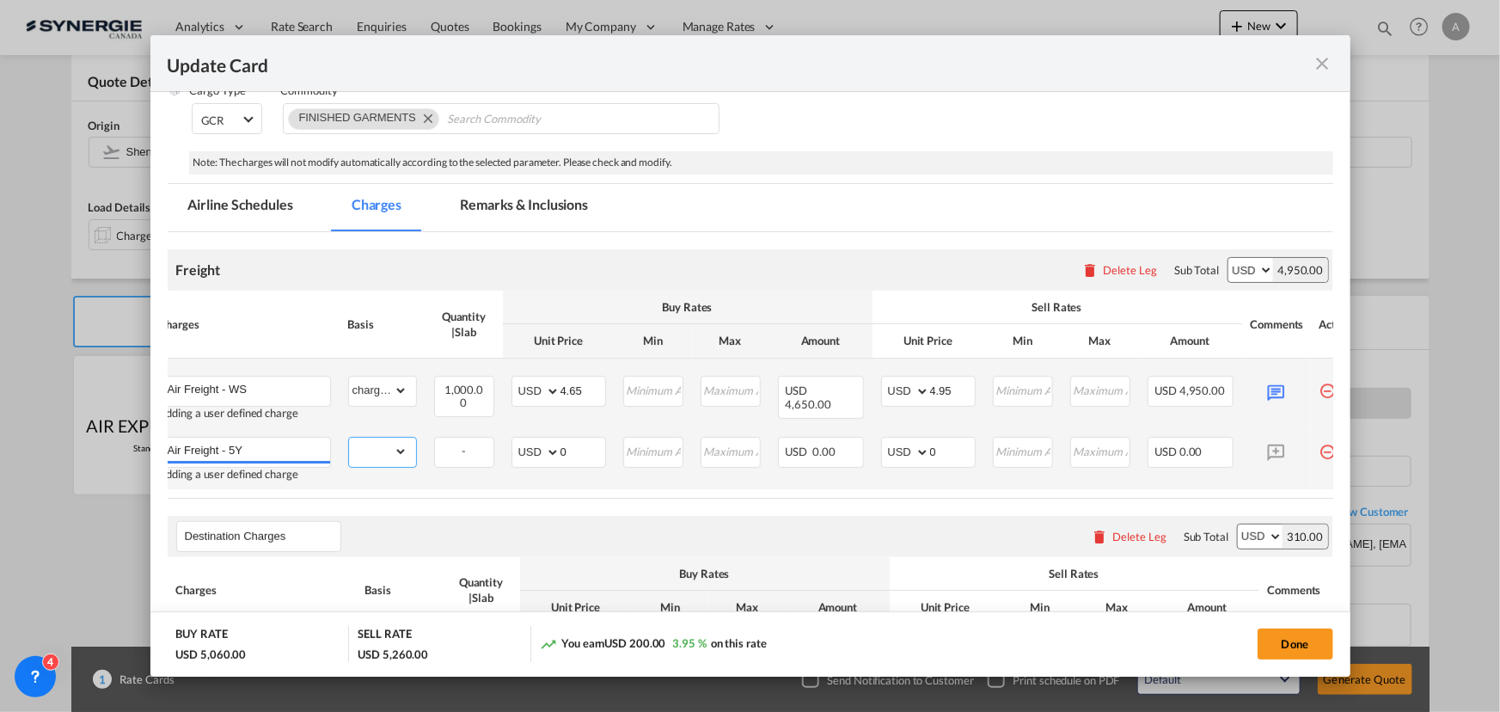
click at [400, 441] on select "gross_weight volumetric_weight per_shipment per_bl per_km % on air freight per_…" at bounding box center [378, 452] width 58 height 28
select select "chargeable_weight"
click at [349, 438] on select "gross_weight volumetric_weight per_shipment per_bl per_km % on air freight per_…" at bounding box center [378, 452] width 58 height 28
drag, startPoint x: 573, startPoint y: 449, endPoint x: 507, endPoint y: 443, distance: 66.5
click at [507, 443] on td "AED AFN ALL AMD ANG AOA ARS AUD AWG AZN BAM BBD BDT BGN BHD BIF BMD BND BOB BRL…" at bounding box center [559, 458] width 112 height 61
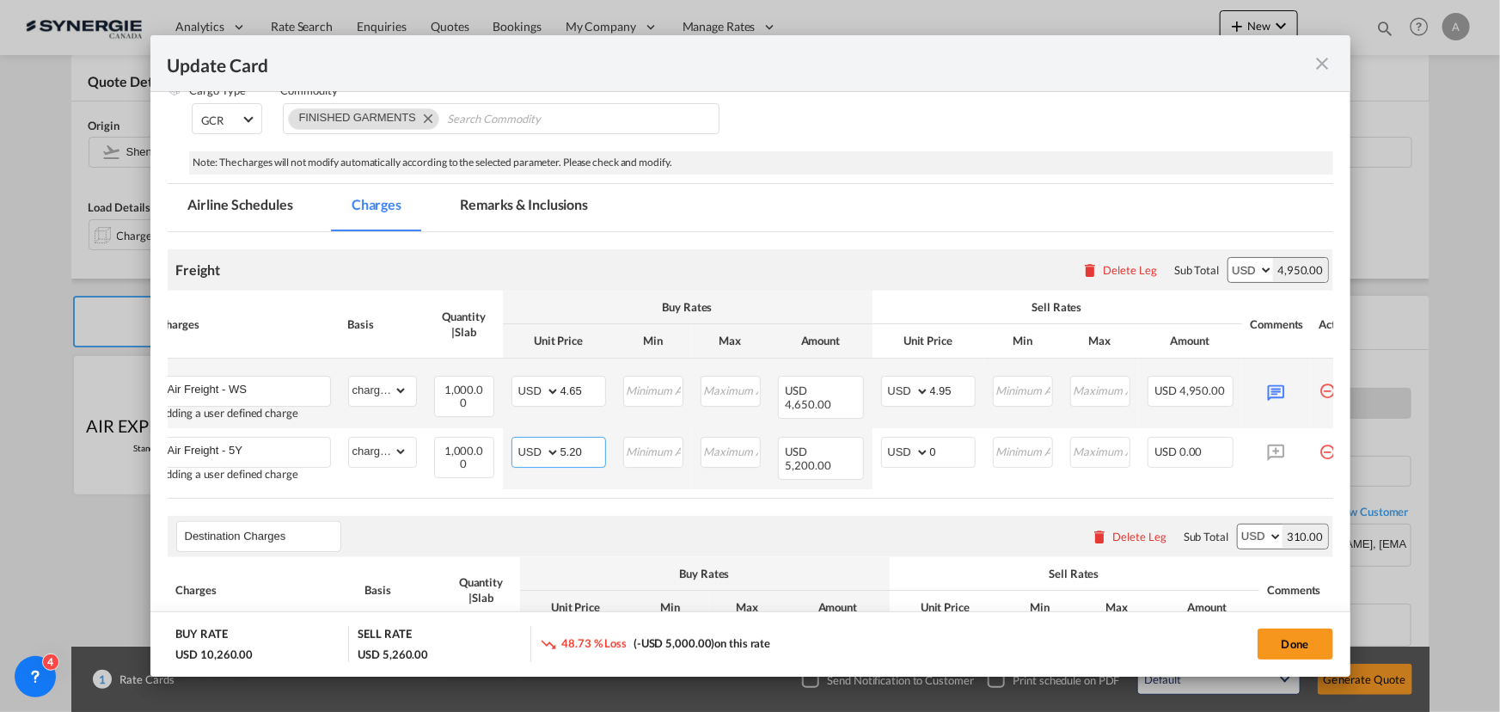
type input "5.20"
drag, startPoint x: 946, startPoint y: 447, endPoint x: 836, endPoint y: 444, distance: 110.1
click at [836, 444] on tr "Air Freight - 5Y Adding a user defined charge Please Enter Already Exists gross…" at bounding box center [759, 458] width 1218 height 61
type input "5.5"
click at [1283, 450] on md-icon "Update CardPort of ..." at bounding box center [1276, 452] width 30 height 30
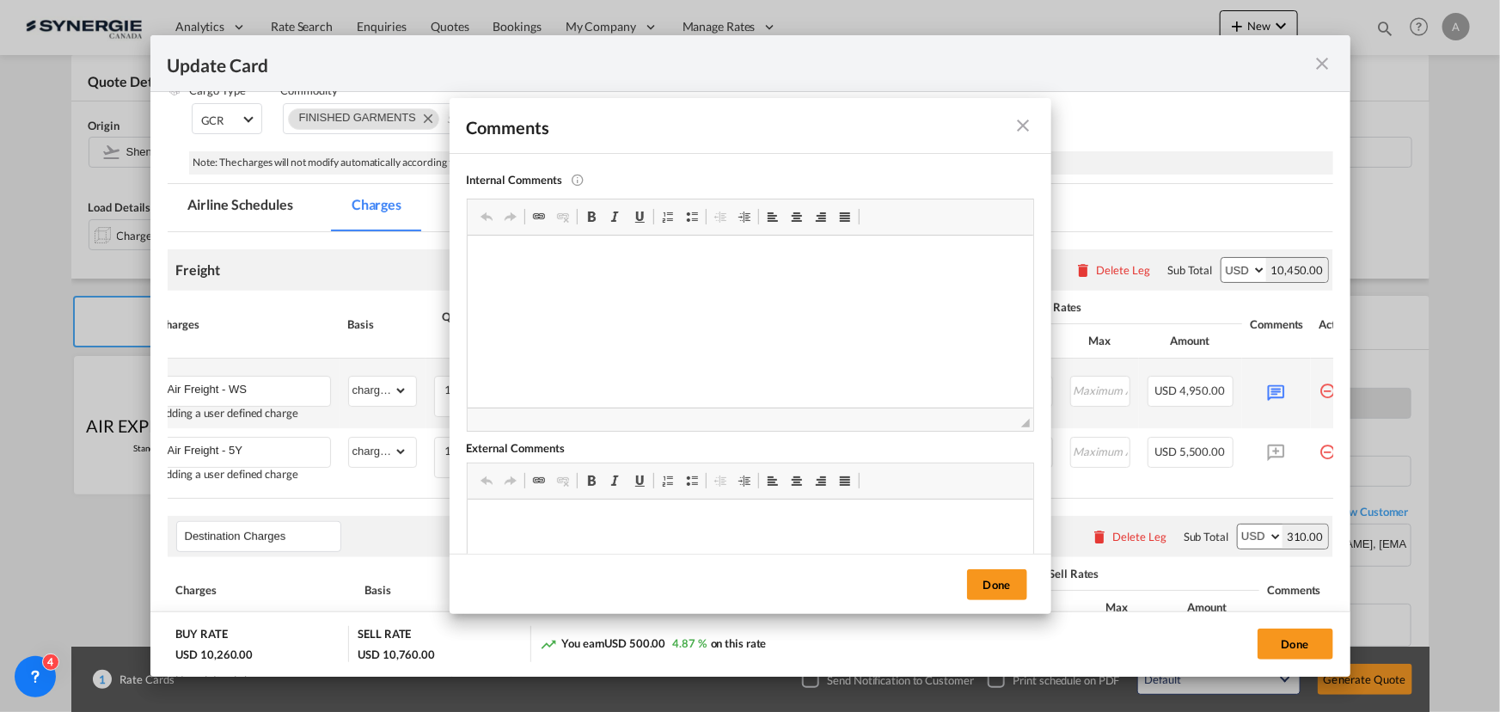
scroll to position [0, 0]
click at [536, 527] on p "Airline: WS / Routing: CAN-NRT-YYC-YUL / Transit time: 7 days" at bounding box center [749, 526] width 531 height 18
drag, startPoint x: 689, startPoint y: 526, endPoint x: 587, endPoint y: 522, distance: 102.4
click at [587, 522] on p "Airline: 5Y / Routing: CAN-NRT-YYC-YUL / Transit time: 7 days" at bounding box center [749, 526] width 531 height 18
click at [763, 528] on p "Airline: 5Y / Routing: CAN/XMN-YYZ-YUL / Transit time: 7 days" at bounding box center [749, 526] width 531 height 18
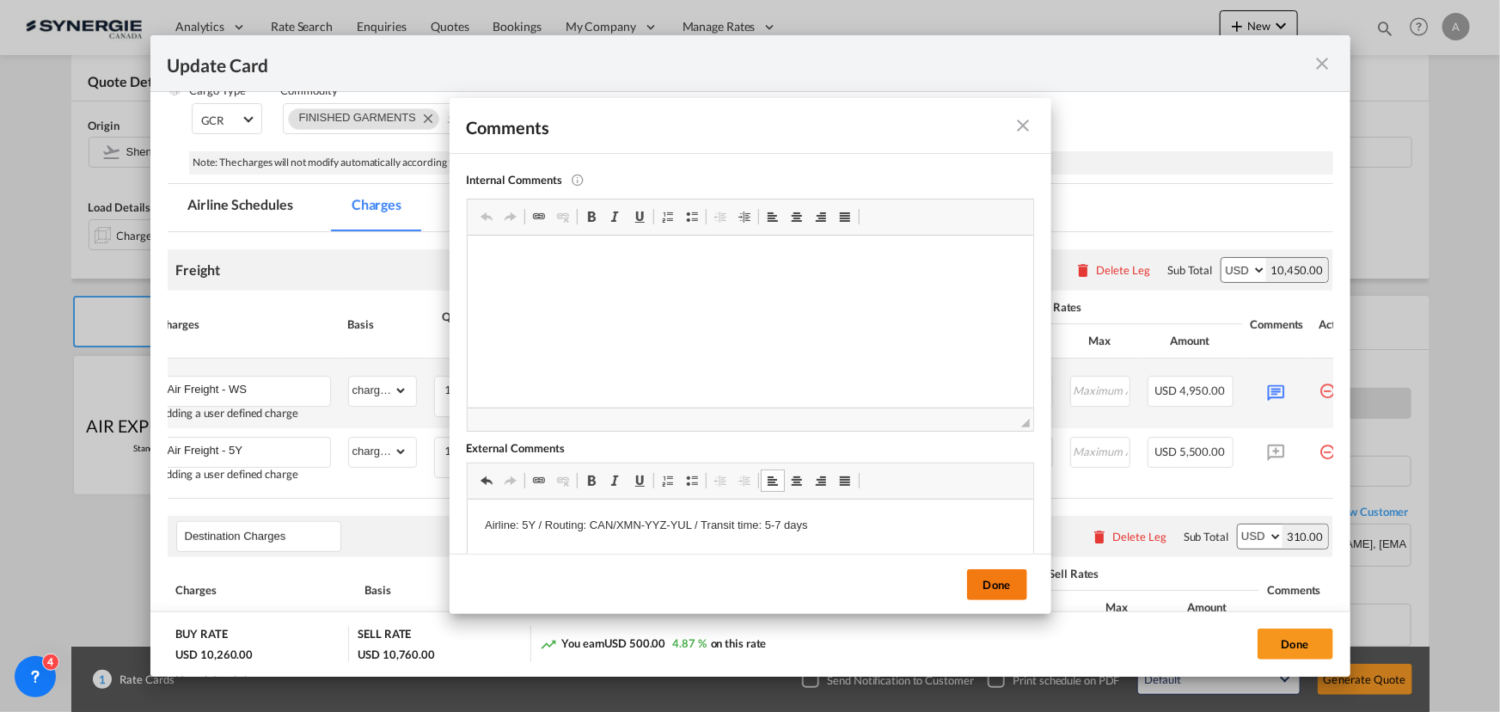
click at [1007, 584] on button "Done" at bounding box center [997, 584] width 60 height 31
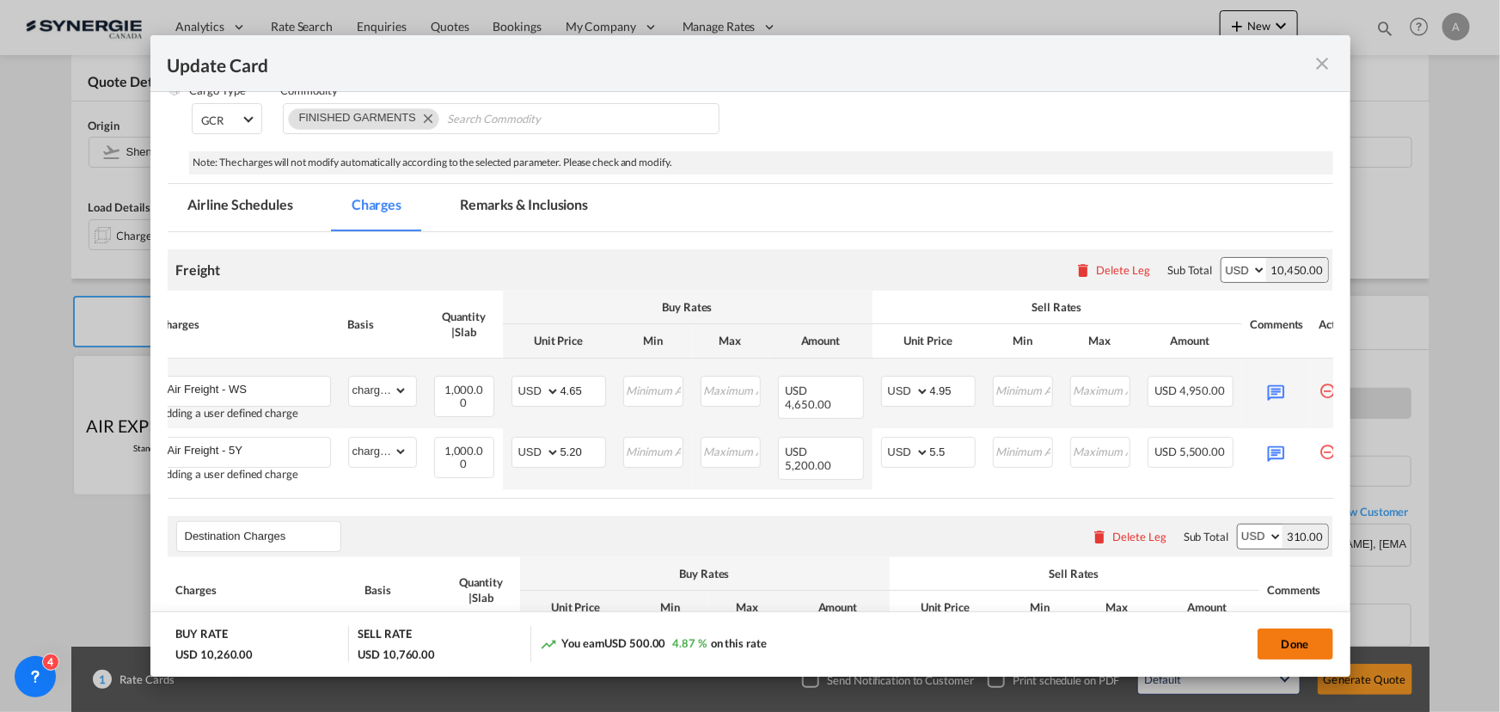
click at [1311, 645] on button "Done" at bounding box center [1296, 643] width 76 height 31
type input "[DATE]"
type input "5.2"
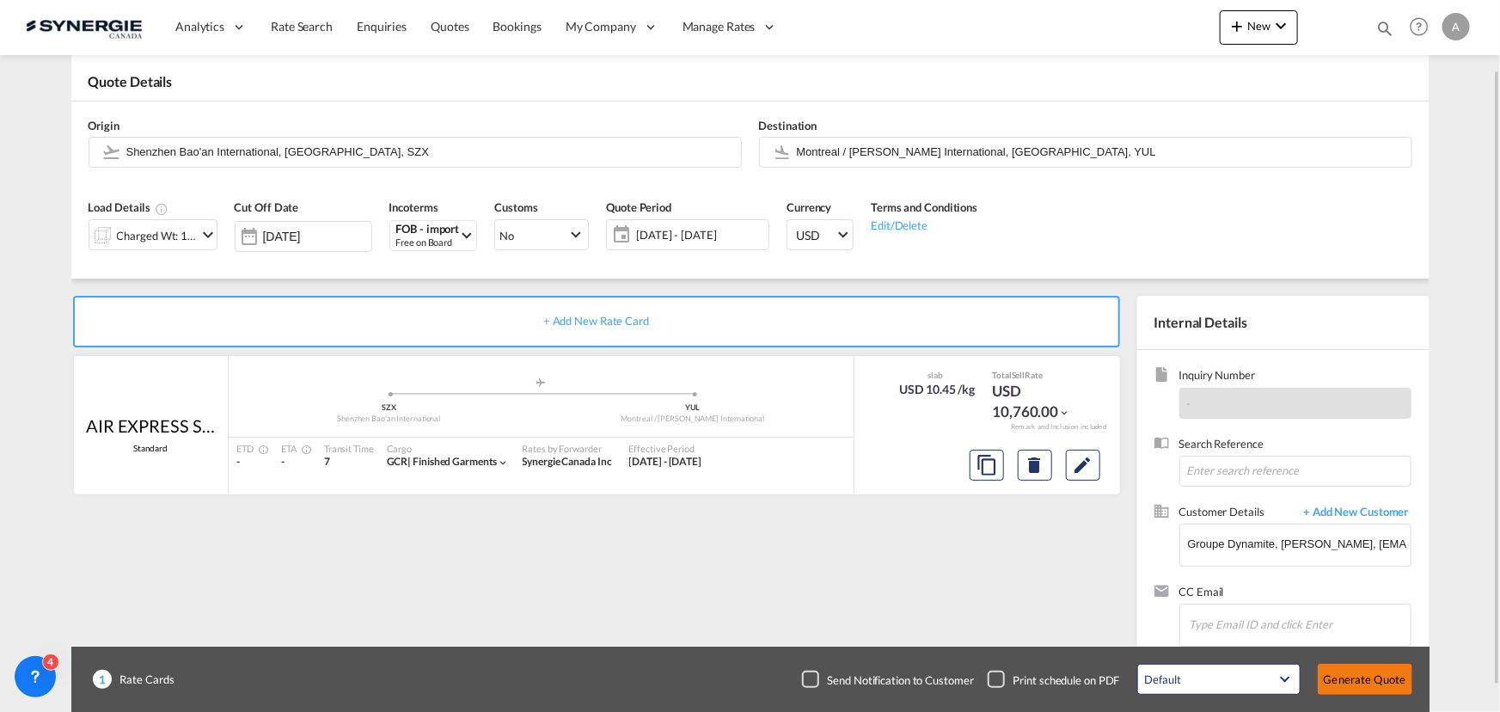
click at [1364, 681] on button "Generate Quote" at bounding box center [1365, 679] width 95 height 31
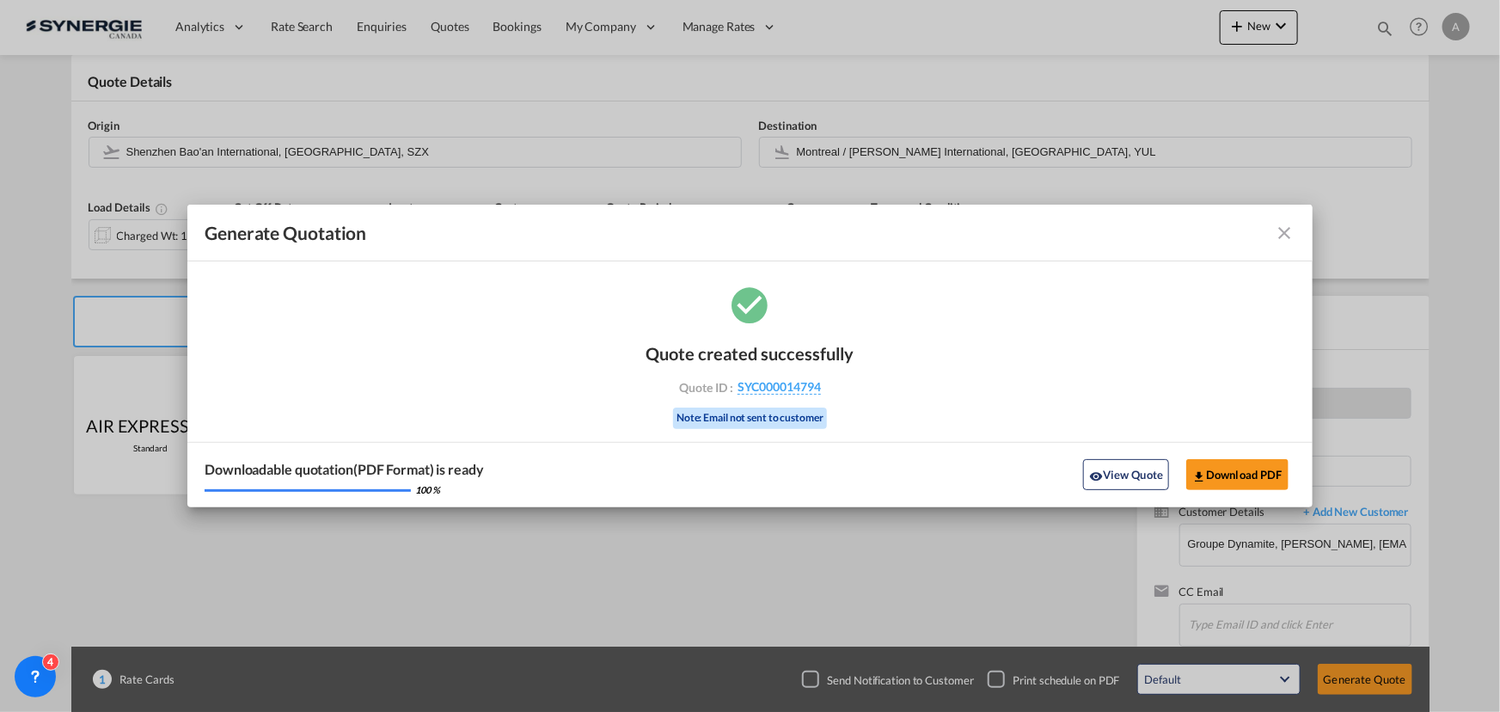
click at [1282, 232] on md-icon "icon-close fg-AAA8AD cursor m-0" at bounding box center [1285, 233] width 21 height 21
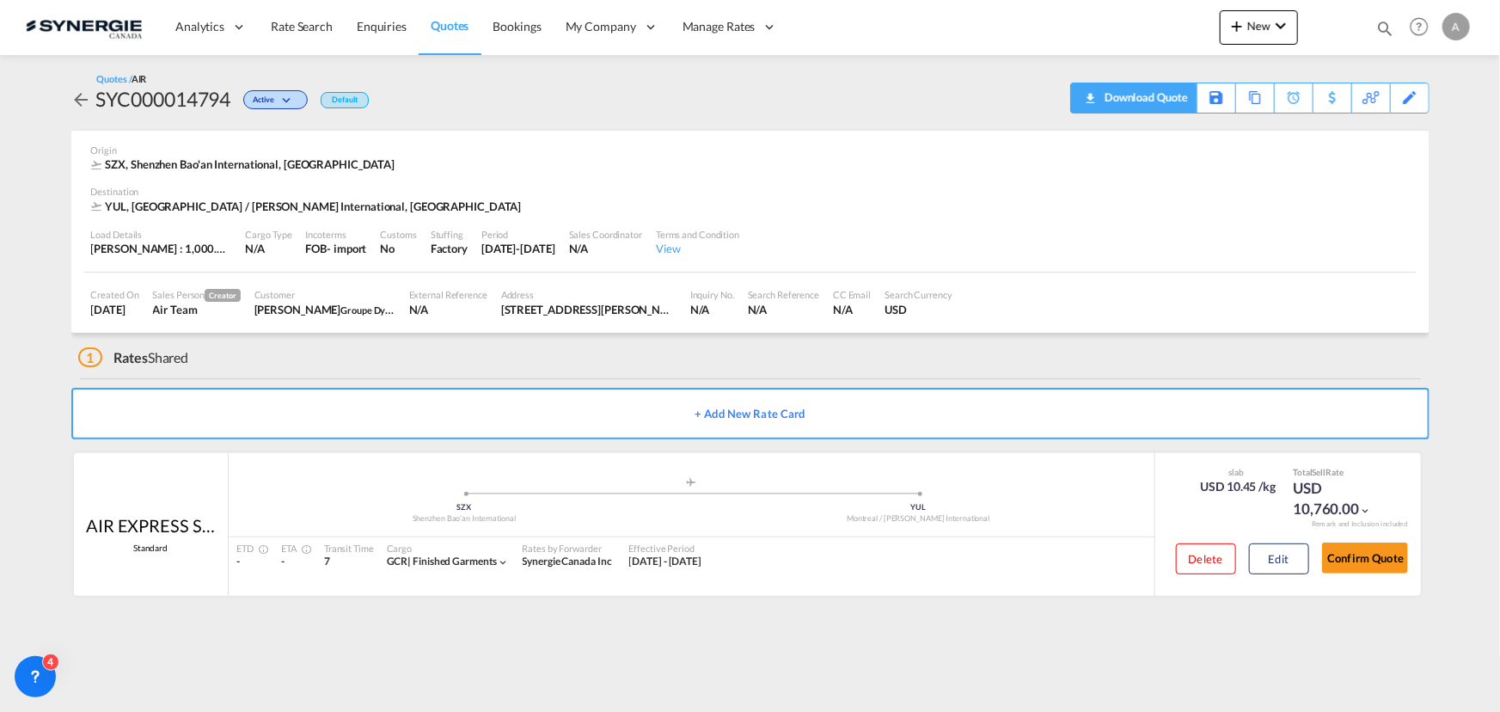
click at [1103, 97] on div "Download Quote" at bounding box center [1144, 97] width 88 height 28
